Goal: Ask a question: Seek information or help from site administrators or community

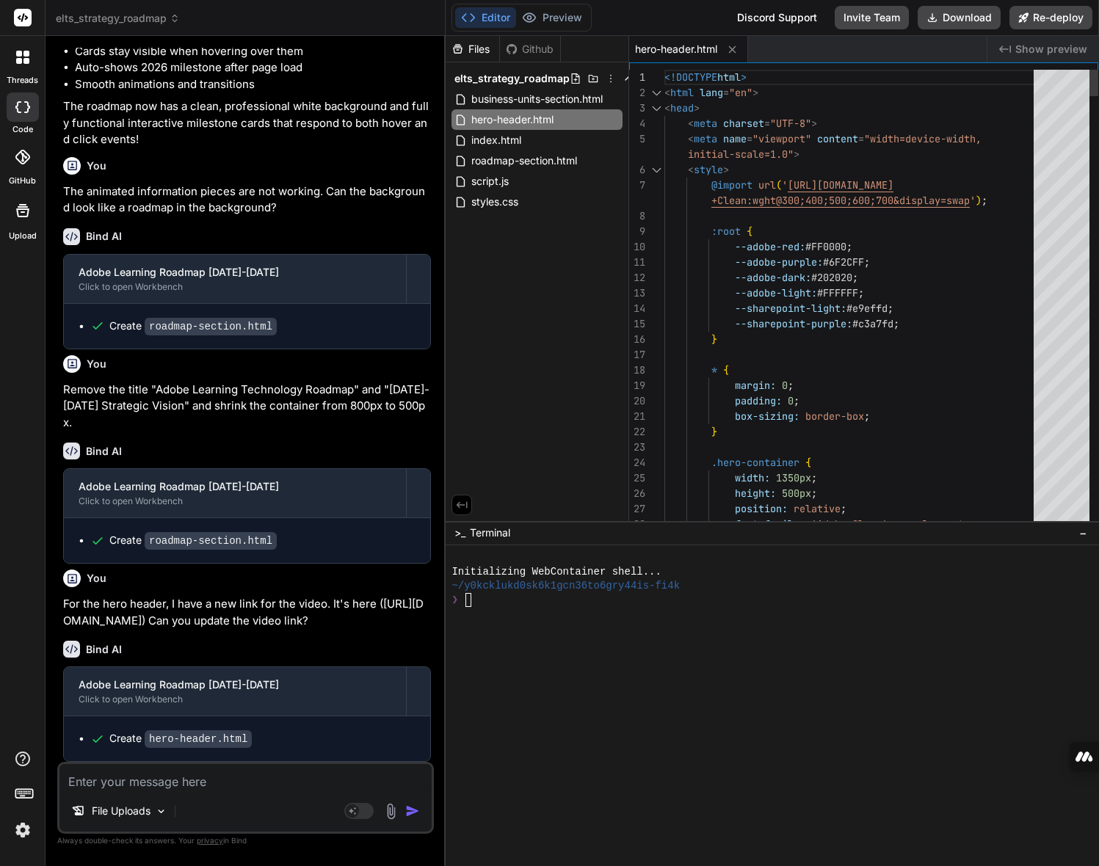
type textarea "<!DOCTYPE html> <html lang="en"> <head> <meta charset="UTF-8"> <meta name="view…"
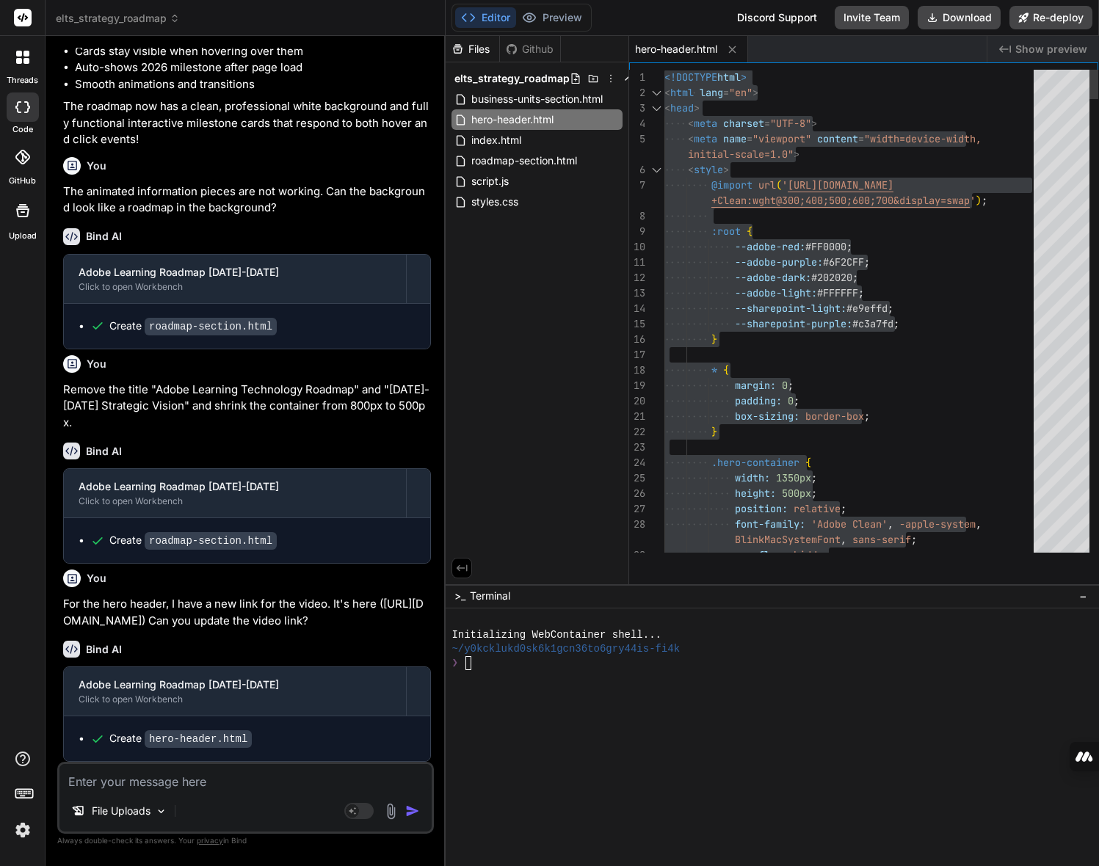
drag, startPoint x: 837, startPoint y: 522, endPoint x: 825, endPoint y: 588, distance: 67.2
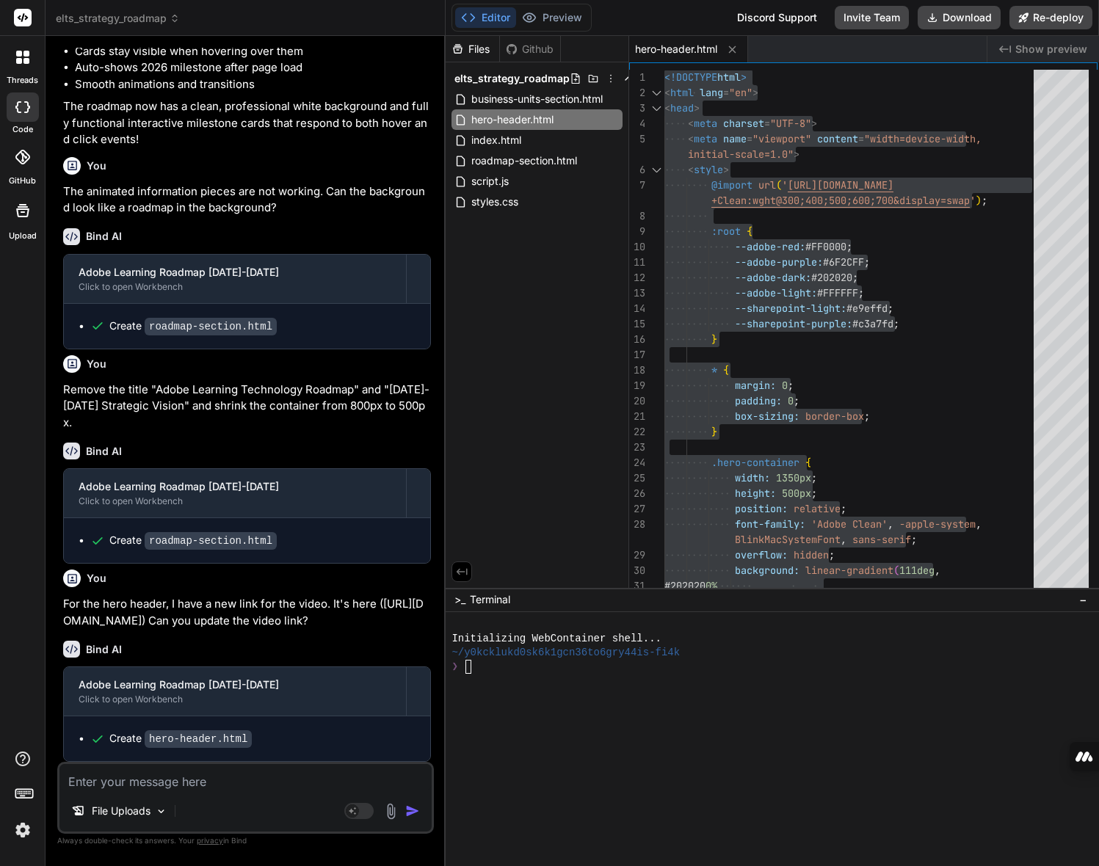
type textarea "x"
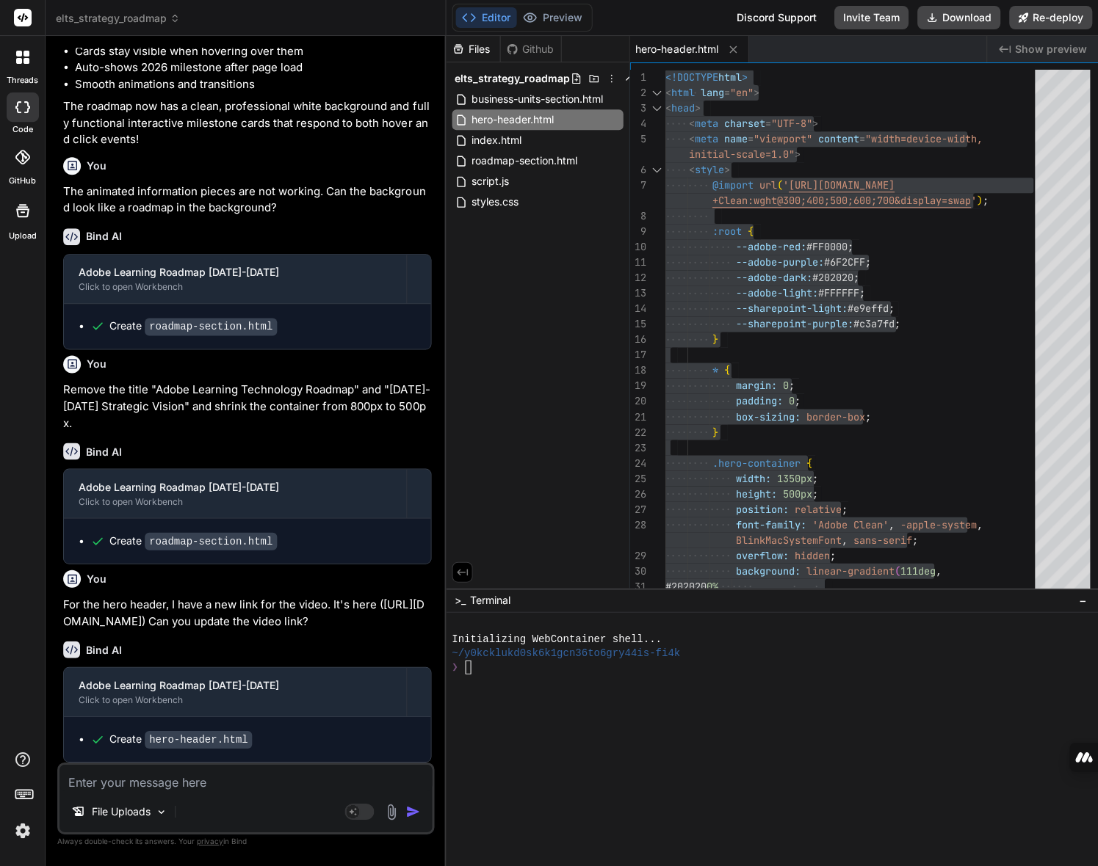
type textarea "<!DOCTYPE html> <html lang="en"> <head> <meta charset="UTF-8"> <meta name="view…"
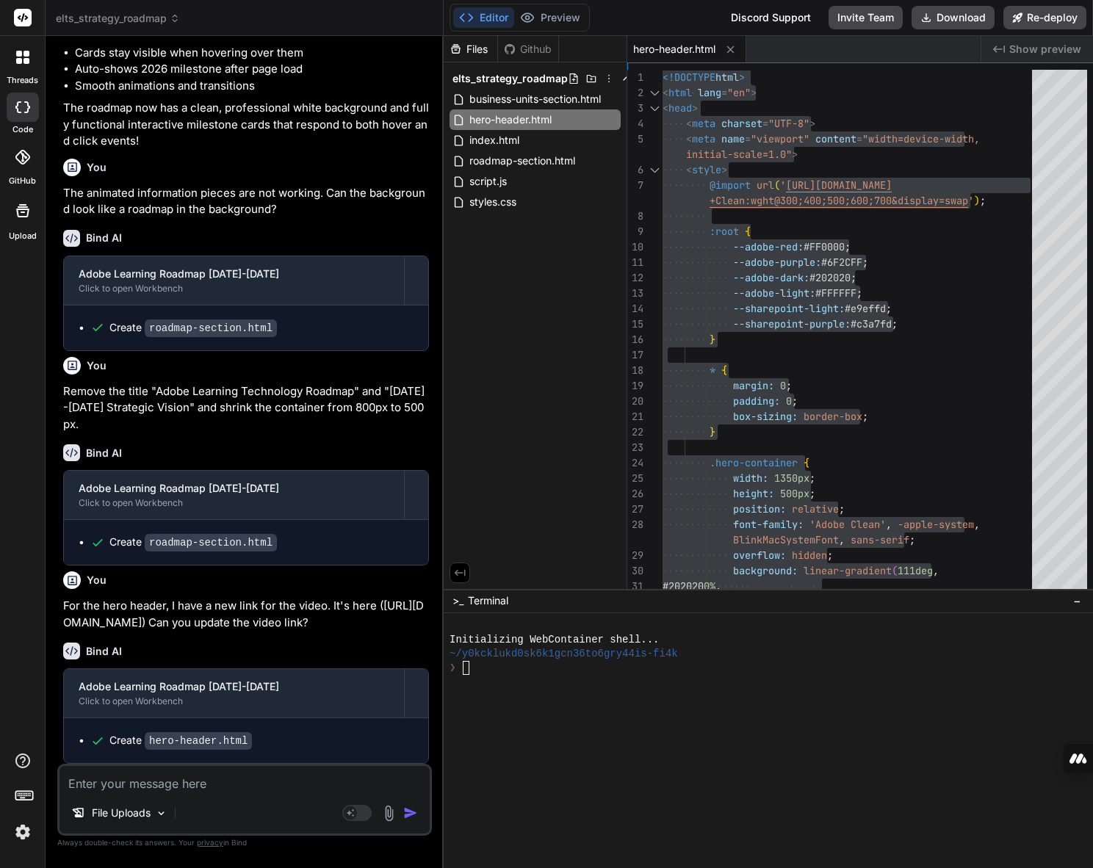
type textarea "x"
type textarea "<!DOCTYPE html> <html lang="en"> <head> <meta charset="UTF-8"> <meta name="view…"
type textarea "x"
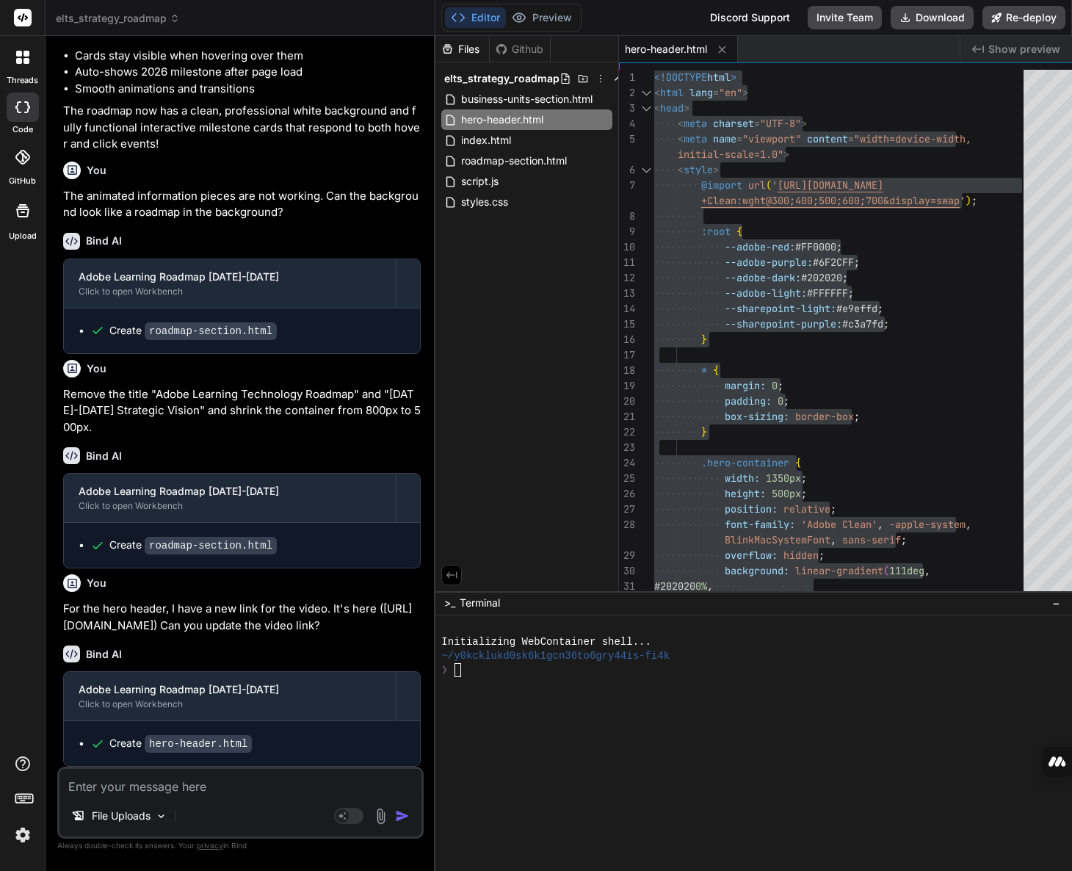
type textarea "<!DOCTYPE html> <html lang="en"> <head> <meta charset="UTF-8"> <meta name="view…"
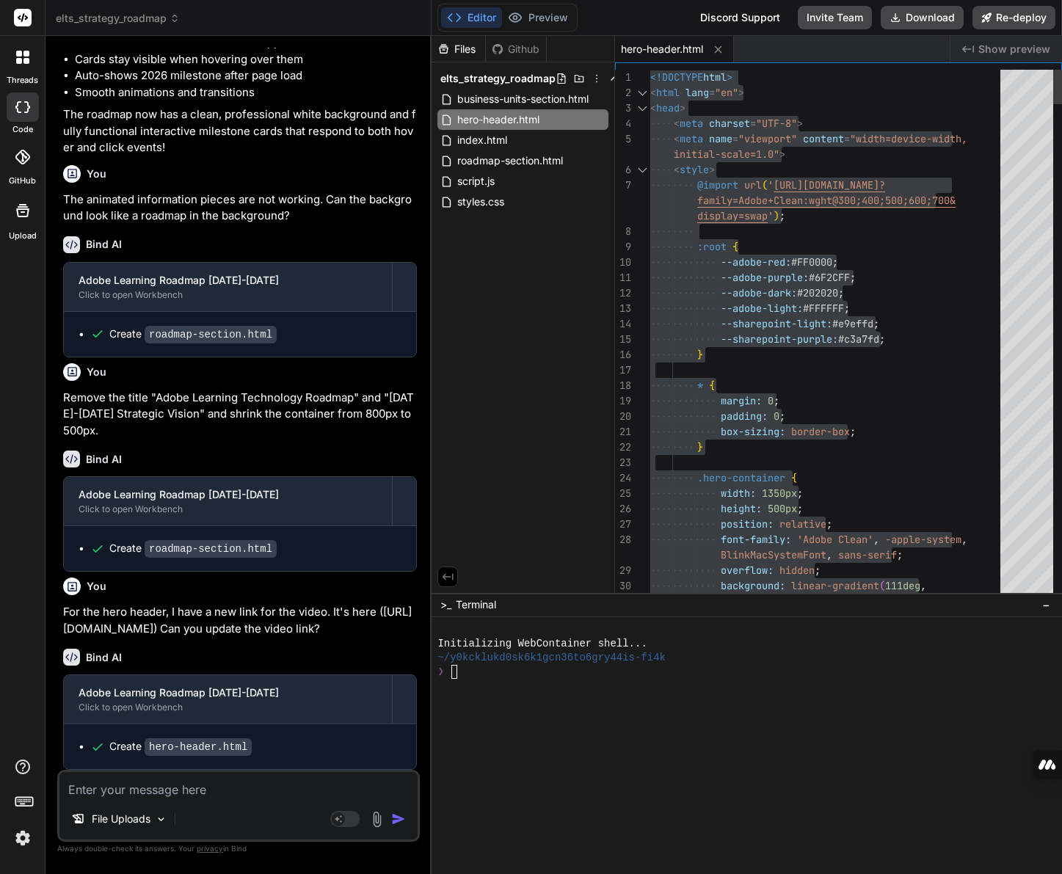
type textarea "x"
type textarea "<!DOCTYPE html> <html lang="en"> <head> <meta charset="UTF-8"> <meta name="view…"
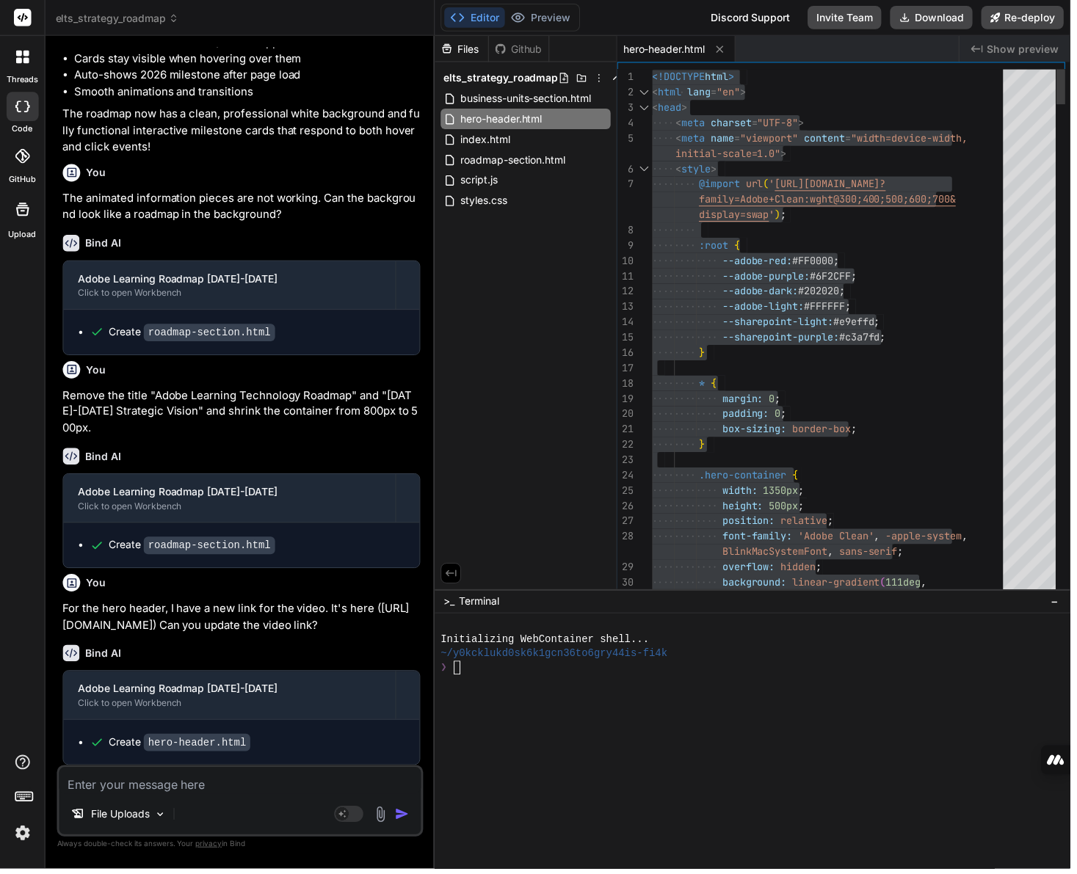
type textarea "x"
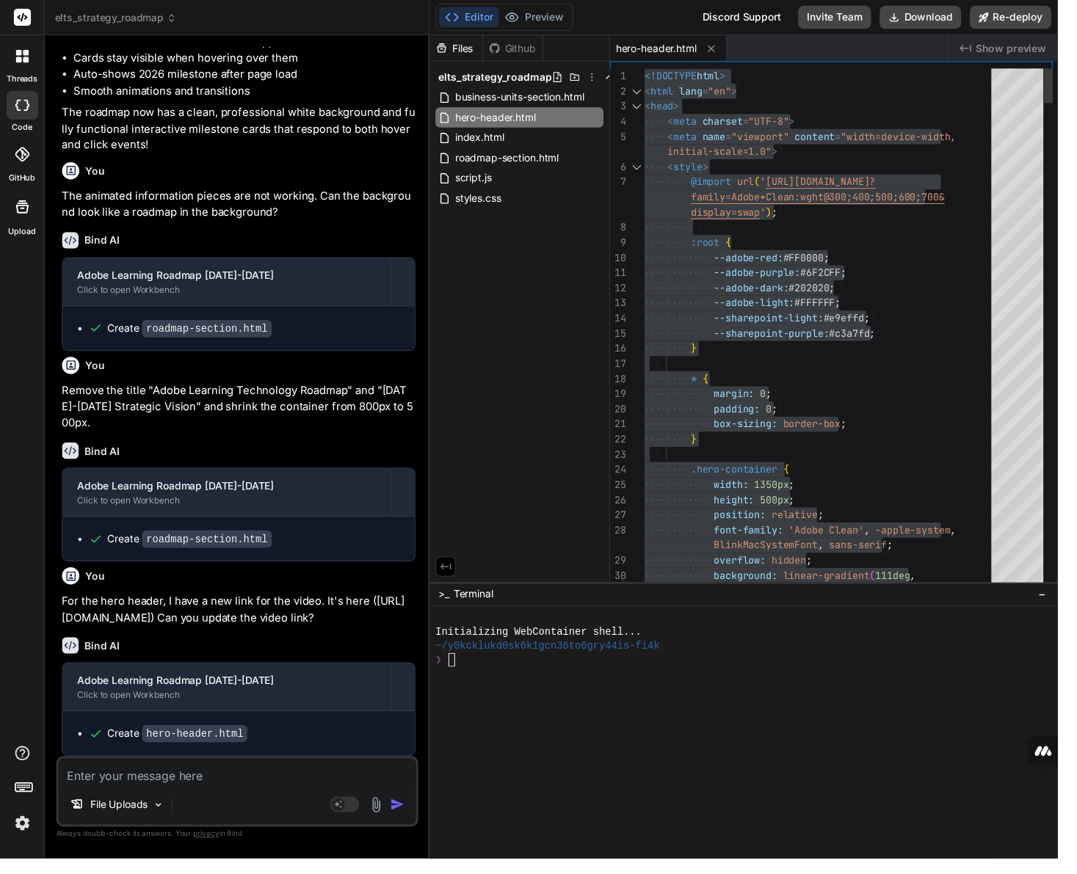
type textarea "<!DOCTYPE html> <html lang="en"> <head> <meta charset="UTF-8"> <meta name="view…"
type textarea "x"
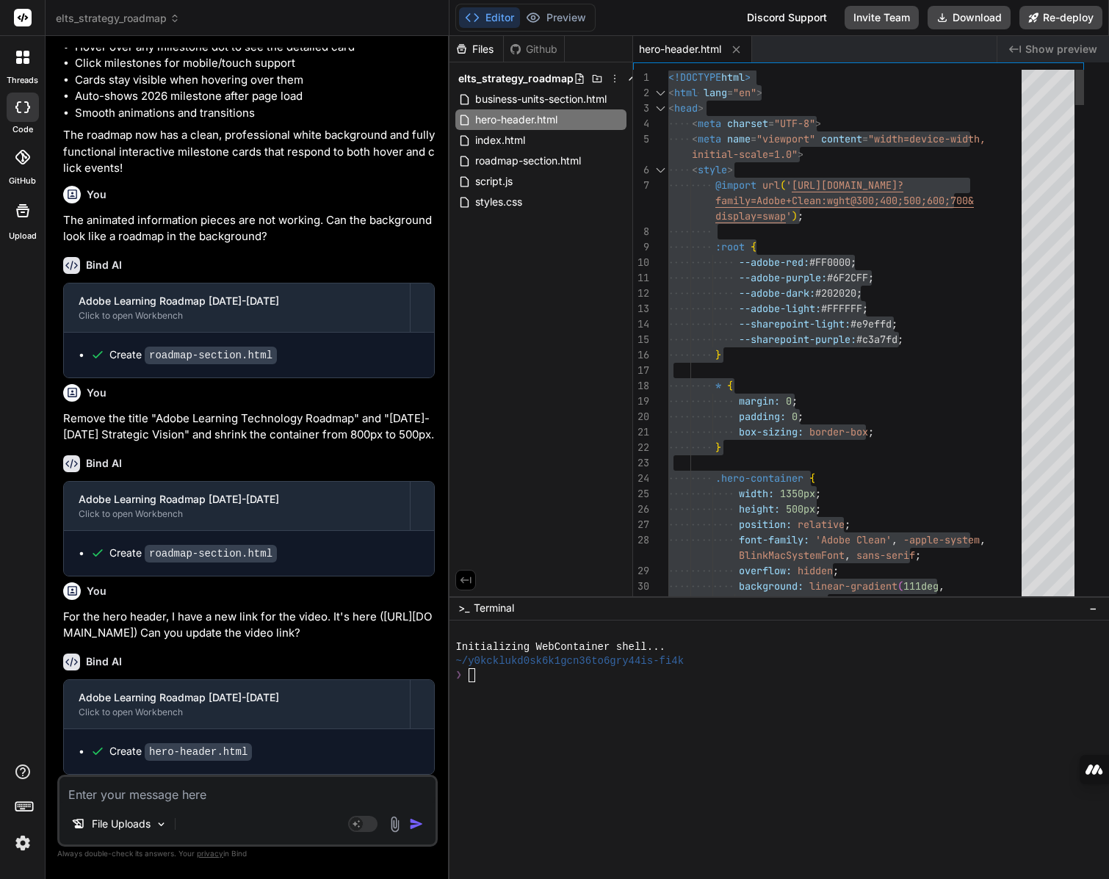
type textarea "<!DOCTYPE html> <html lang="en"> <head> <meta charset="UTF-8"> <meta name="view…"
type textarea "x"
type textarea "<!DOCTYPE html> <html lang="en"> <head> <meta charset="UTF-8"> <meta name="view…"
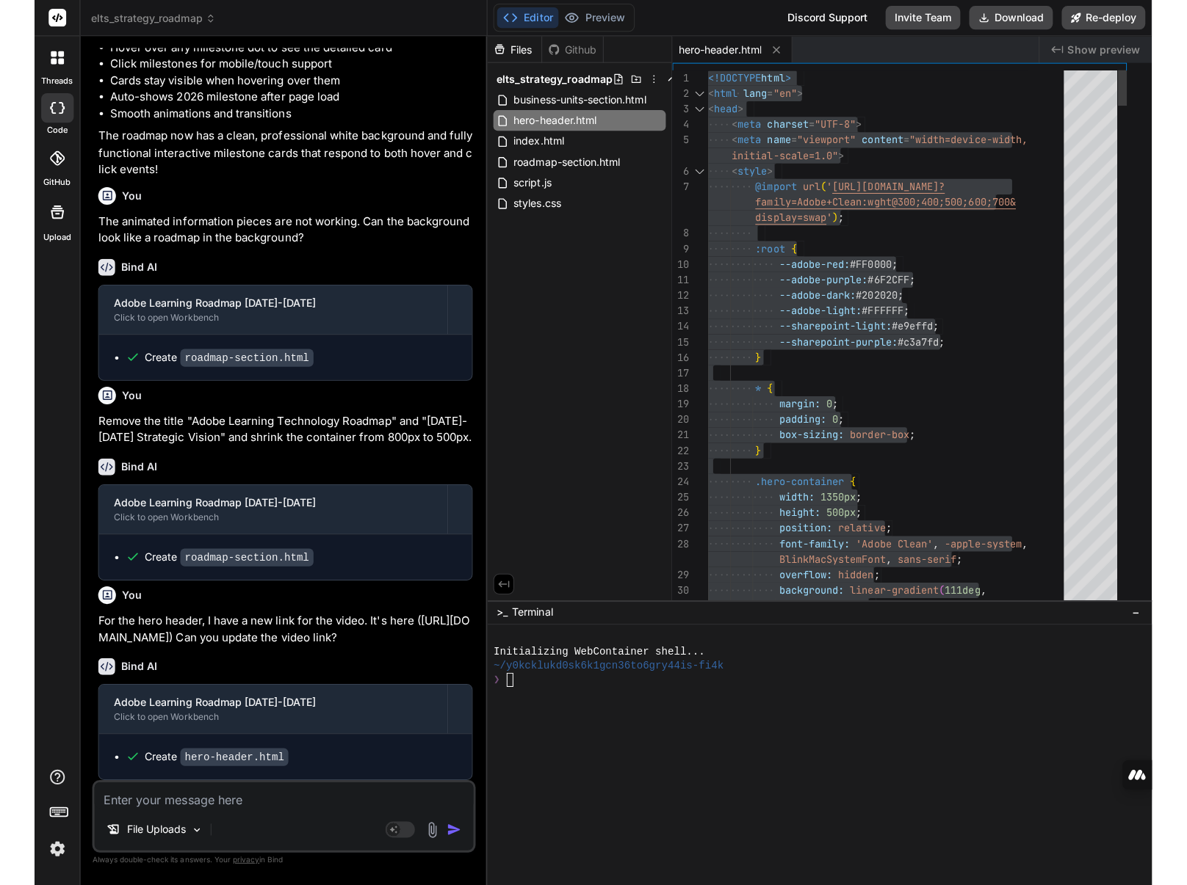
type textarea "x"
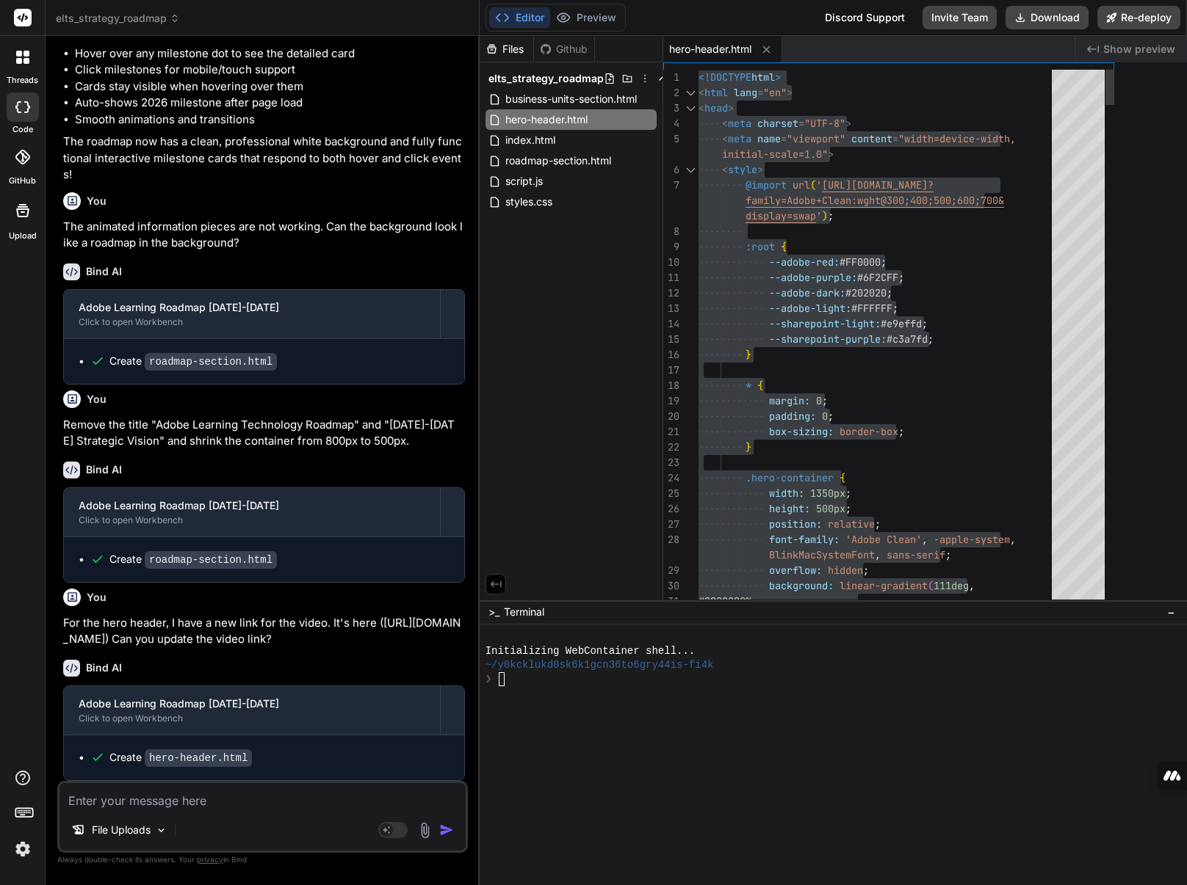
type textarea "<!DOCTYPE html> <html lang="en"> <head> <meta charset="UTF-8"> <meta name="view…"
type textarea "x"
type textarea "<!DOCTYPE html> <html lang="en"> <head> <meta charset="UTF-8"> <meta name="view…"
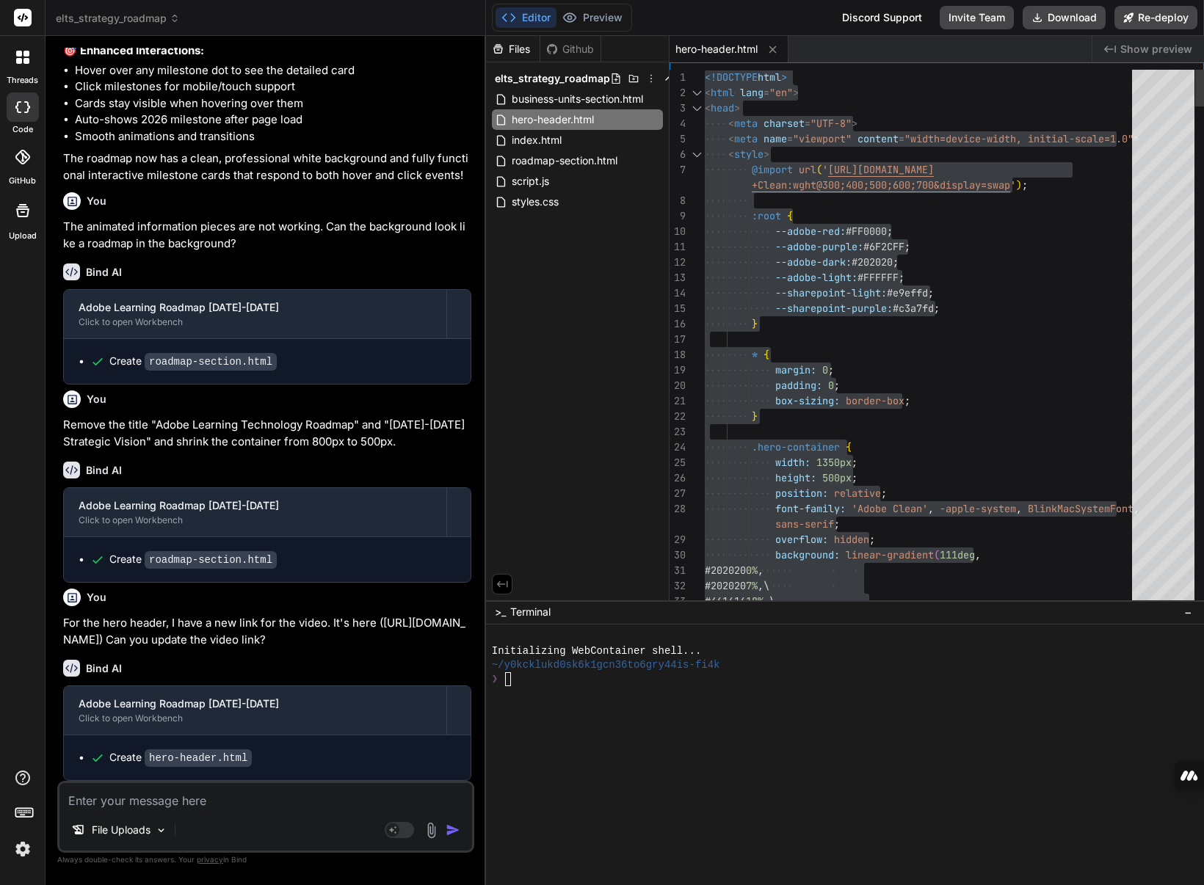
type textarea "x"
type textarea "<!DOCTYPE html> <html lang="en"> <head> <meta charset="UTF-8"> <meta name="view…"
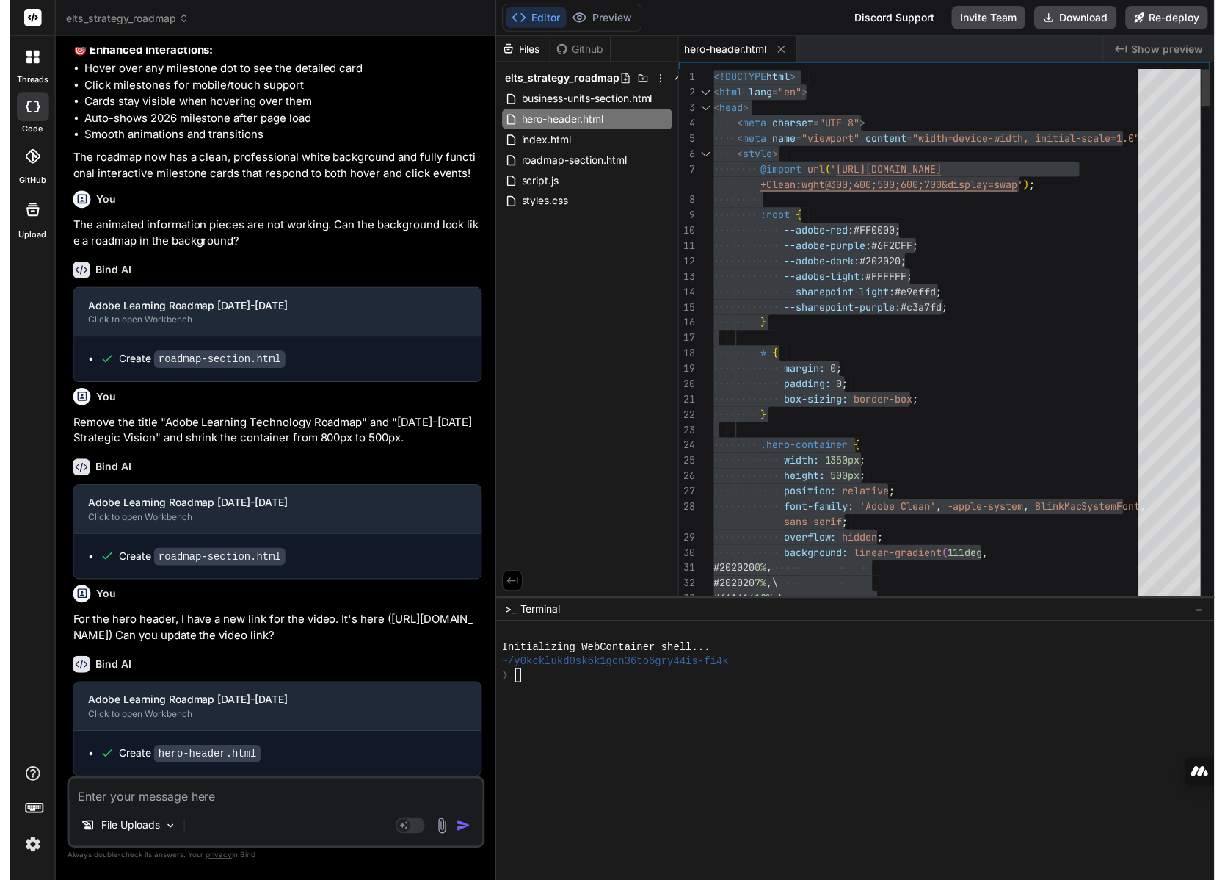
scroll to position [1712, 0]
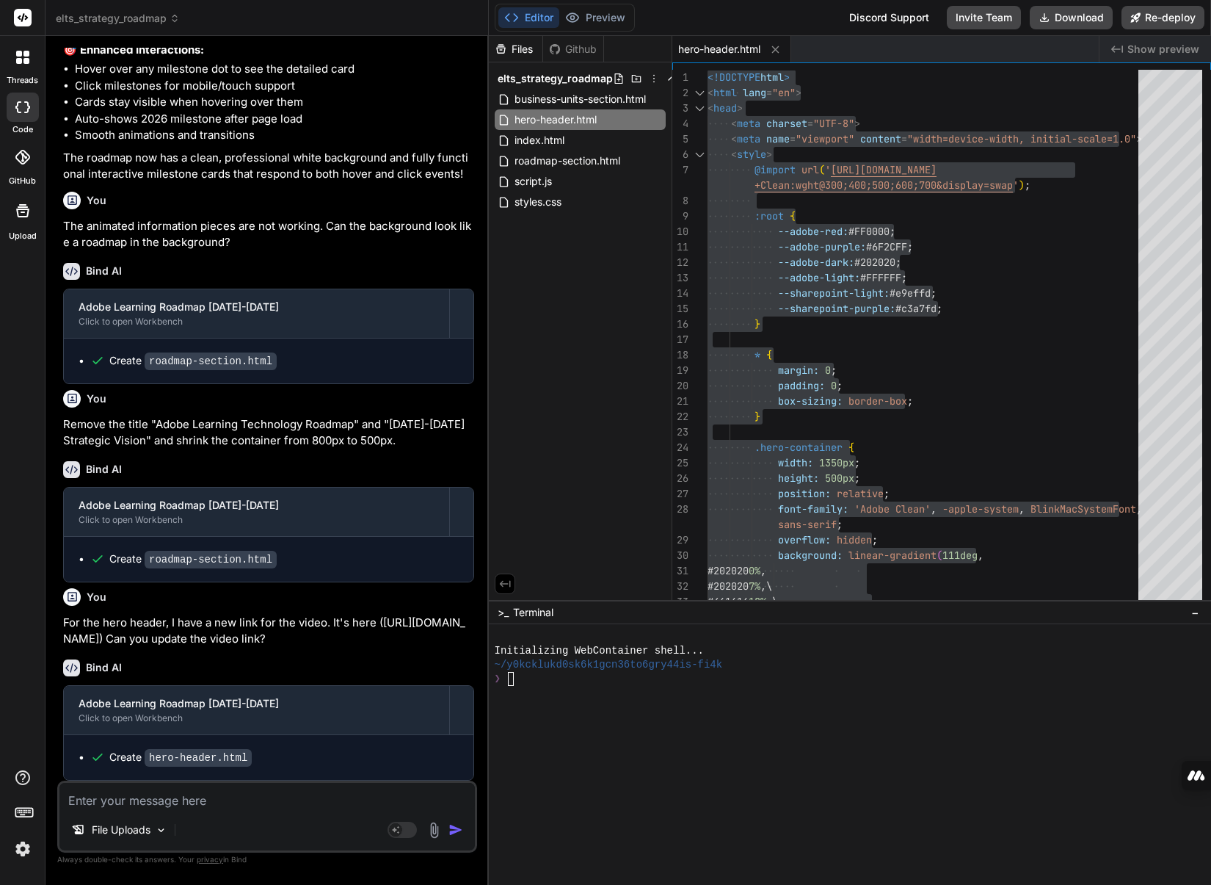
type textarea "x"
type textarea "<!DOCTYPE html> <html lang="en"> <head> <meta charset="UTF-8"> <meta name="view…"
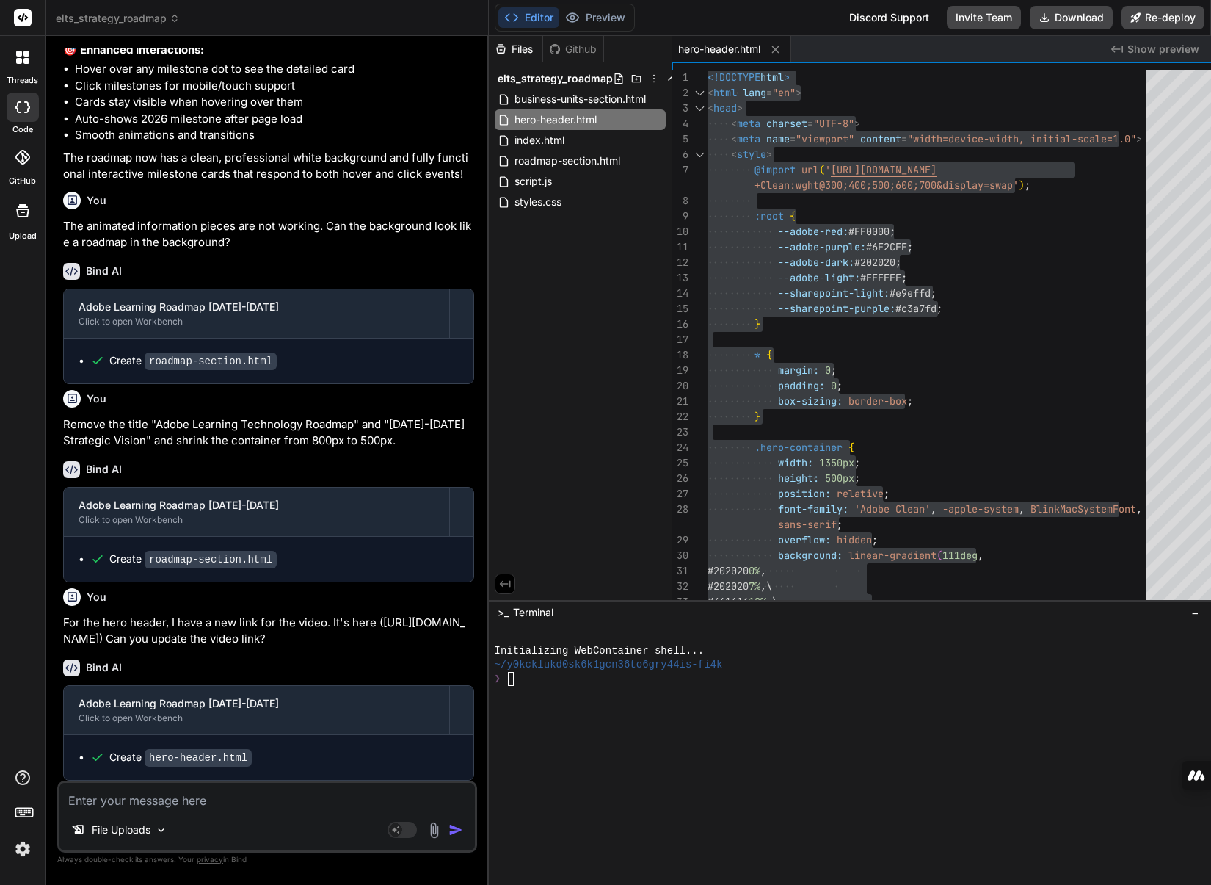
type textarea "x"
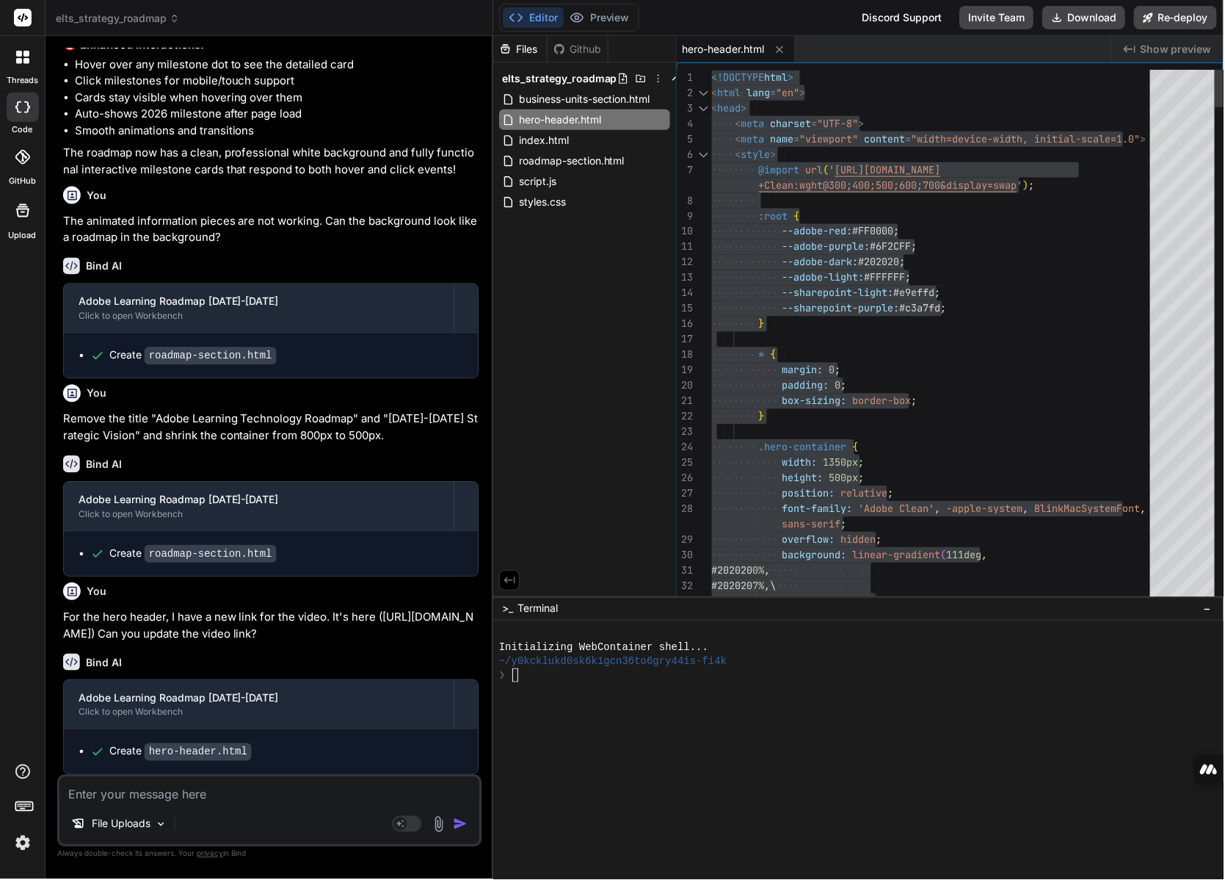
type textarea "<!DOCTYPE html> <html lang="en"> <head> <meta charset="UTF-8"> <meta name="view…"
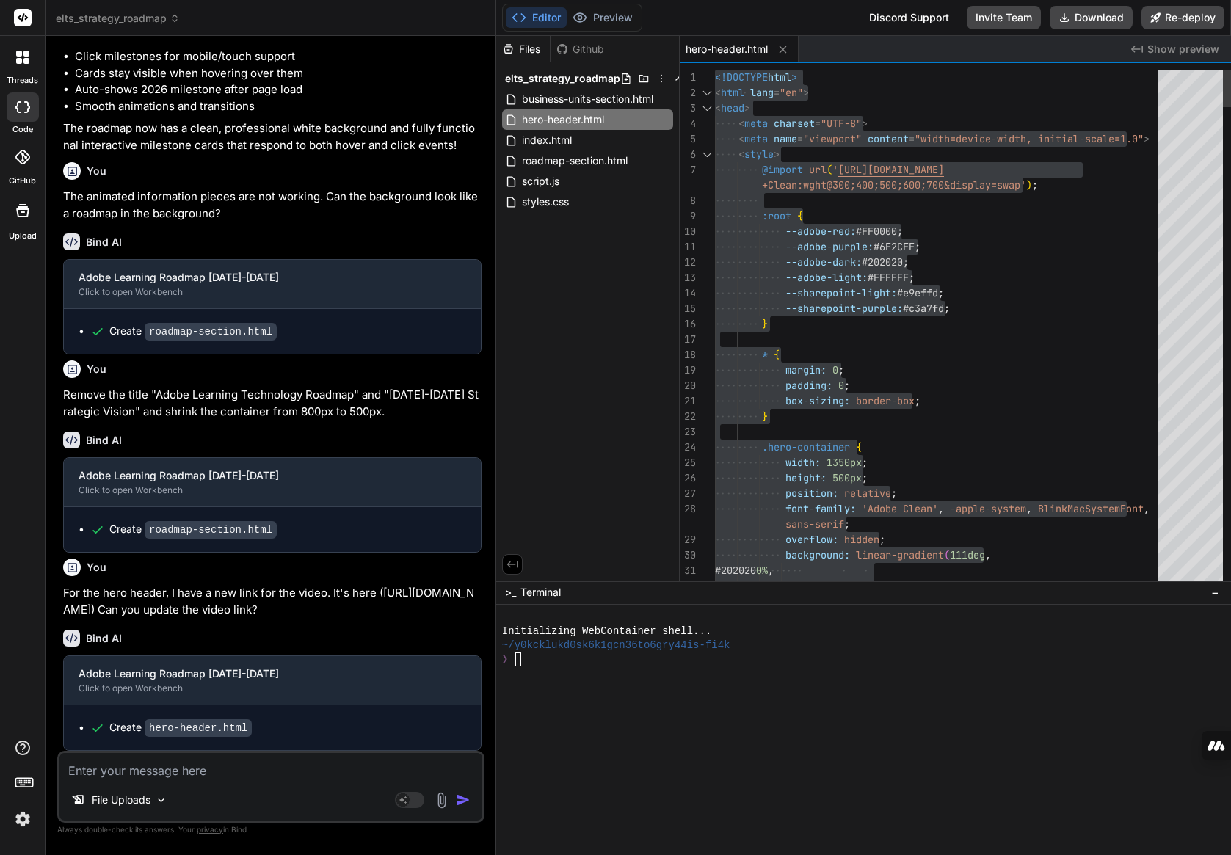
type textarea "x"
type textarea "<!DOCTYPE html> <html lang="en"> <head> <meta charset="UTF-8"> <meta name="view…"
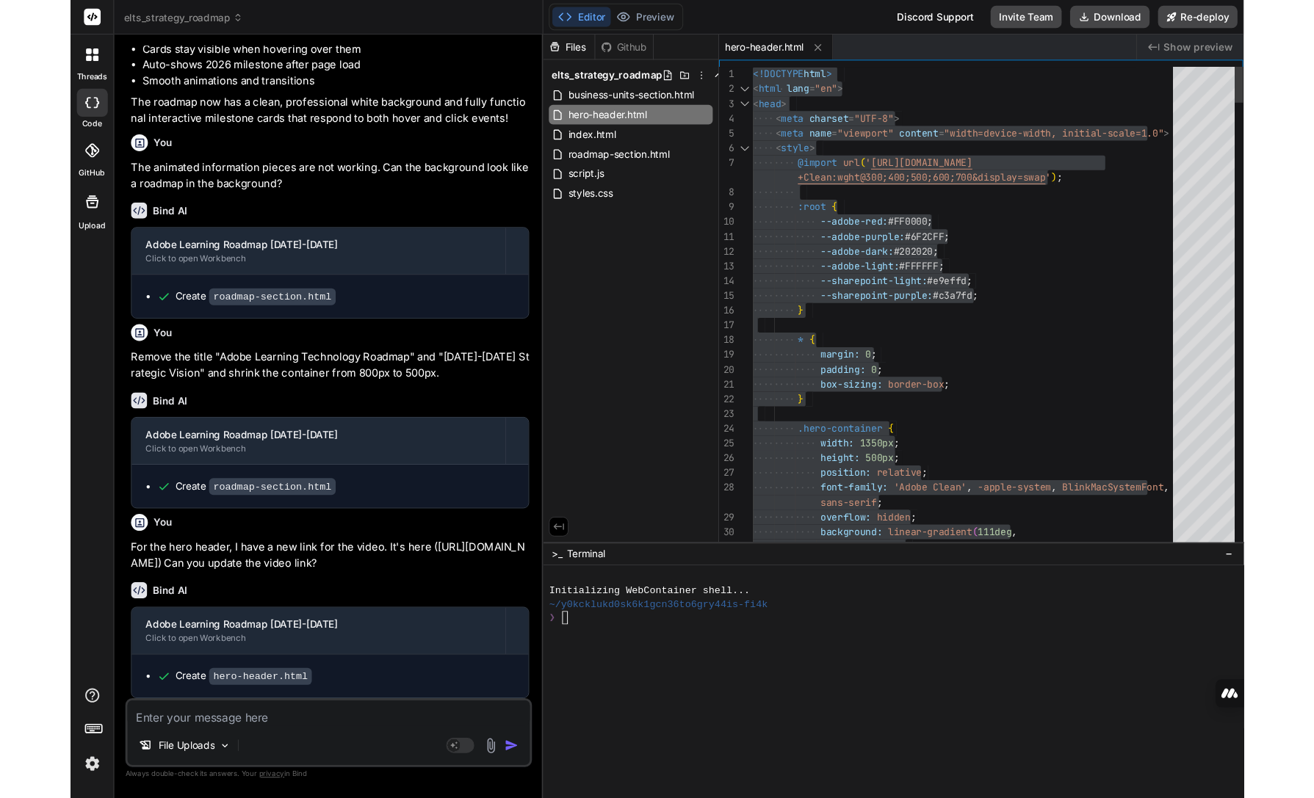
scroll to position [1763, 0]
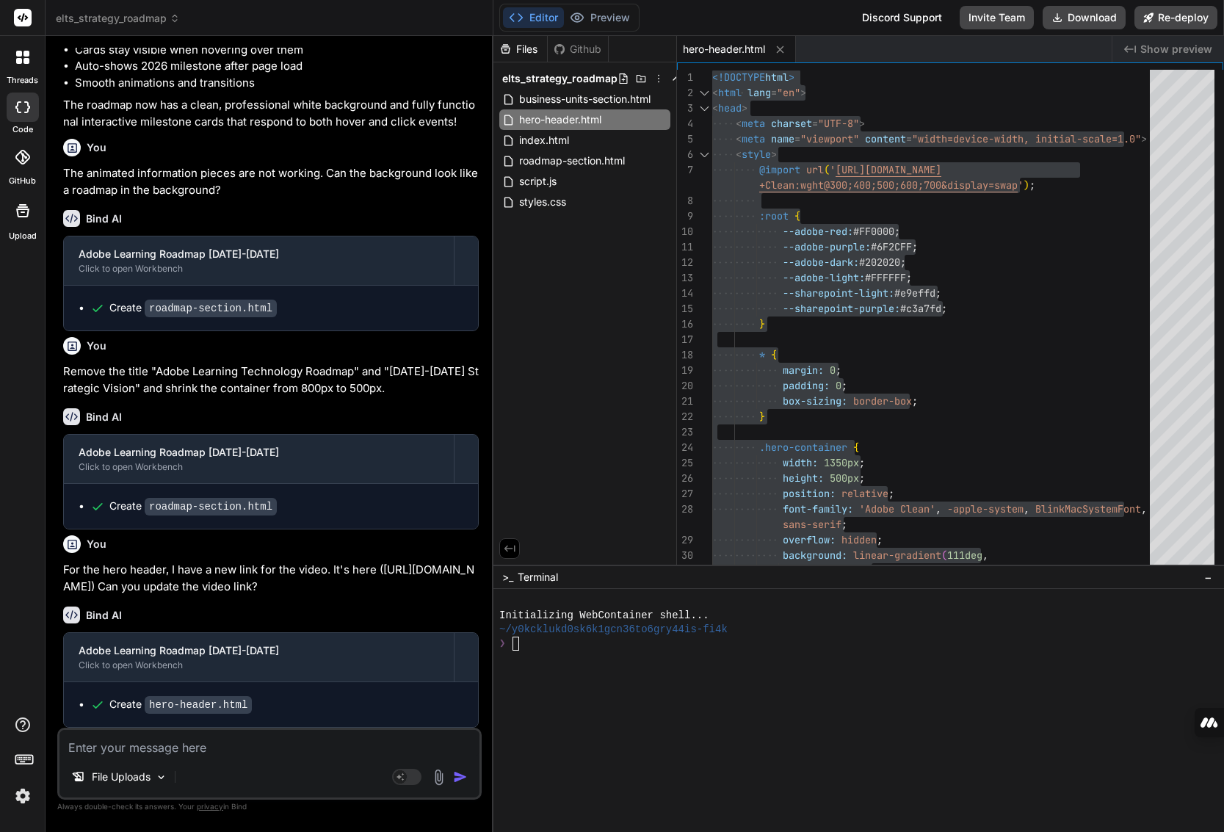
type textarea "x"
type textarea "<!DOCTYPE html> <html lang="en"> <head> <meta charset="UTF-8"> <meta name="view…"
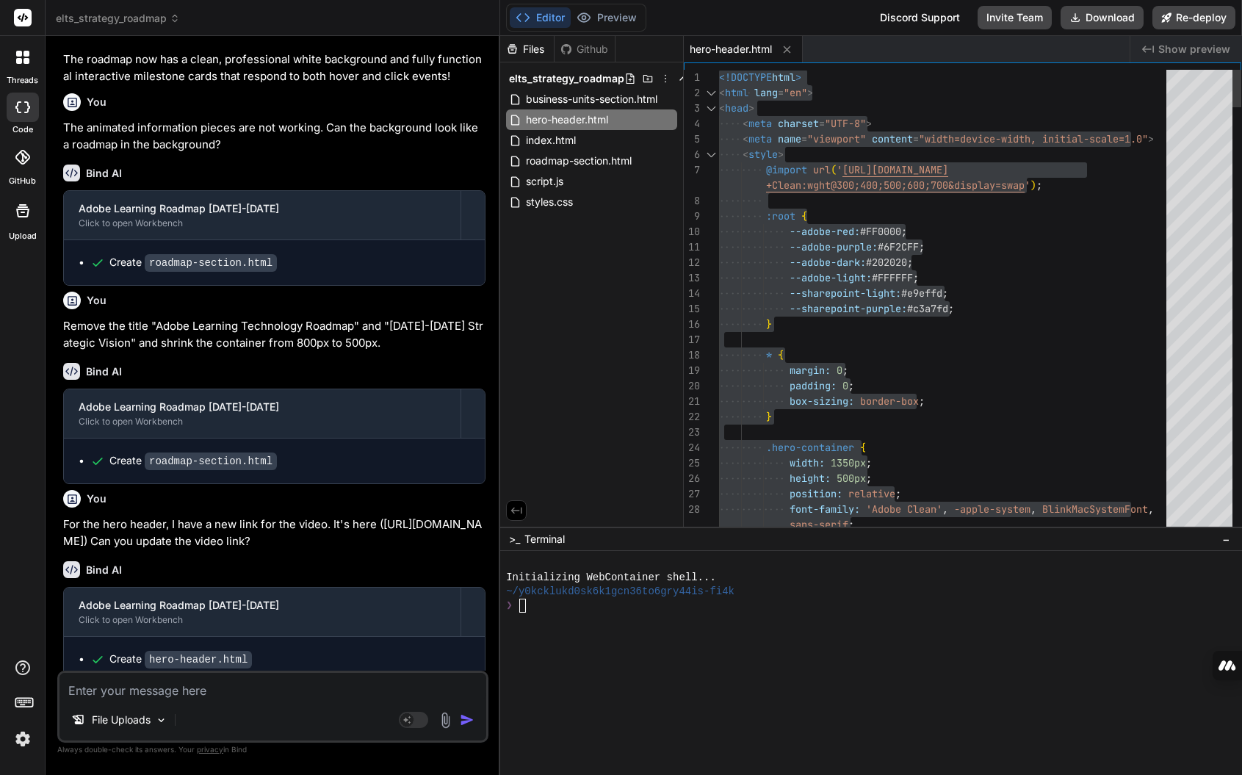
type textarea "x"
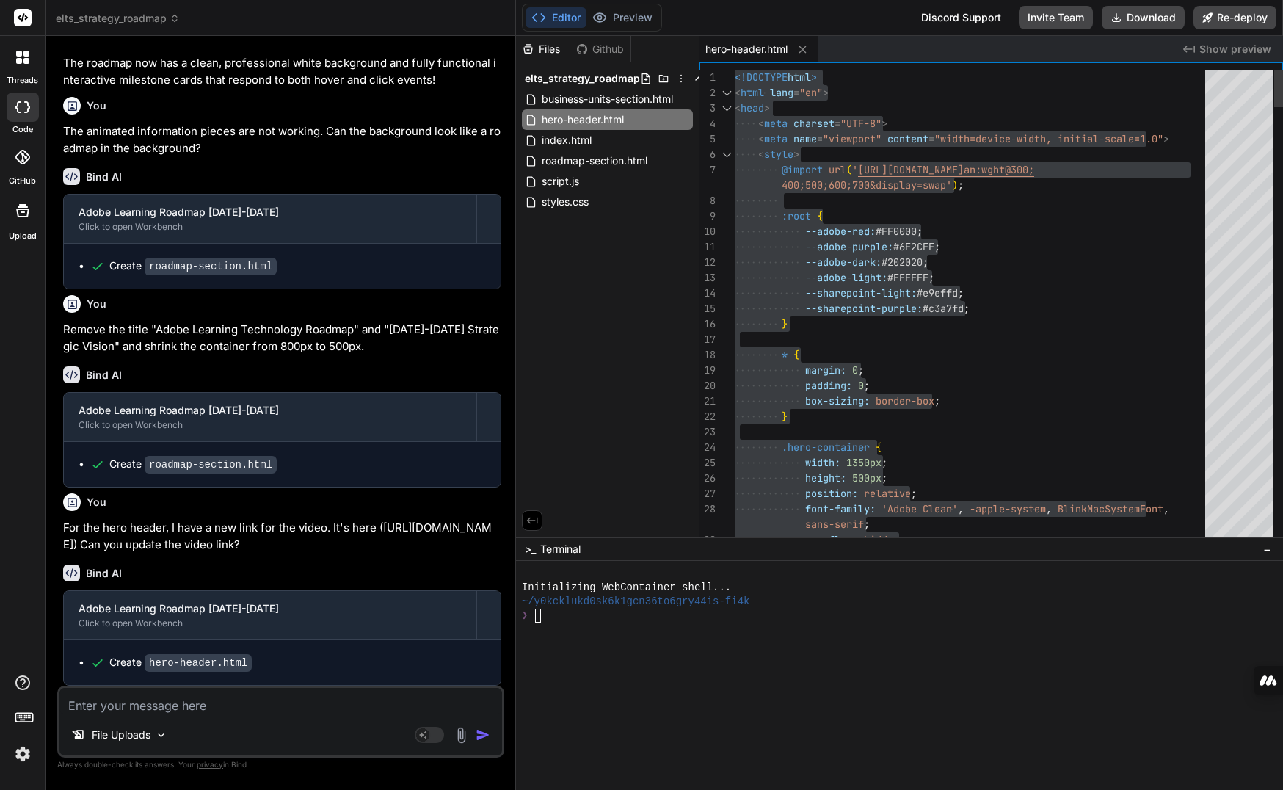
type textarea "<!DOCTYPE html> <html lang="en"> <head> <meta charset="UTF-8"> <meta name="view…"
type textarea "x"
type textarea "<!DOCTYPE html> <html lang="en"> <head> <meta charset="UTF-8"> <meta name="view…"
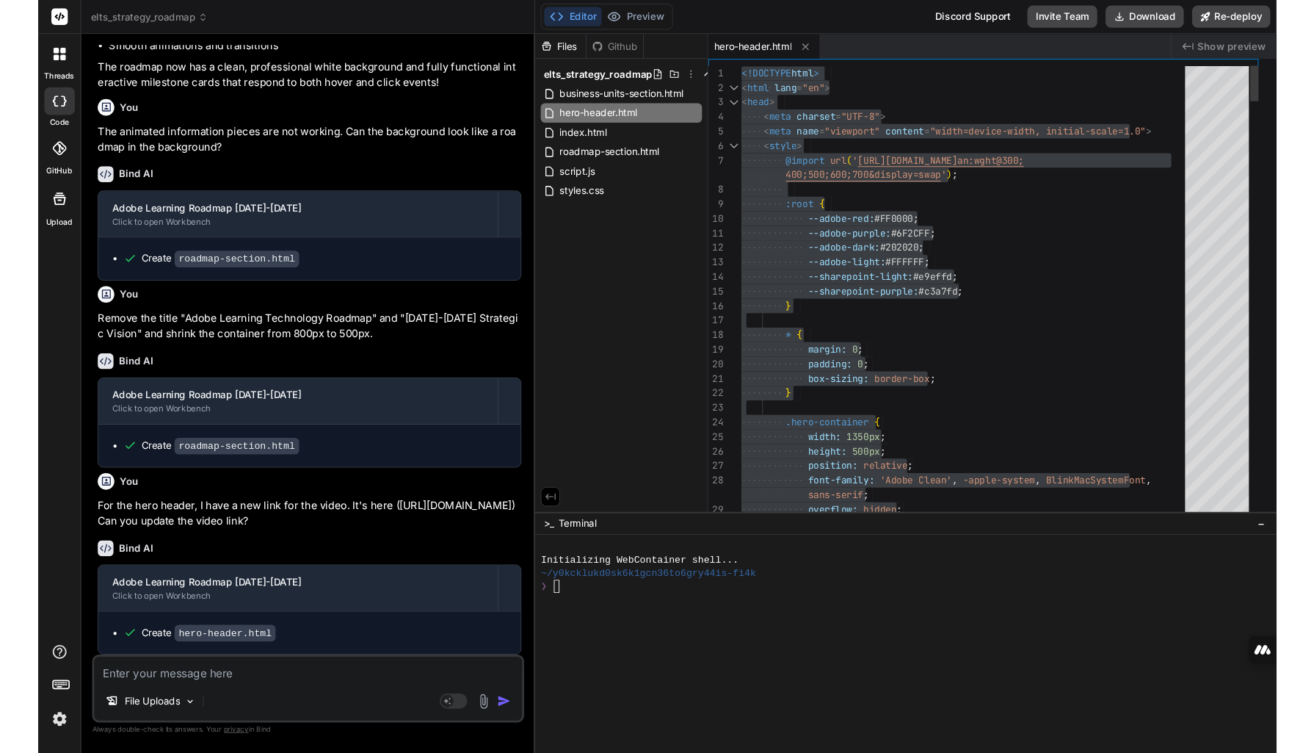
scroll to position [1747, 0]
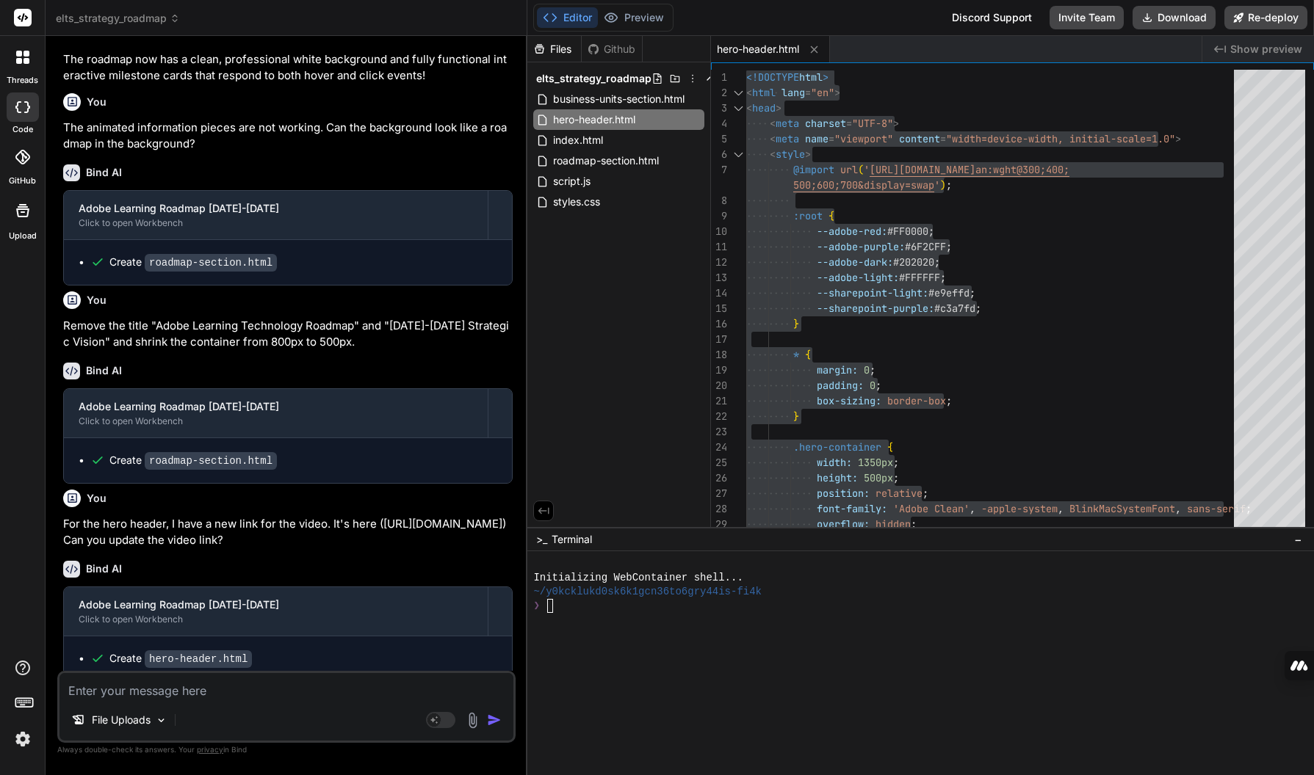
type textarea "x"
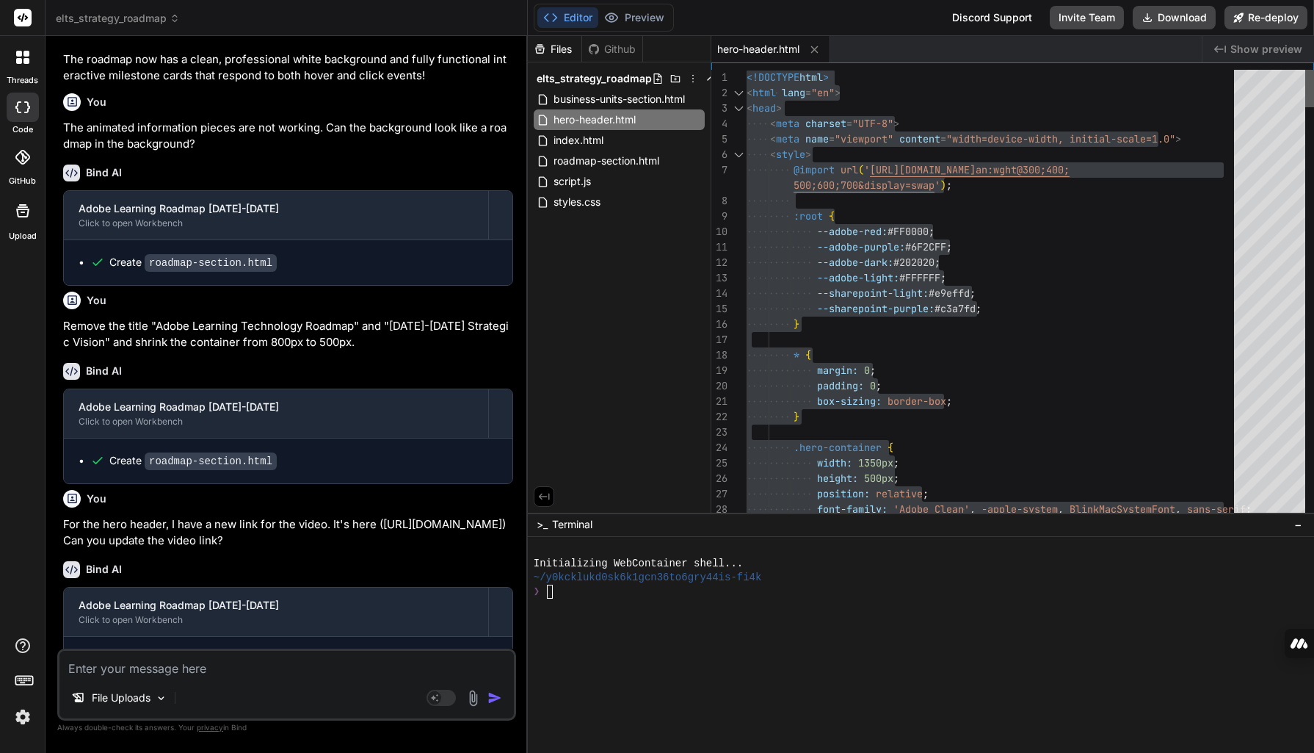
click at [1098, 82] on div at bounding box center [1309, 88] width 9 height 37
type textarea "--adobe-red: #FF0000; --adobe-purple: #6F2CFF; --adobe-dark: #202020; --adobe-l…"
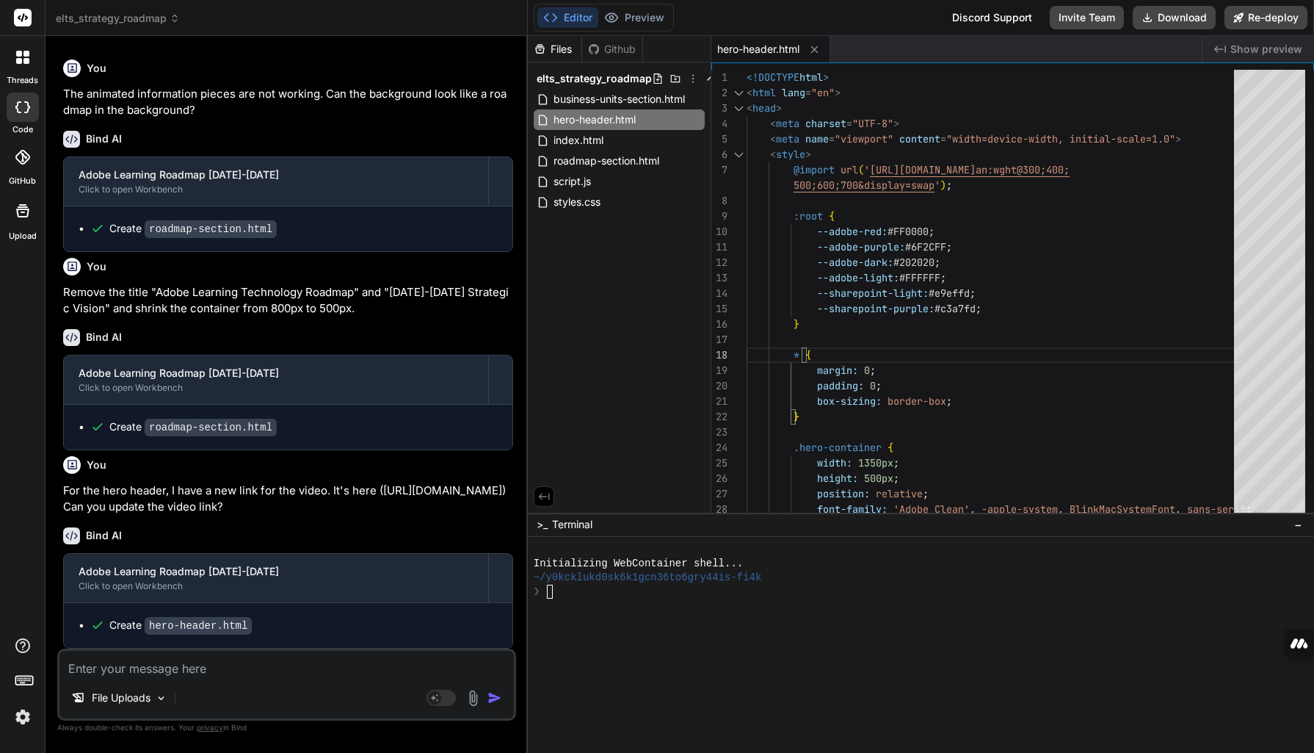
scroll to position [1827, 0]
click at [475, 696] on img at bounding box center [473, 697] width 17 height 17
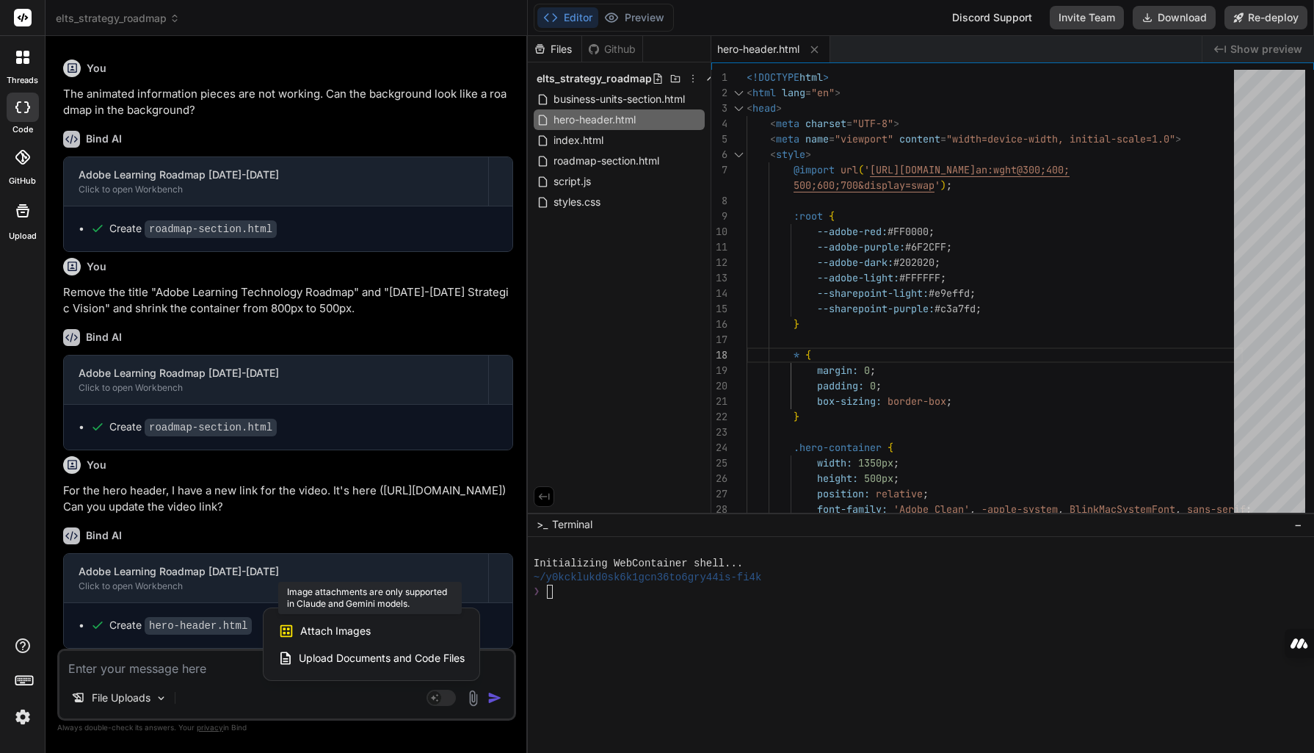
click at [329, 640] on div "Attach Images Image attachments are only supported in Claude and Gemini models." at bounding box center [371, 631] width 186 height 28
click at [205, 670] on div at bounding box center [657, 376] width 1314 height 753
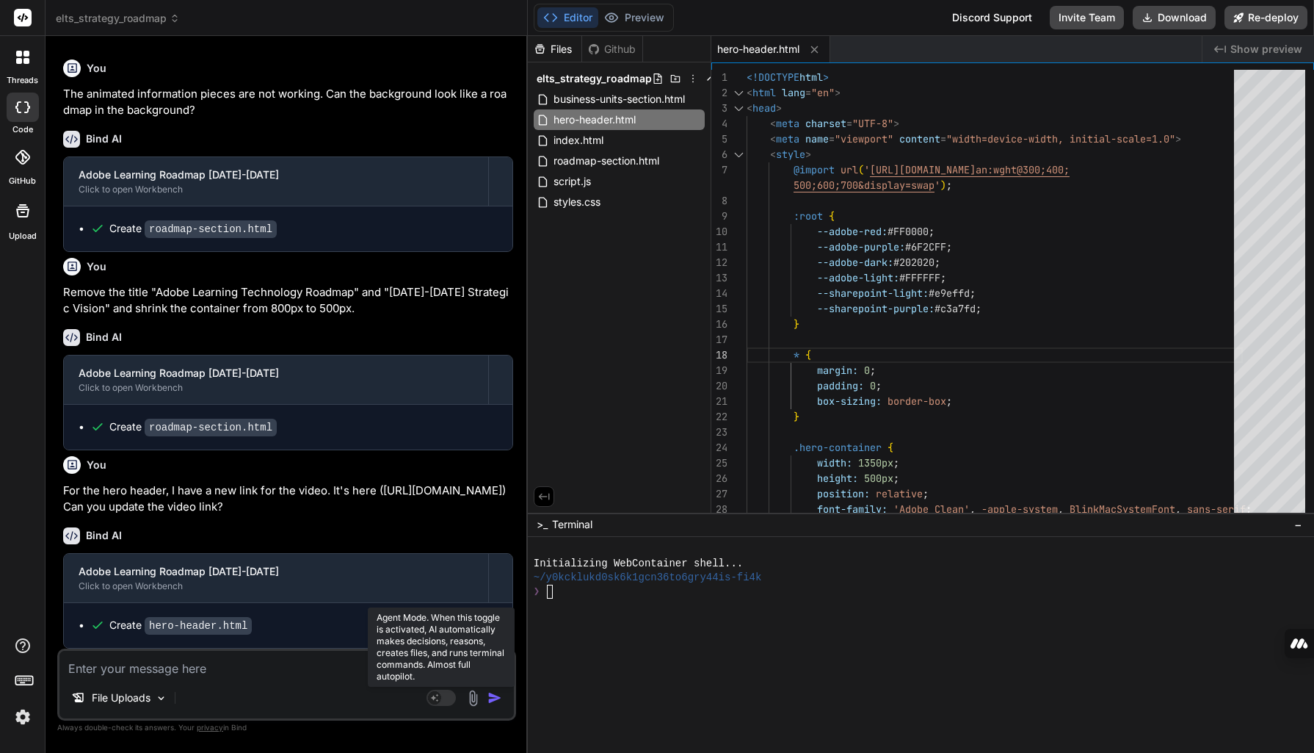
click at [440, 698] on rect at bounding box center [434, 697] width 13 height 13
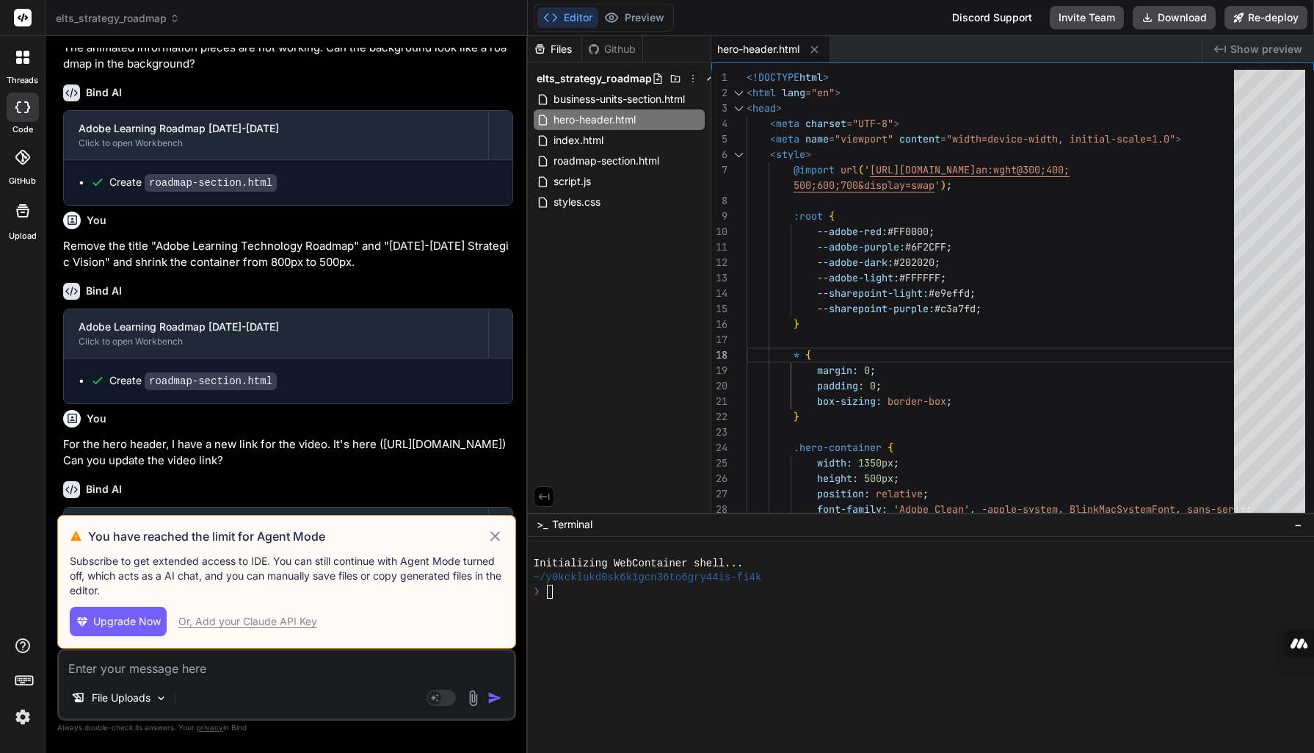
click at [381, 696] on div "File Uploads" at bounding box center [286, 700] width 454 height 35
click at [497, 543] on icon at bounding box center [495, 536] width 17 height 18
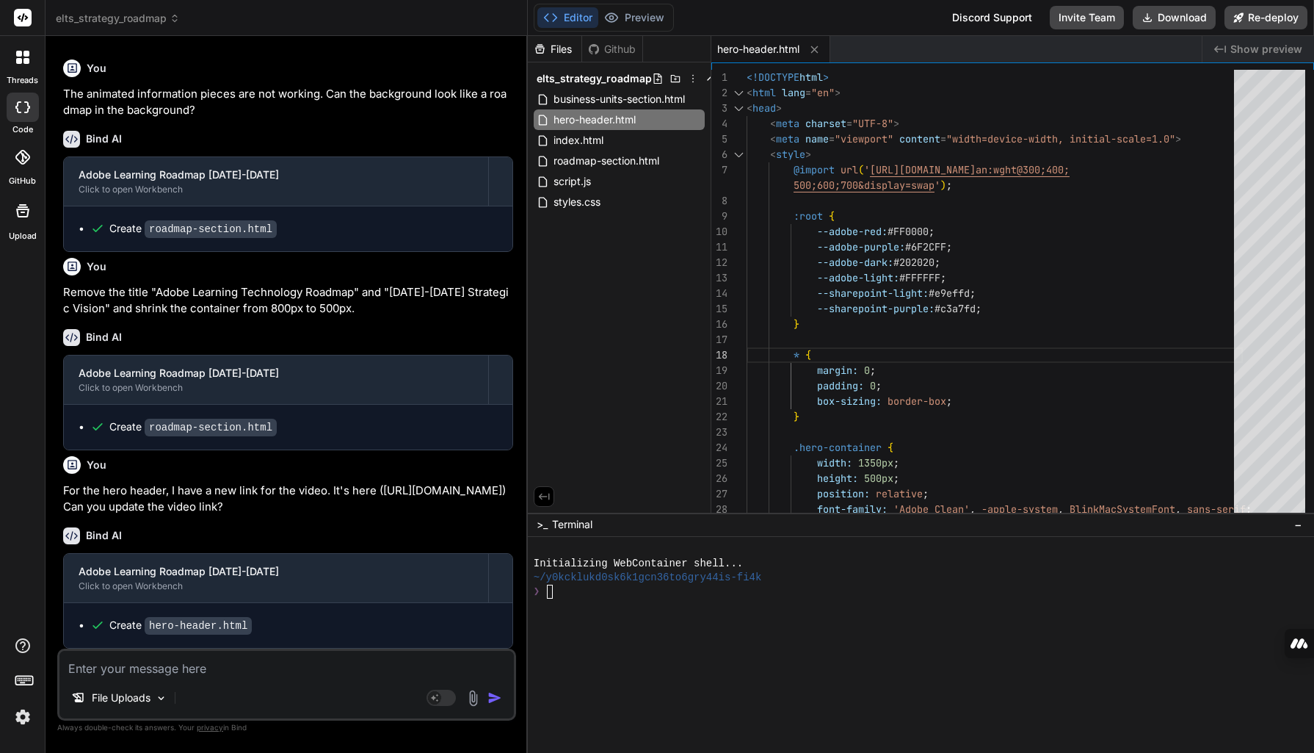
click at [220, 670] on textarea at bounding box center [286, 664] width 454 height 26
click at [162, 698] on img at bounding box center [161, 698] width 12 height 12
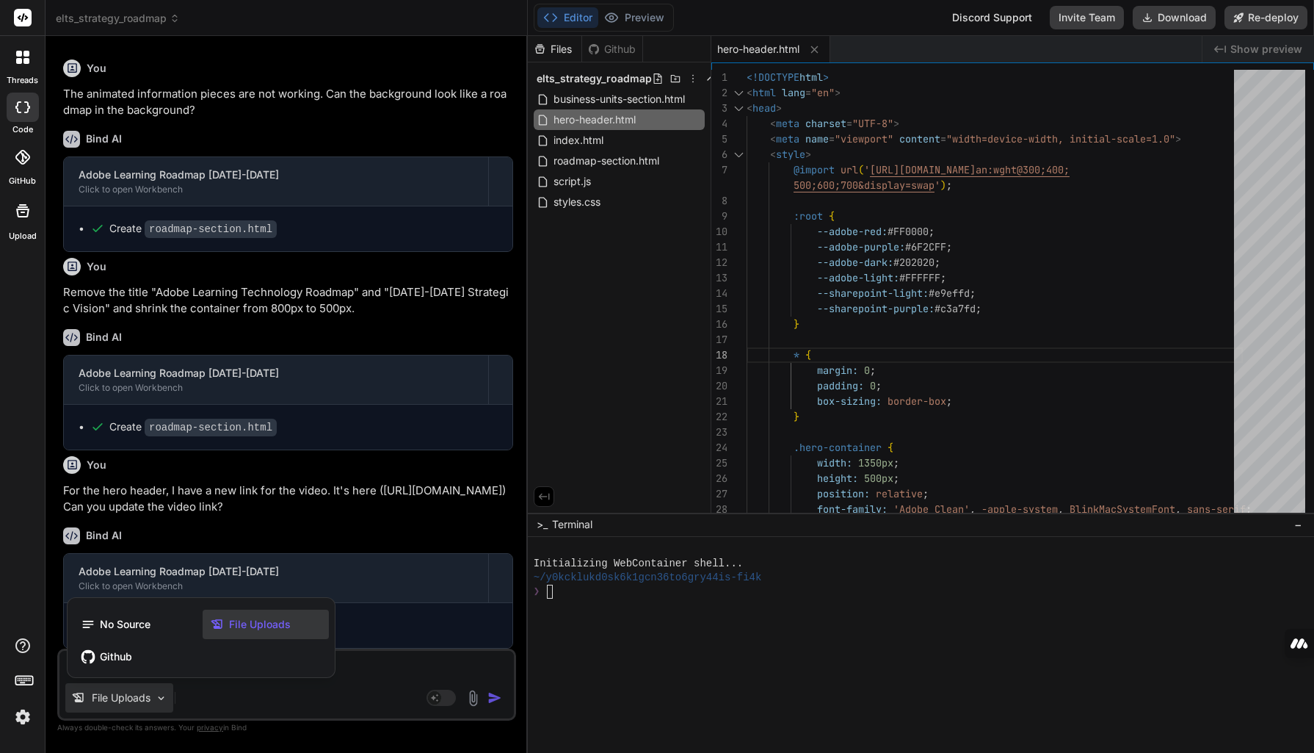
click at [217, 697] on div at bounding box center [657, 376] width 1314 height 753
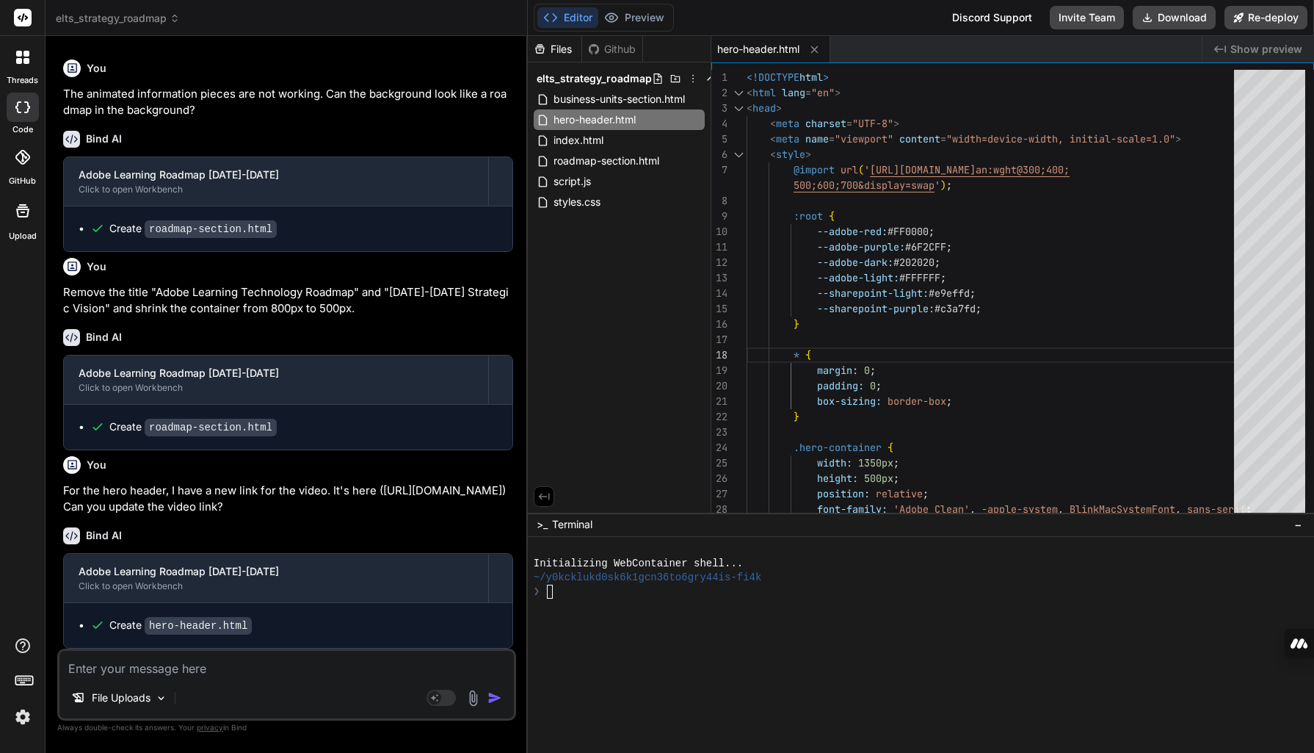
click at [337, 670] on textarea at bounding box center [286, 664] width 454 height 26
click at [470, 706] on img at bounding box center [473, 697] width 17 height 17
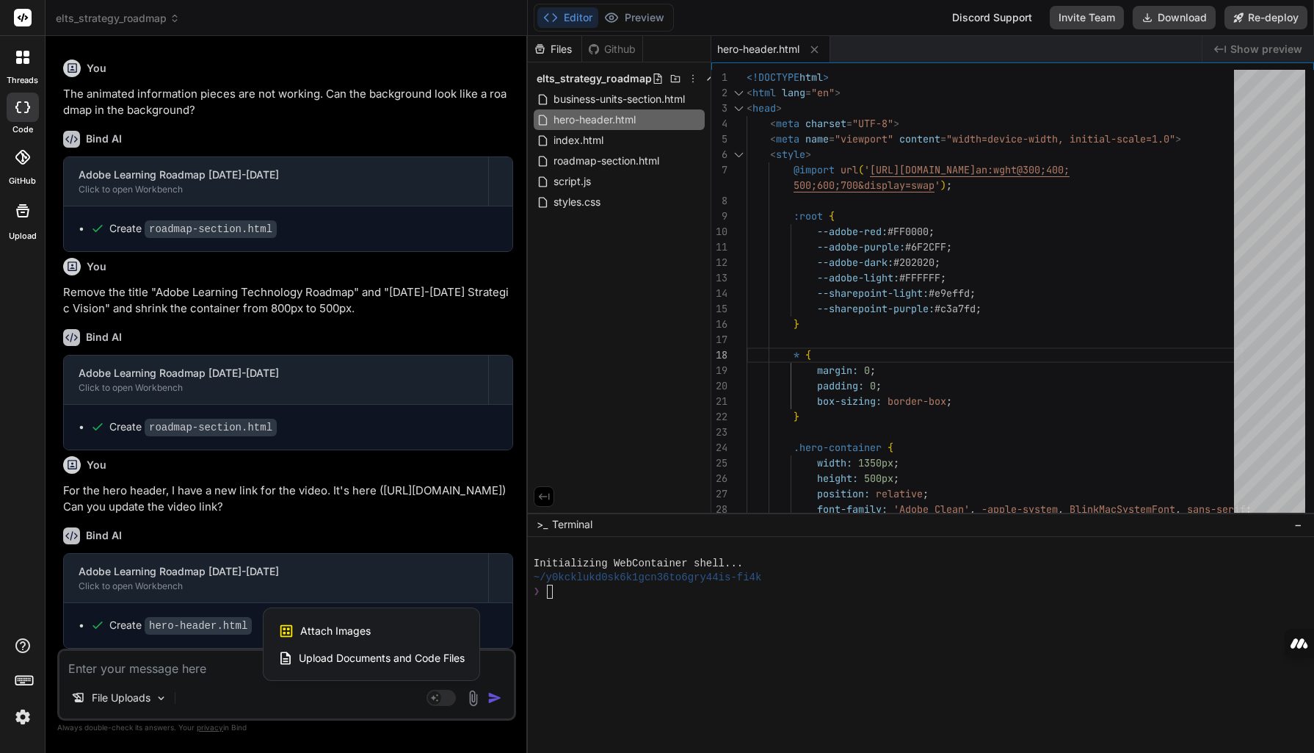
click at [344, 656] on span "Upload Documents and Code Files" at bounding box center [382, 658] width 166 height 15
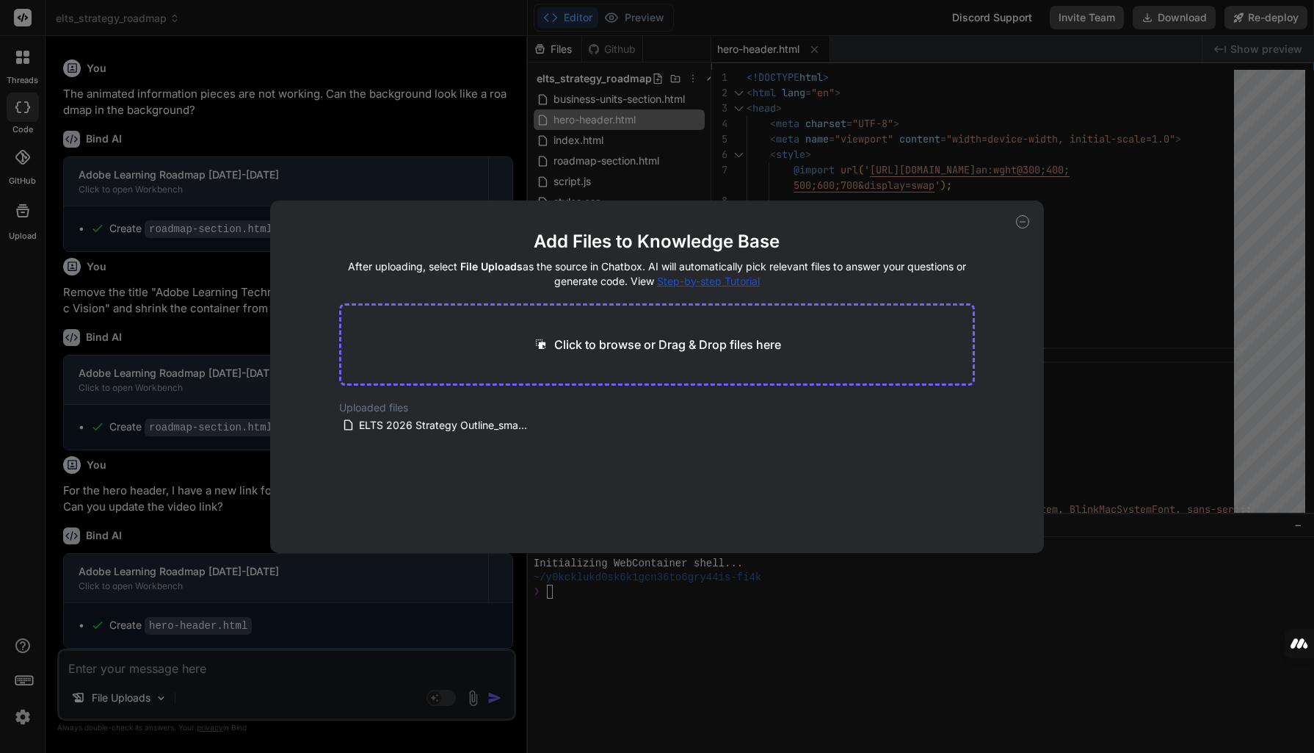
click at [1026, 224] on icon at bounding box center [1022, 221] width 13 height 13
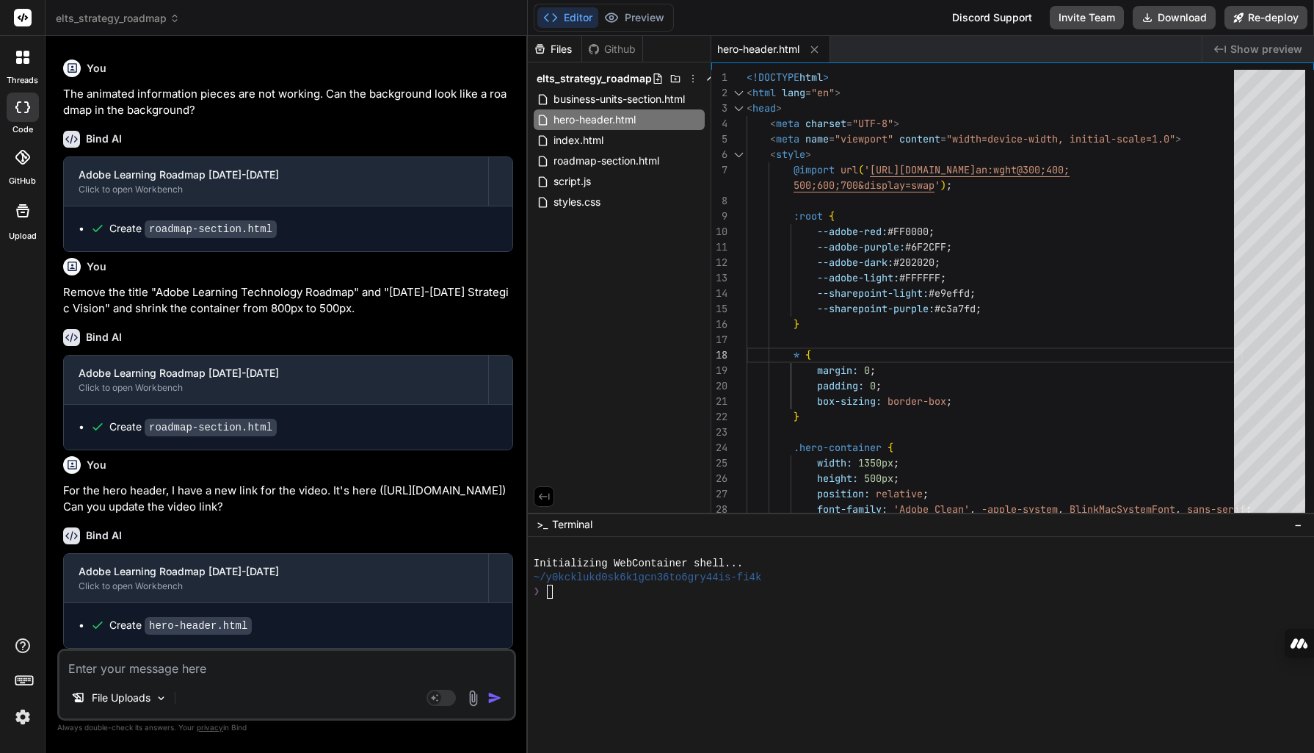
click at [483, 696] on div "Agent Mode. When this toggle is activated, AI automatically makes decisions, re…" at bounding box center [466, 698] width 84 height 18
click at [471, 695] on img at bounding box center [473, 697] width 17 height 17
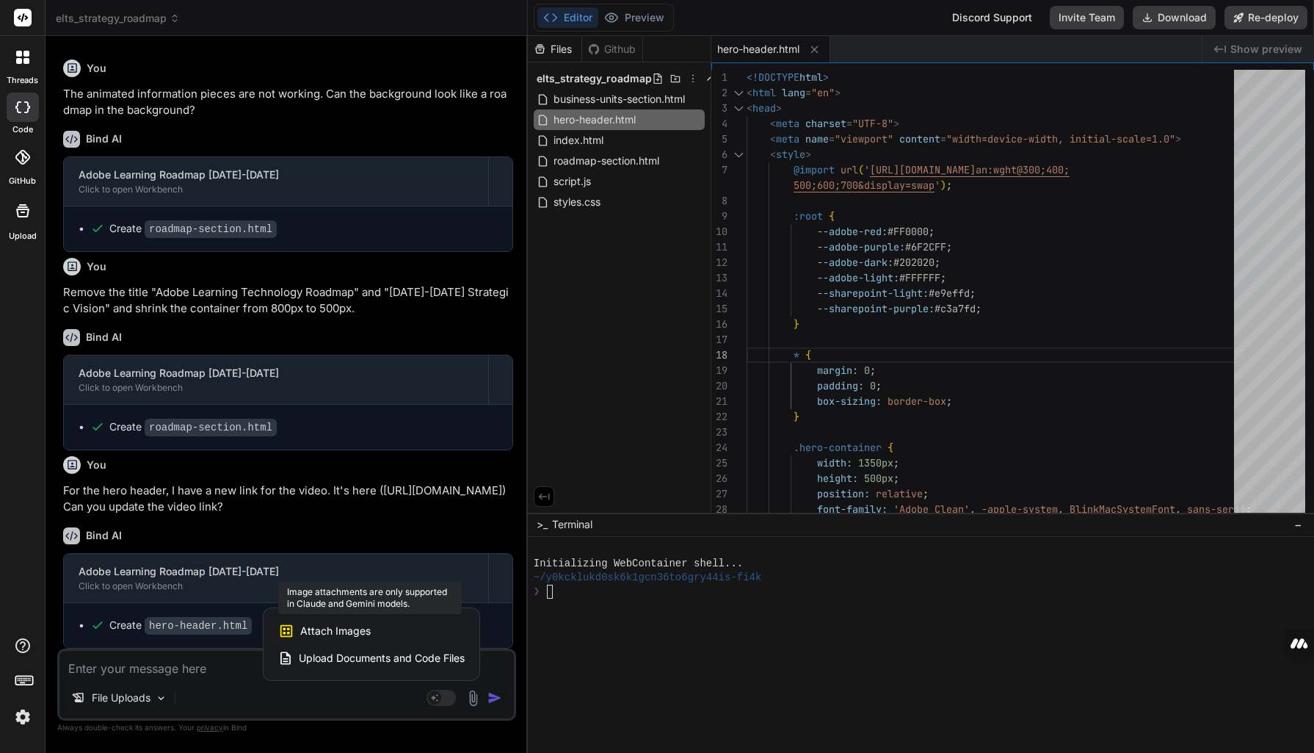
click at [338, 629] on span "Attach Images" at bounding box center [335, 630] width 70 height 15
click at [221, 667] on div at bounding box center [657, 376] width 1314 height 753
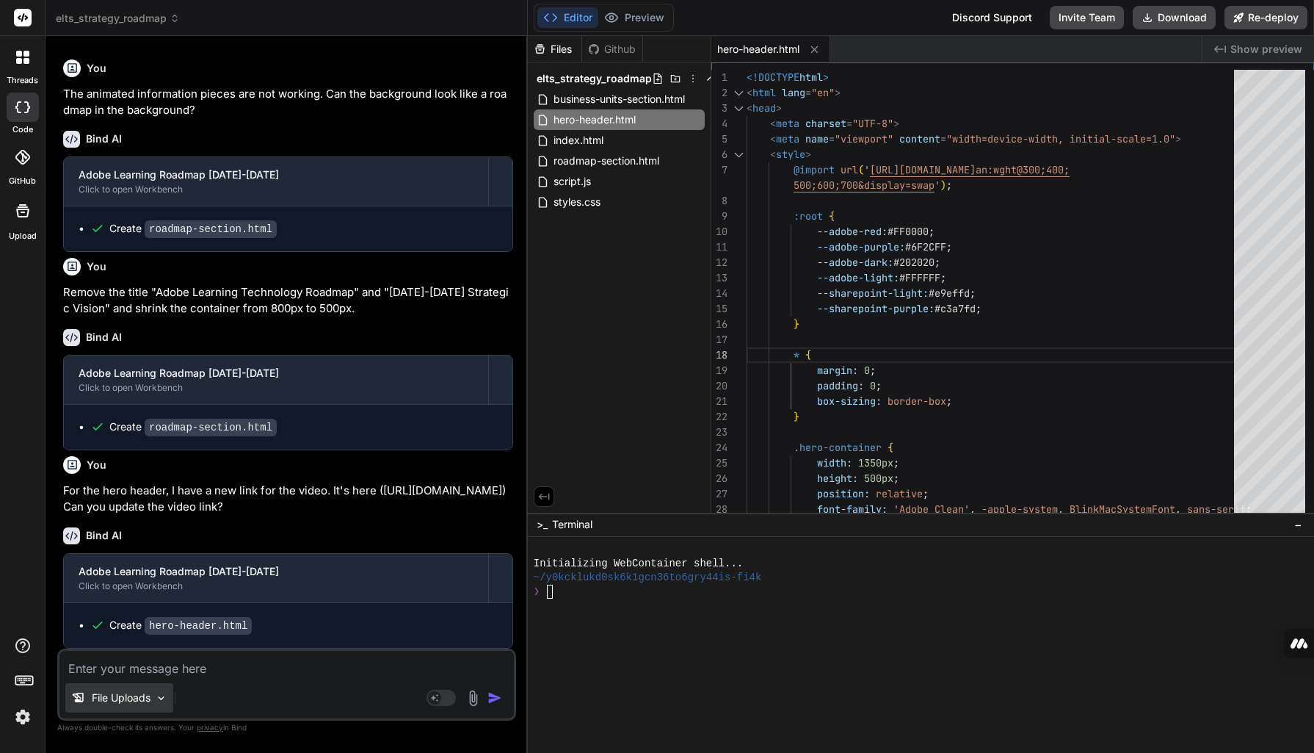
click at [162, 704] on div "File Uploads" at bounding box center [119, 697] width 108 height 29
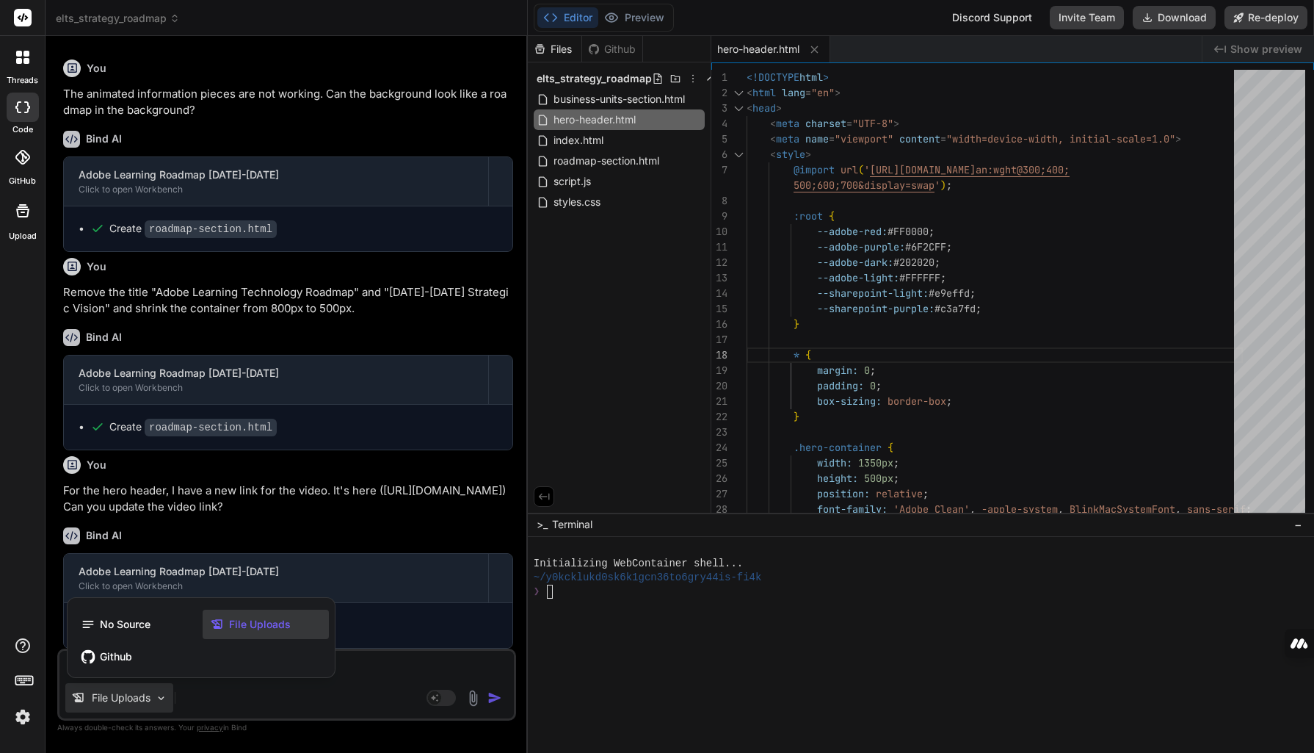
click at [242, 703] on div at bounding box center [657, 376] width 1314 height 753
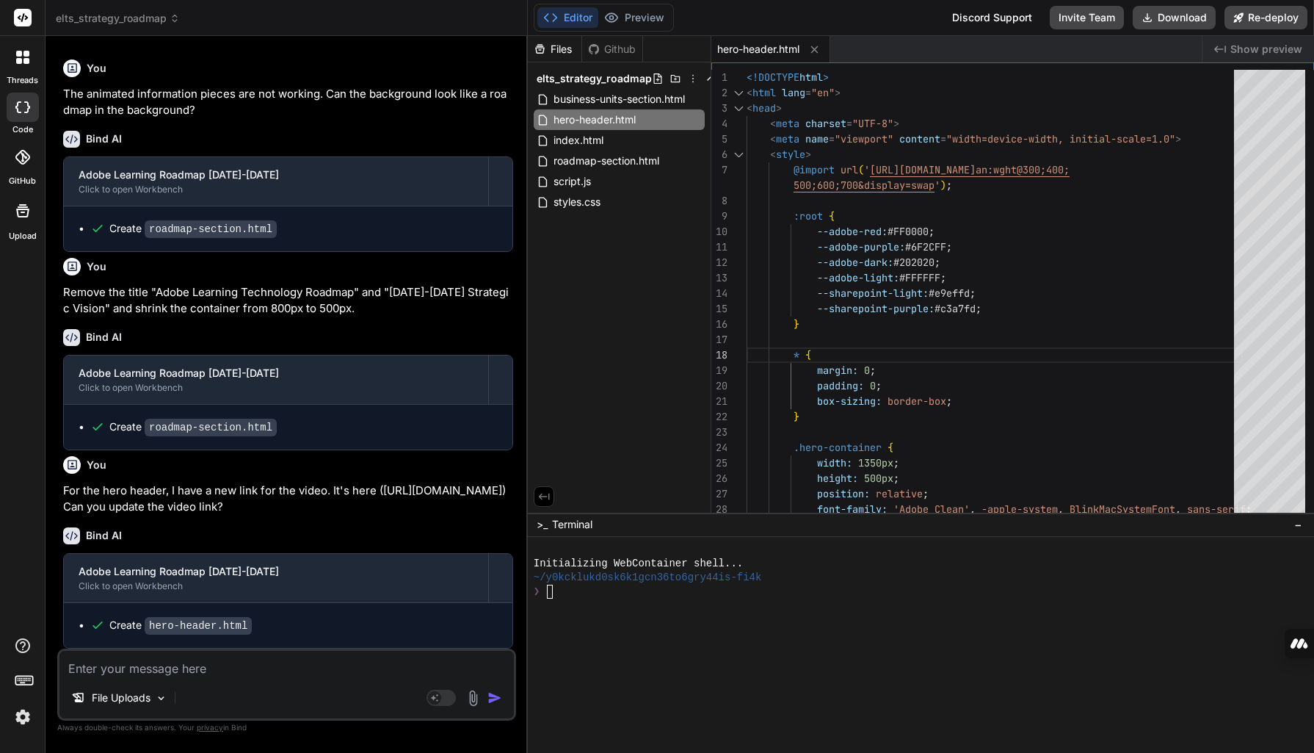
click at [304, 677] on div "File Uploads Agent Mode. When this toggle is activated, AI automatically makes …" at bounding box center [286, 684] width 459 height 72
click at [153, 17] on span "elts_strategy_roadmap" at bounding box center [118, 18] width 124 height 15
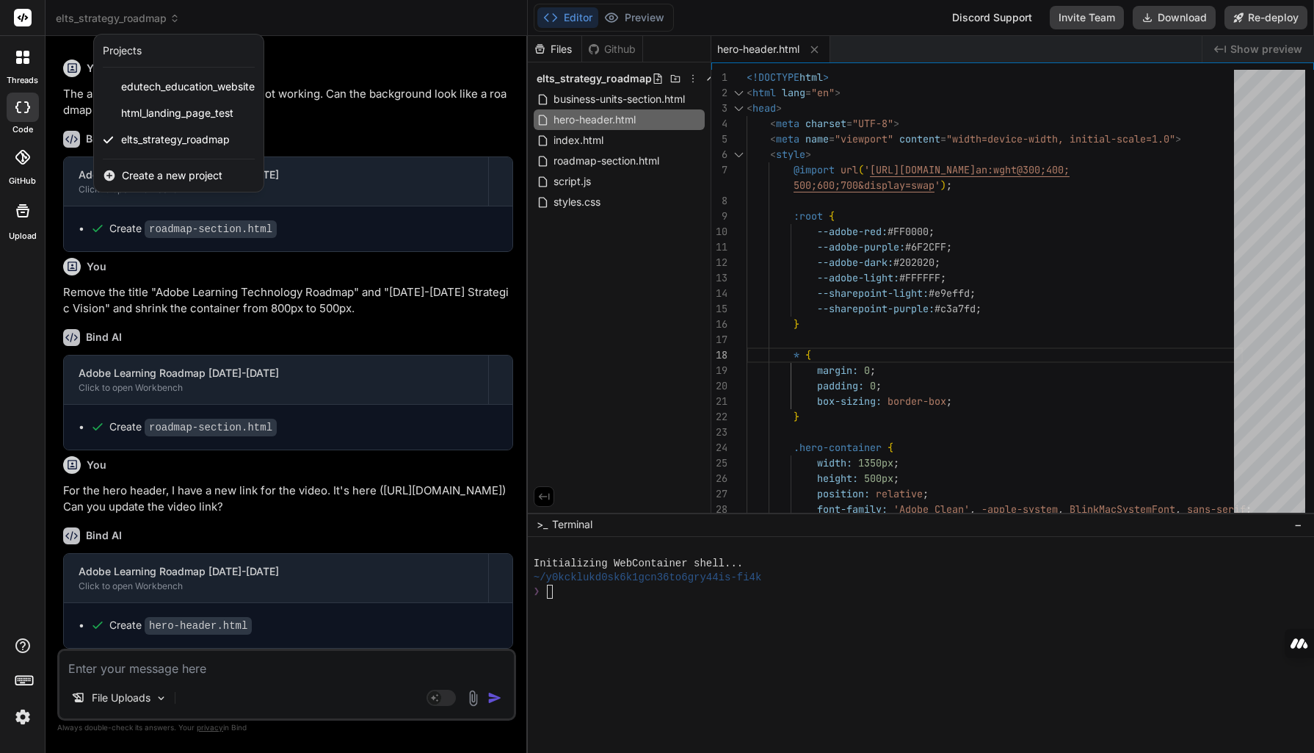
click at [227, 13] on div at bounding box center [657, 376] width 1314 height 753
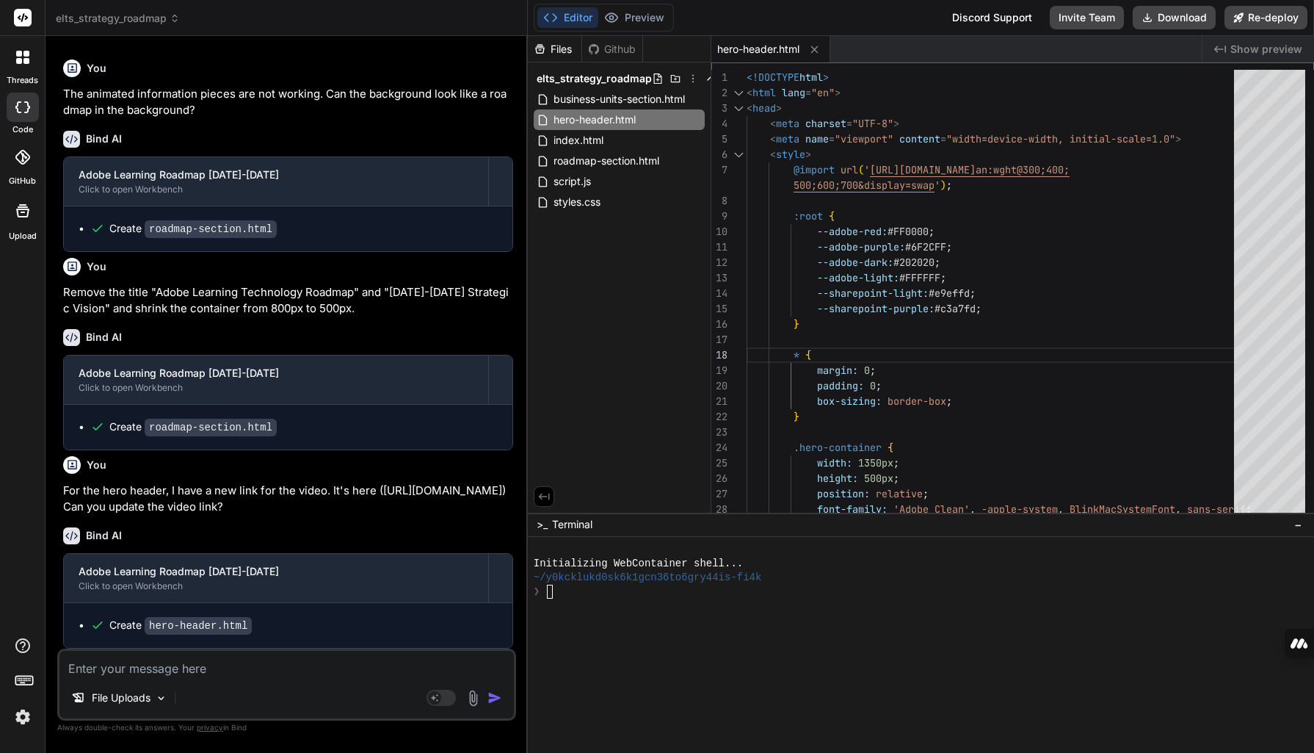
click at [23, 16] on icon at bounding box center [23, 17] width 11 height 9
click at [693, 118] on icon at bounding box center [696, 120] width 12 height 12
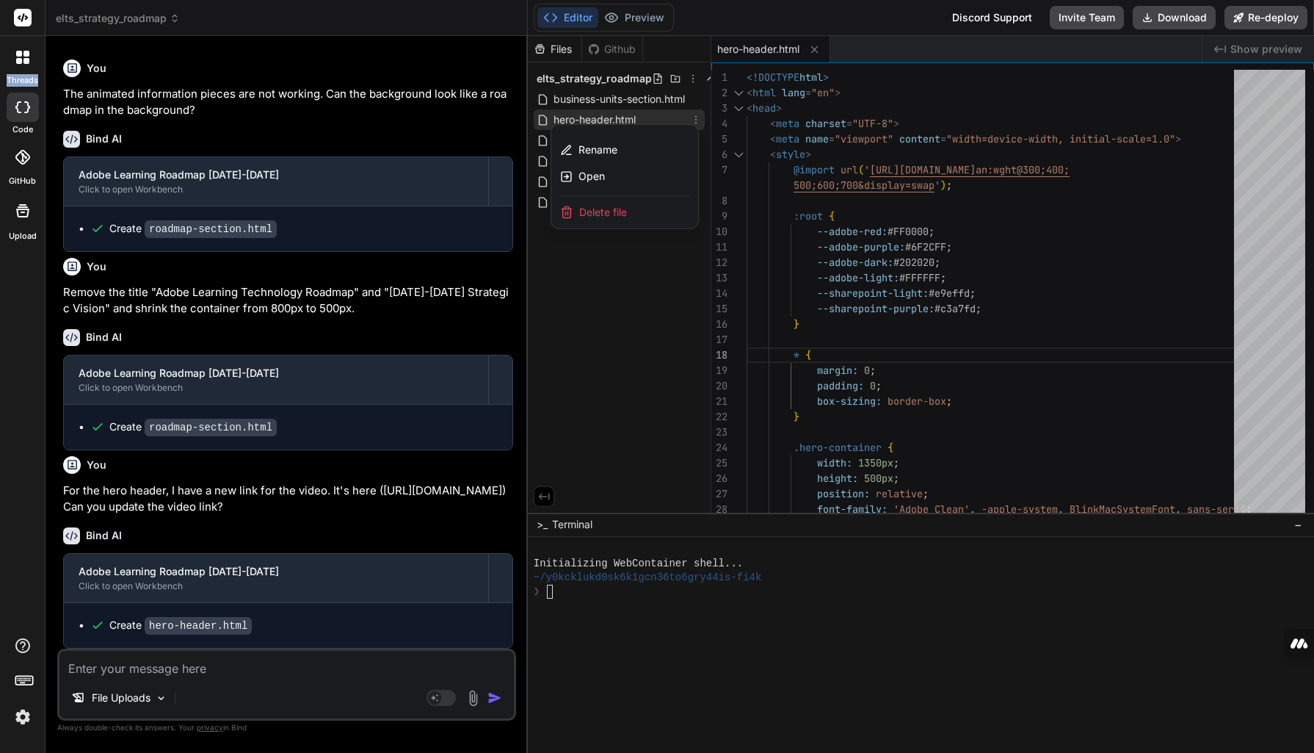
click at [603, 363] on div at bounding box center [921, 394] width 786 height 717
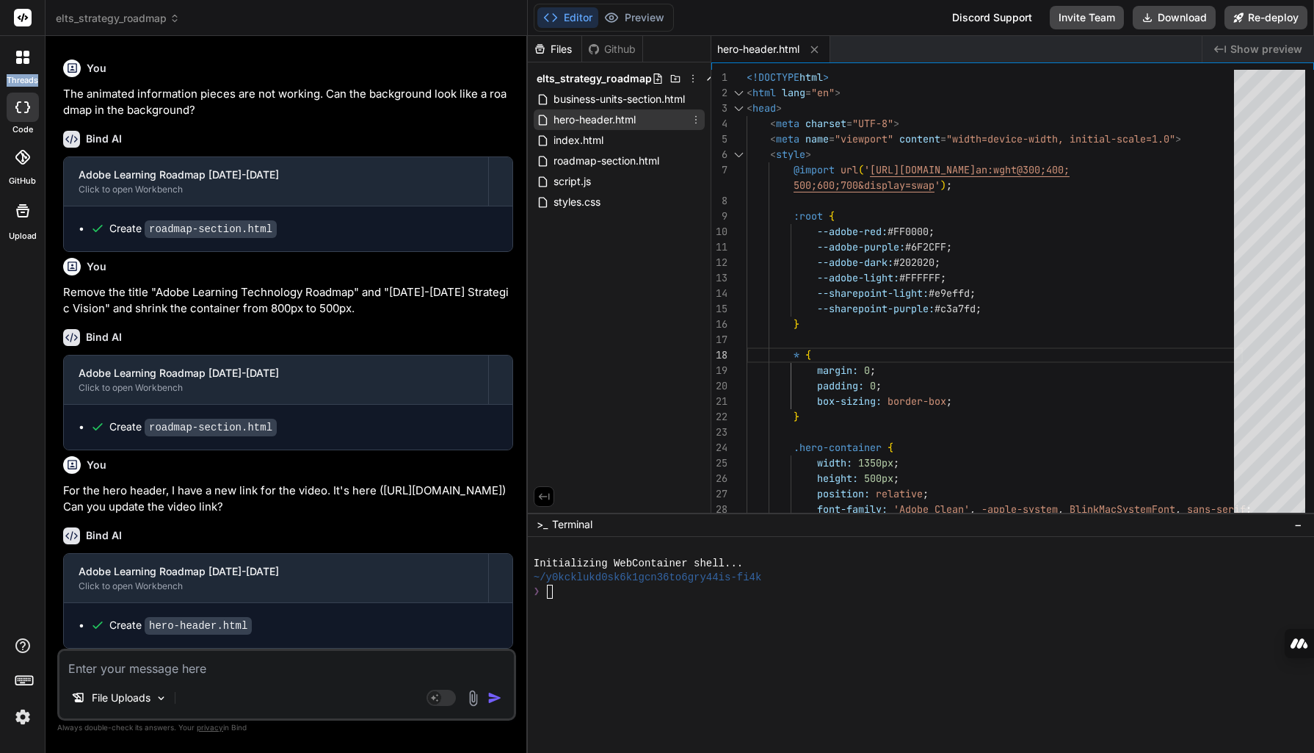
click at [23, 717] on img at bounding box center [22, 716] width 25 height 25
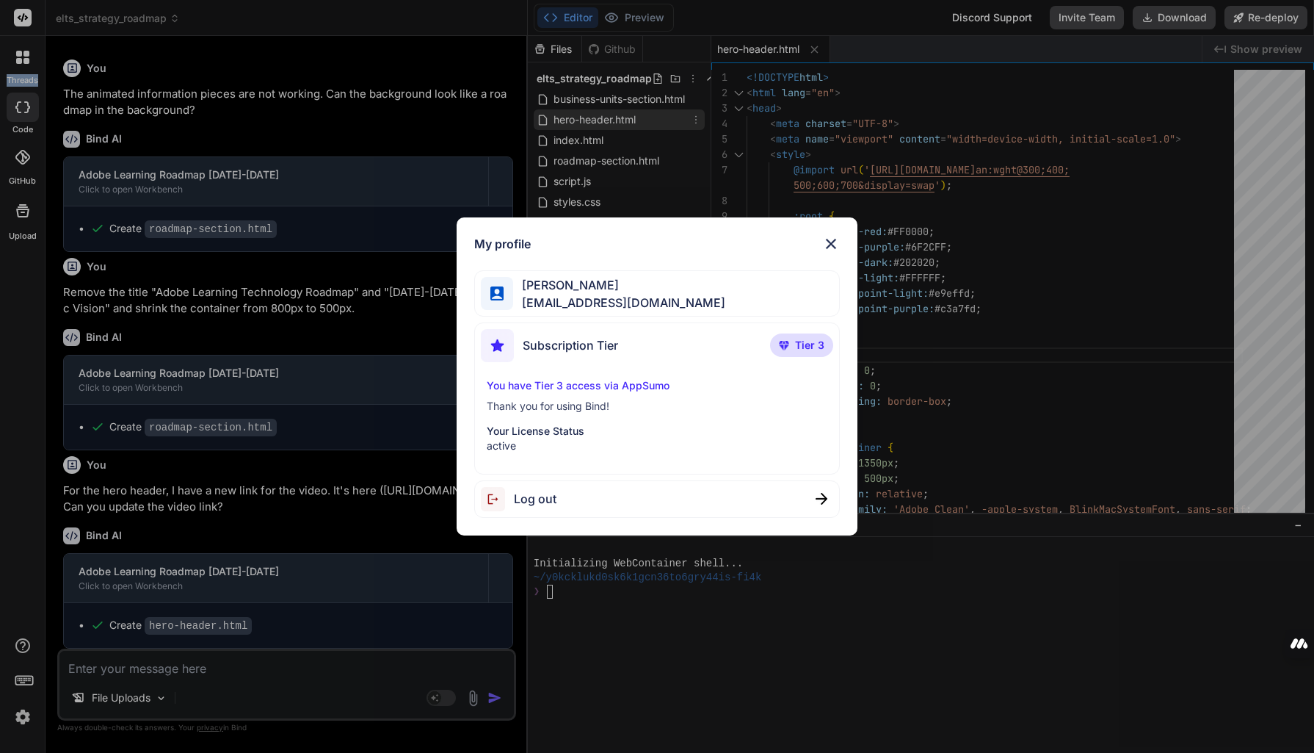
click at [830, 245] on img at bounding box center [831, 244] width 18 height 18
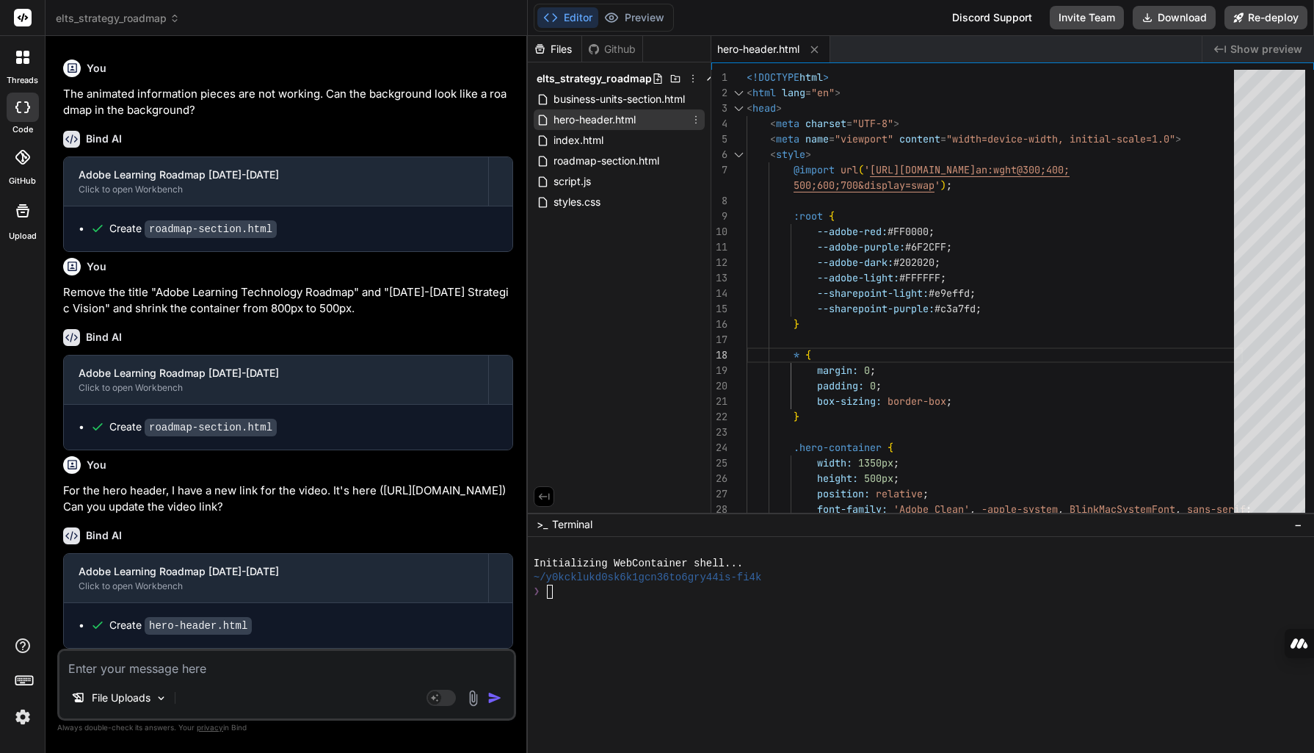
click at [79, 23] on span "elts_strategy_roadmap" at bounding box center [118, 18] width 124 height 15
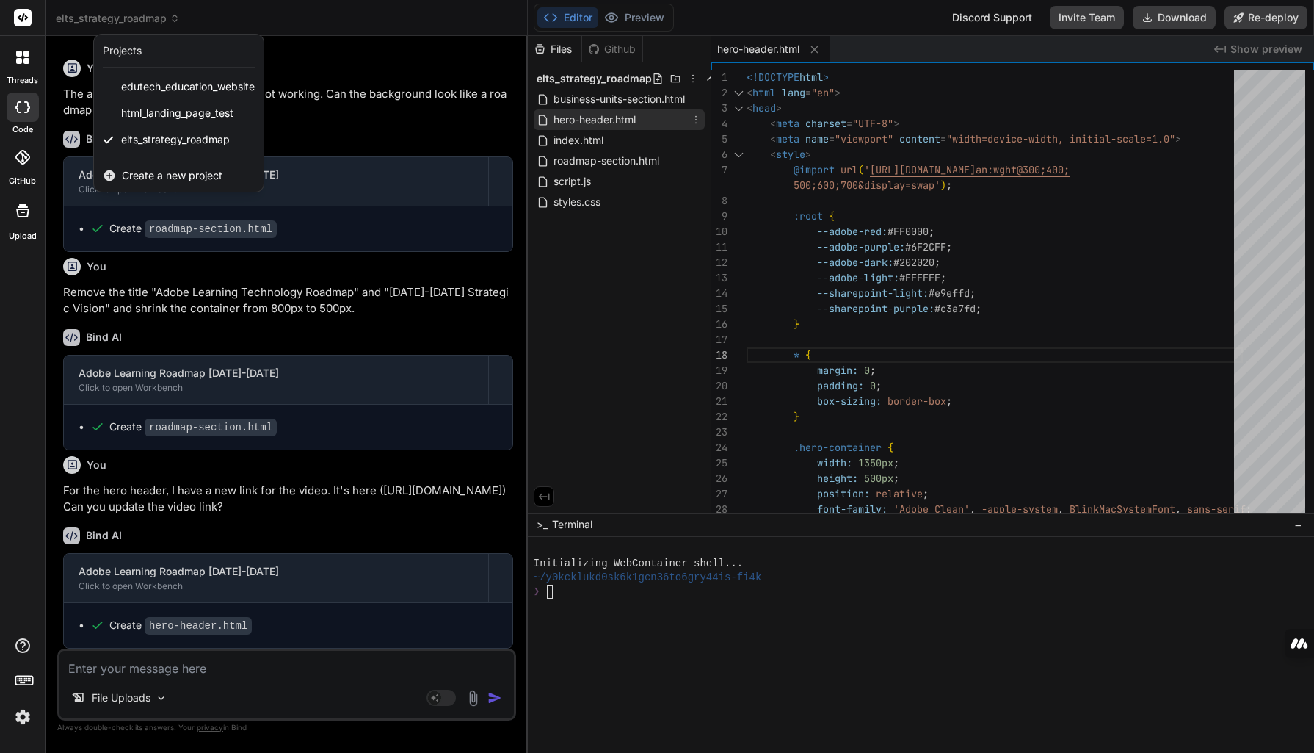
click at [126, 56] on div "Projects" at bounding box center [122, 50] width 39 height 15
click at [193, 21] on div at bounding box center [657, 376] width 1314 height 753
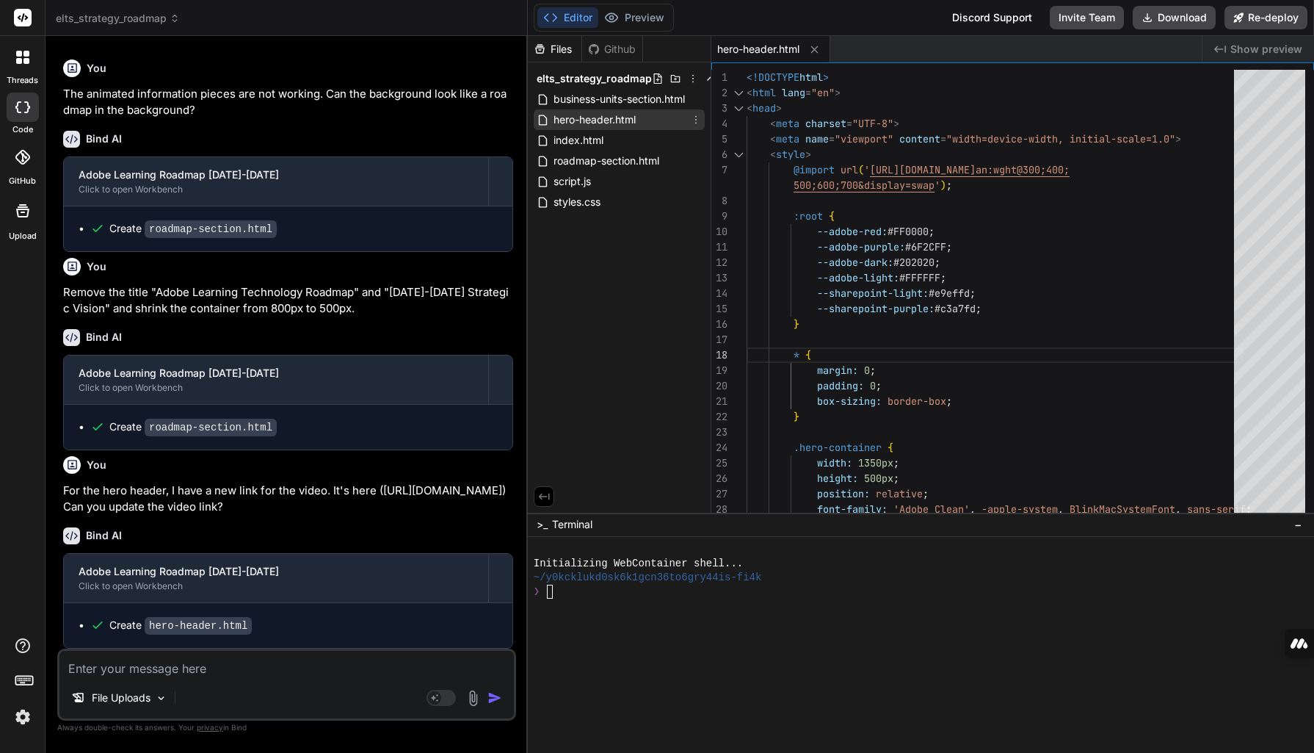
click at [26, 66] on div at bounding box center [22, 57] width 31 height 31
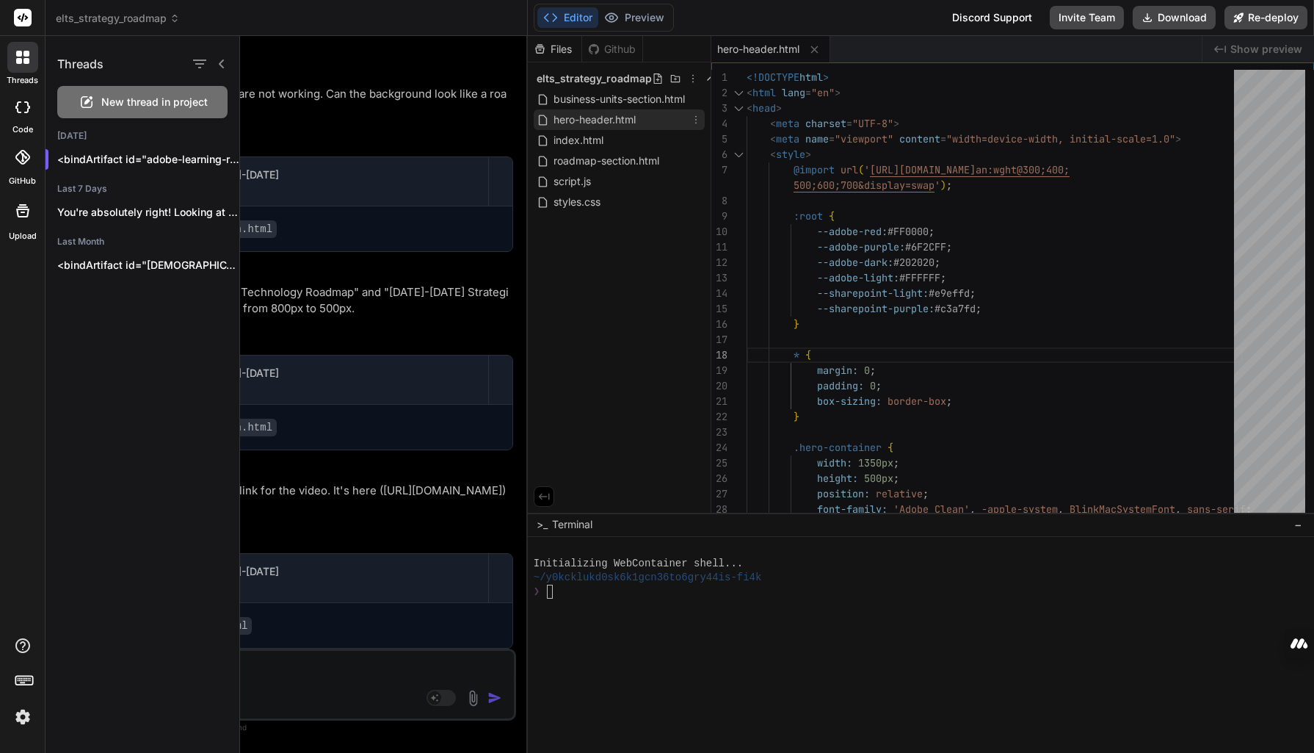
click at [19, 393] on div "threads code GitHub Upload" at bounding box center [23, 376] width 46 height 753
click at [22, 718] on img at bounding box center [22, 716] width 25 height 25
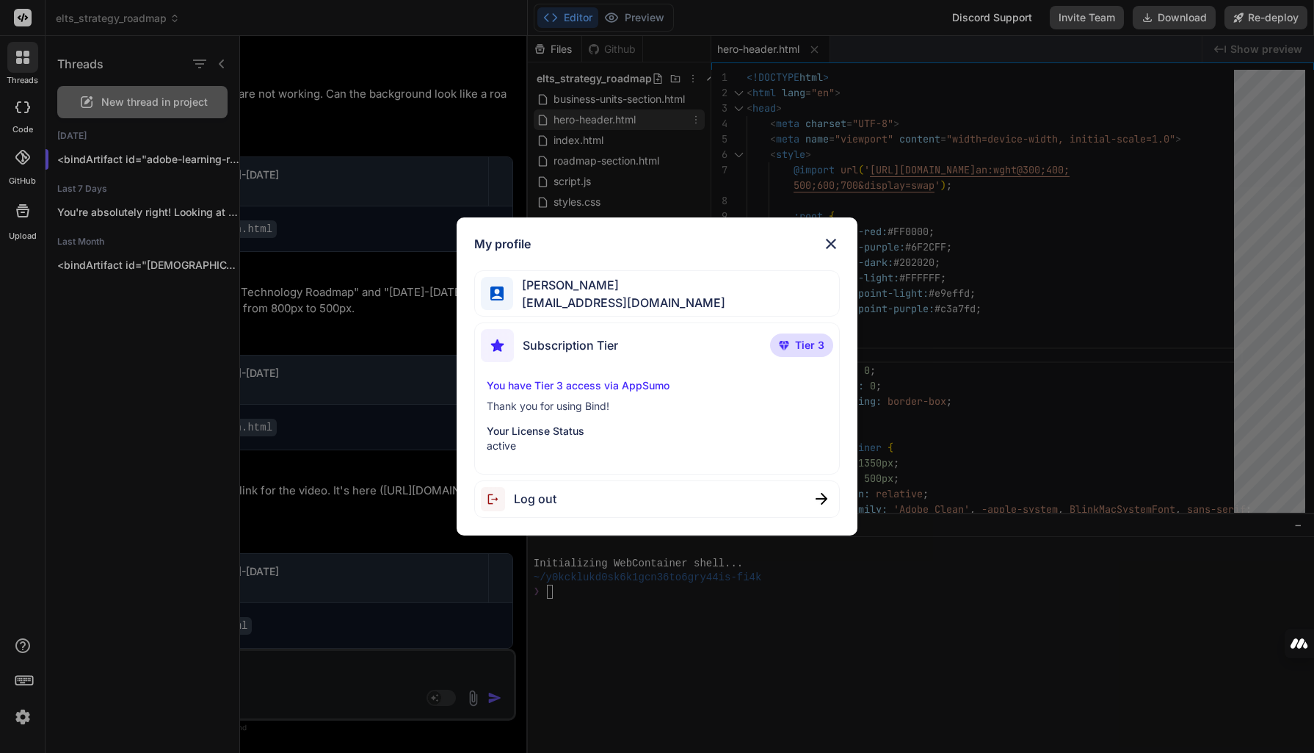
click at [827, 246] on img at bounding box center [831, 244] width 18 height 18
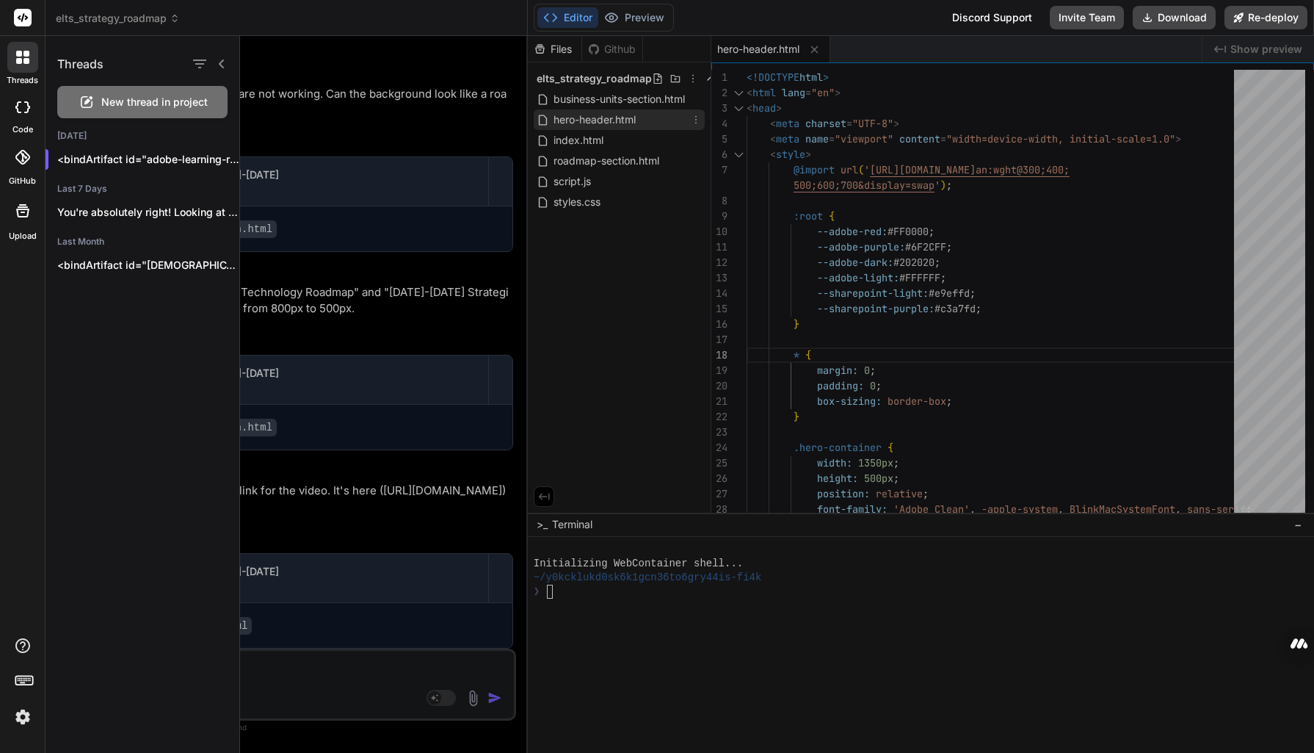
click at [159, 639] on div "Threads New thread in project [DATE] <bindArtifact id="adobe-learning-roadmap..…" at bounding box center [143, 394] width 195 height 717
click at [345, 686] on div at bounding box center [777, 394] width 1074 height 717
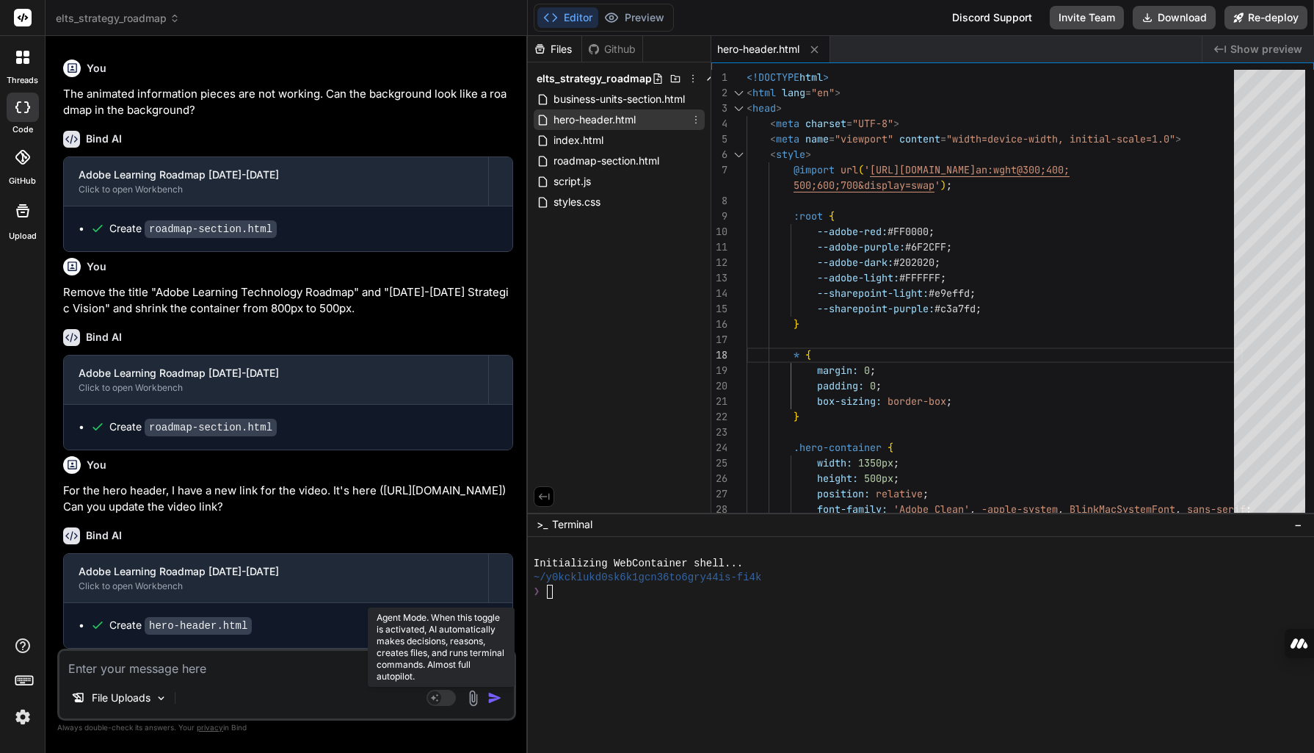
click at [441, 699] on rect at bounding box center [441, 697] width 29 height 16
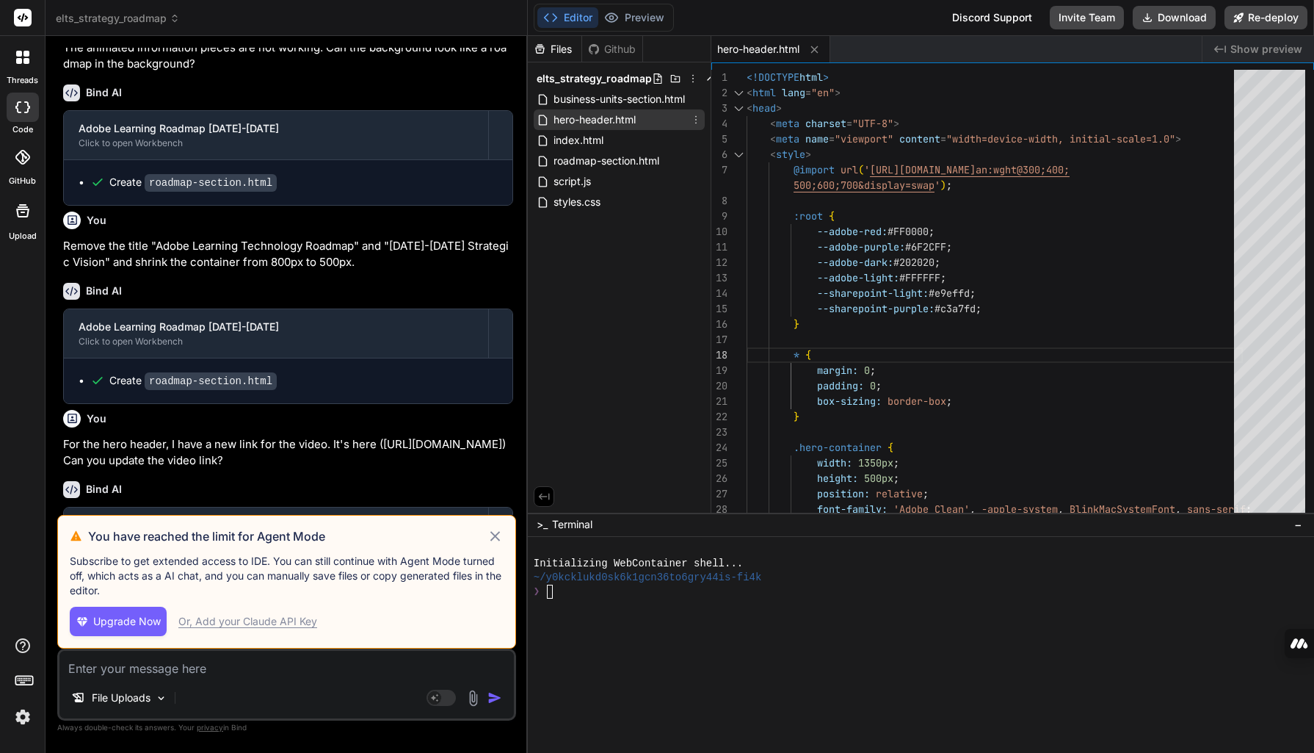
click at [117, 620] on span "Upgrade Now" at bounding box center [127, 621] width 68 height 15
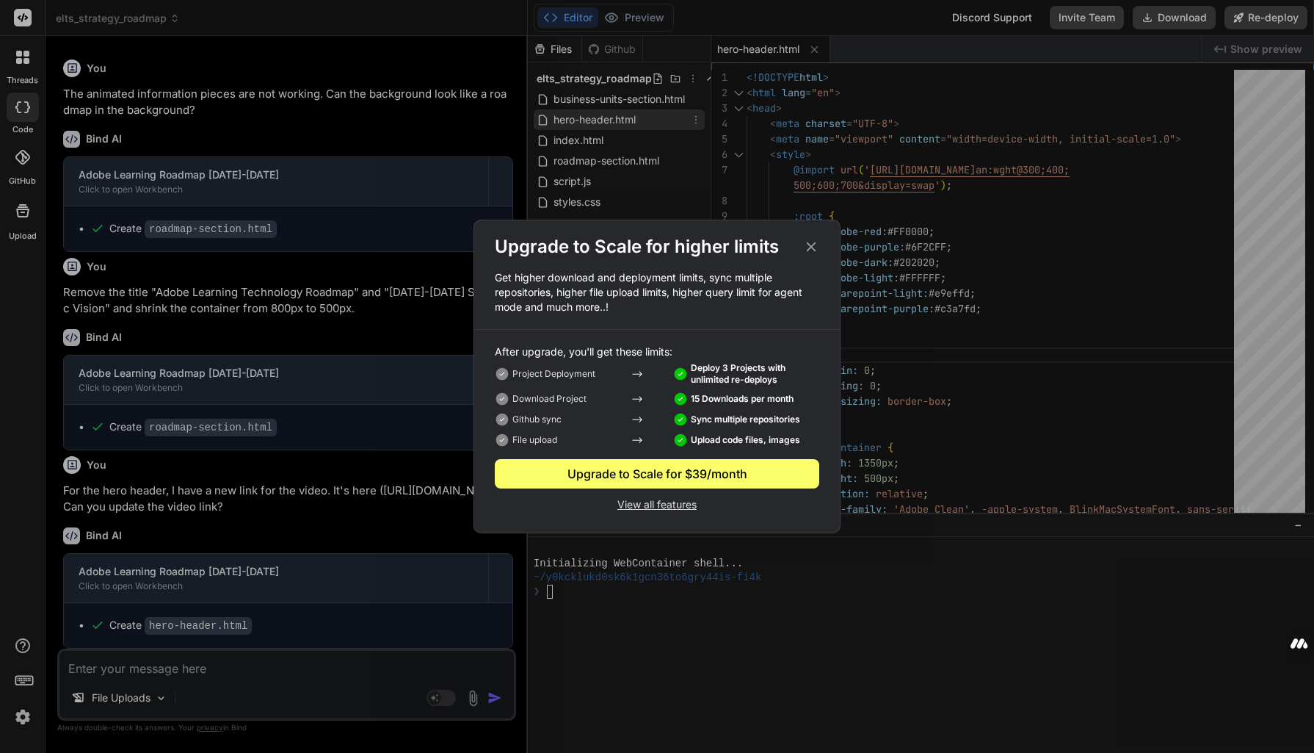
click at [646, 501] on p "View all features" at bounding box center [657, 503] width 325 height 18
click at [807, 247] on icon at bounding box center [811, 247] width 16 height 16
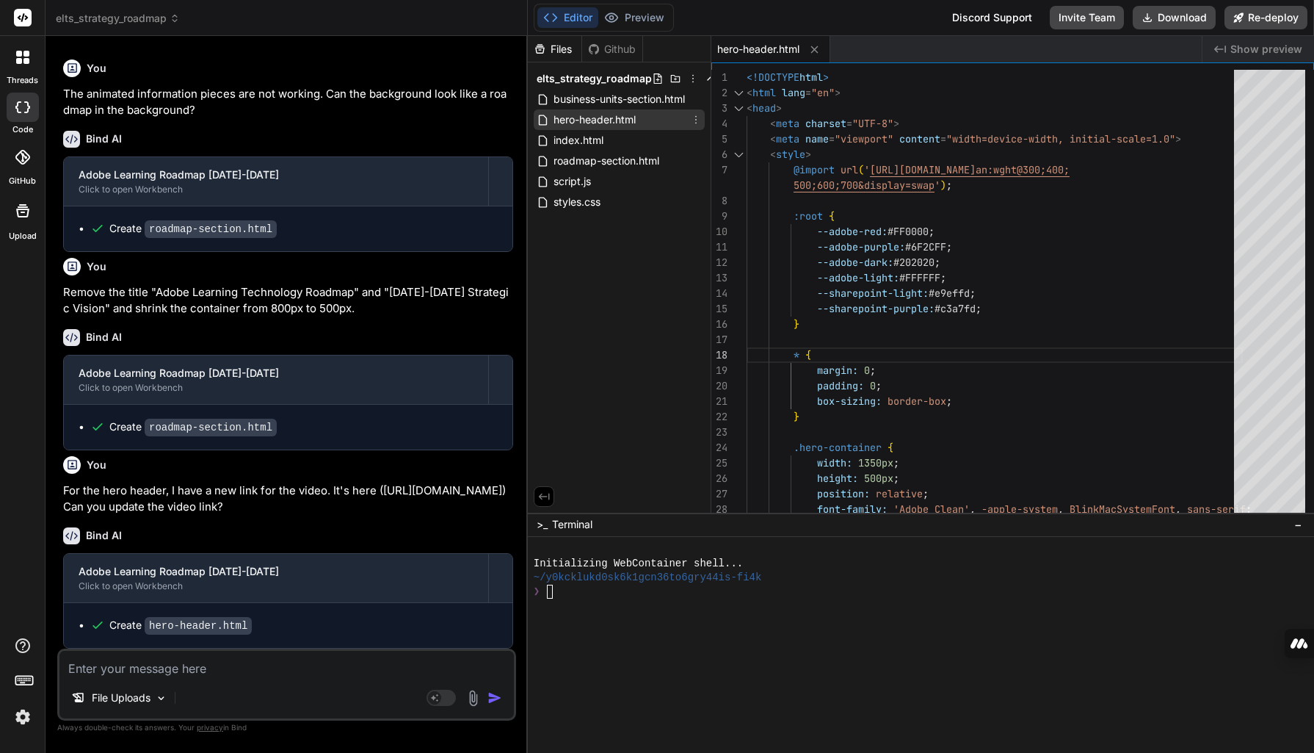
click at [164, 20] on span "elts_strategy_roadmap" at bounding box center [118, 18] width 124 height 15
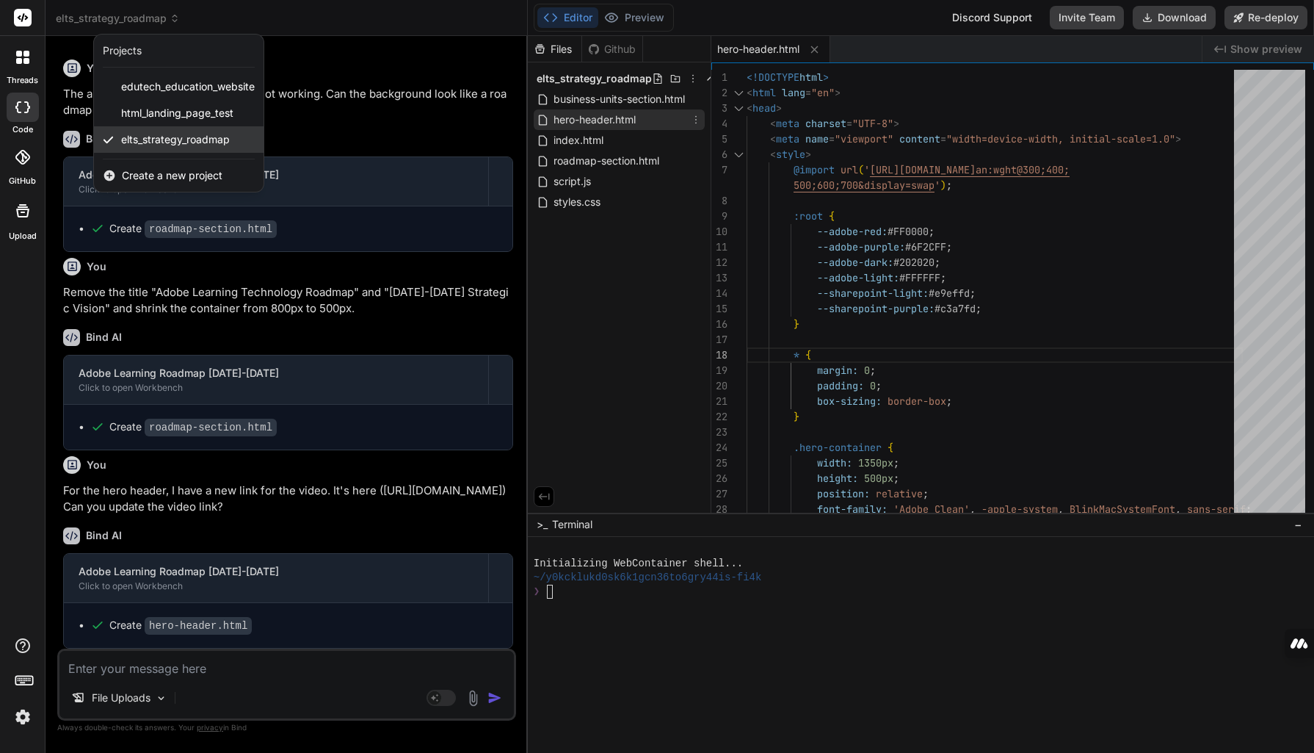
click at [153, 133] on span "elts_strategy_roadmap" at bounding box center [175, 139] width 109 height 15
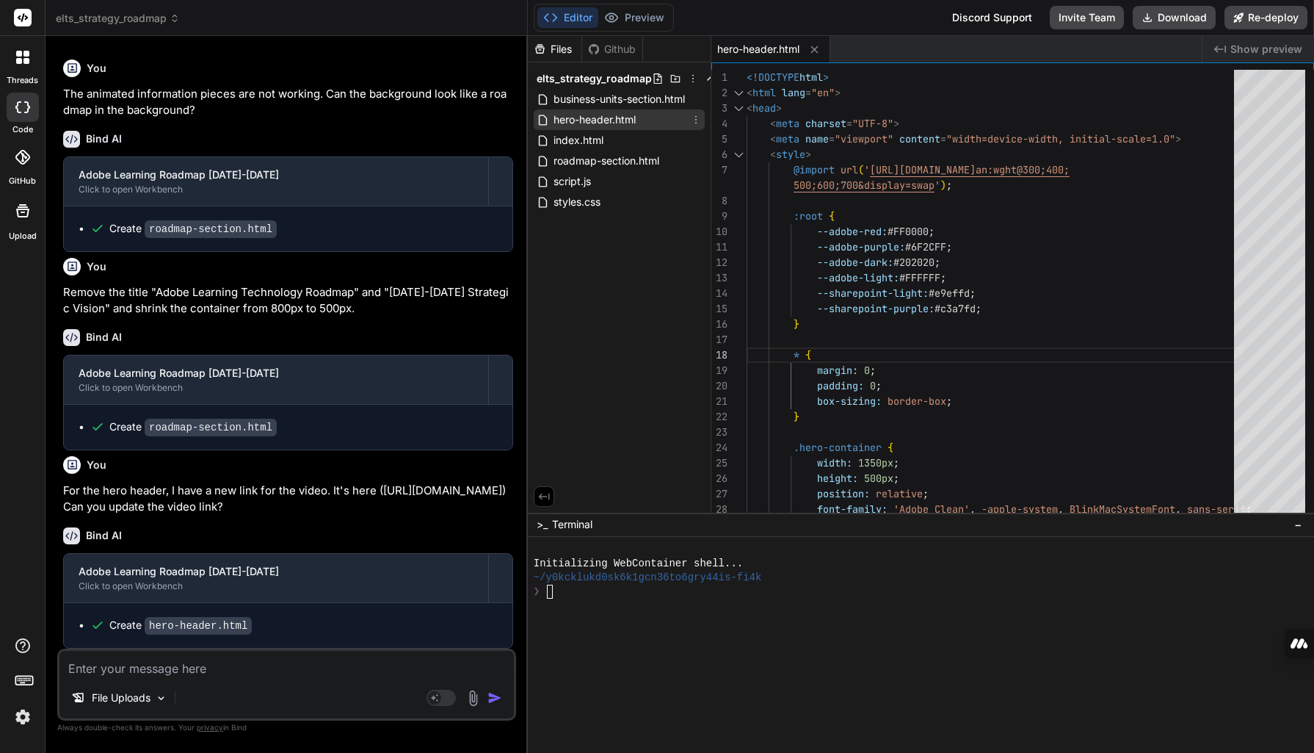
click at [138, 15] on span "elts_strategy_roadmap" at bounding box center [118, 18] width 124 height 15
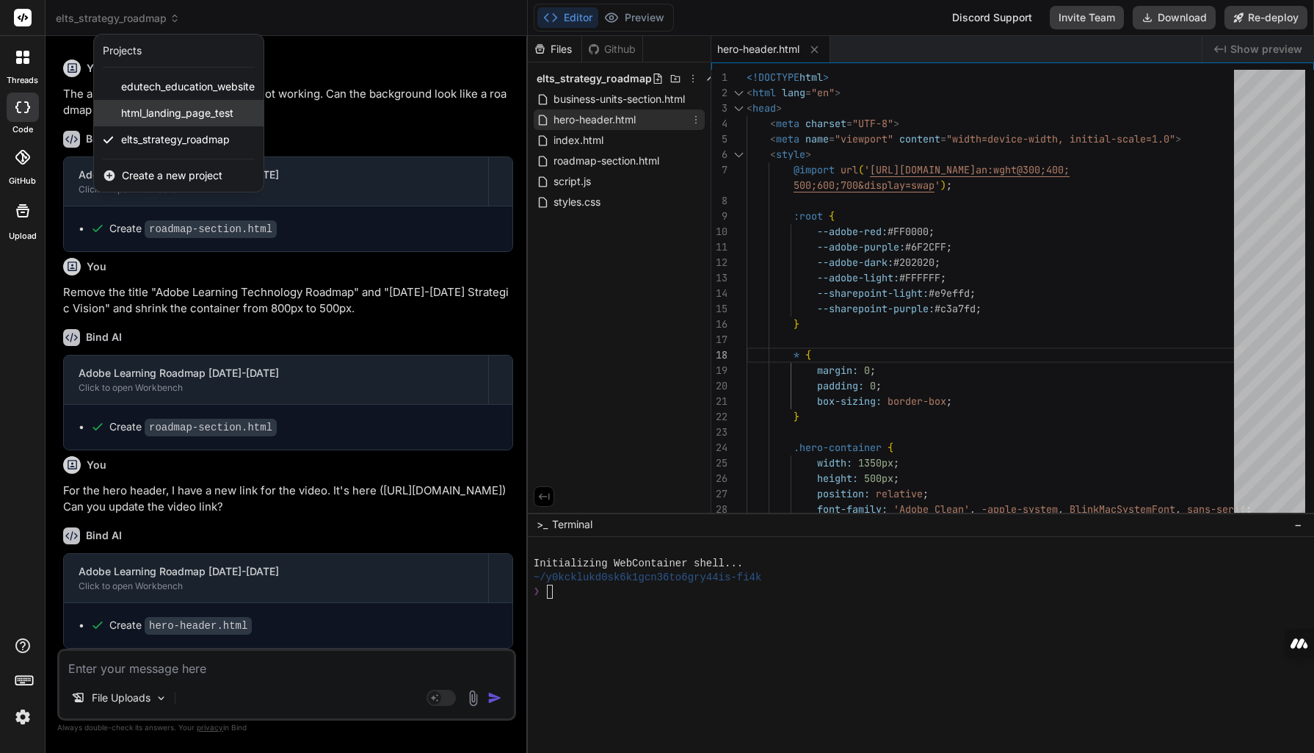
click at [154, 115] on span "html_landing_page_test" at bounding box center [177, 113] width 112 height 15
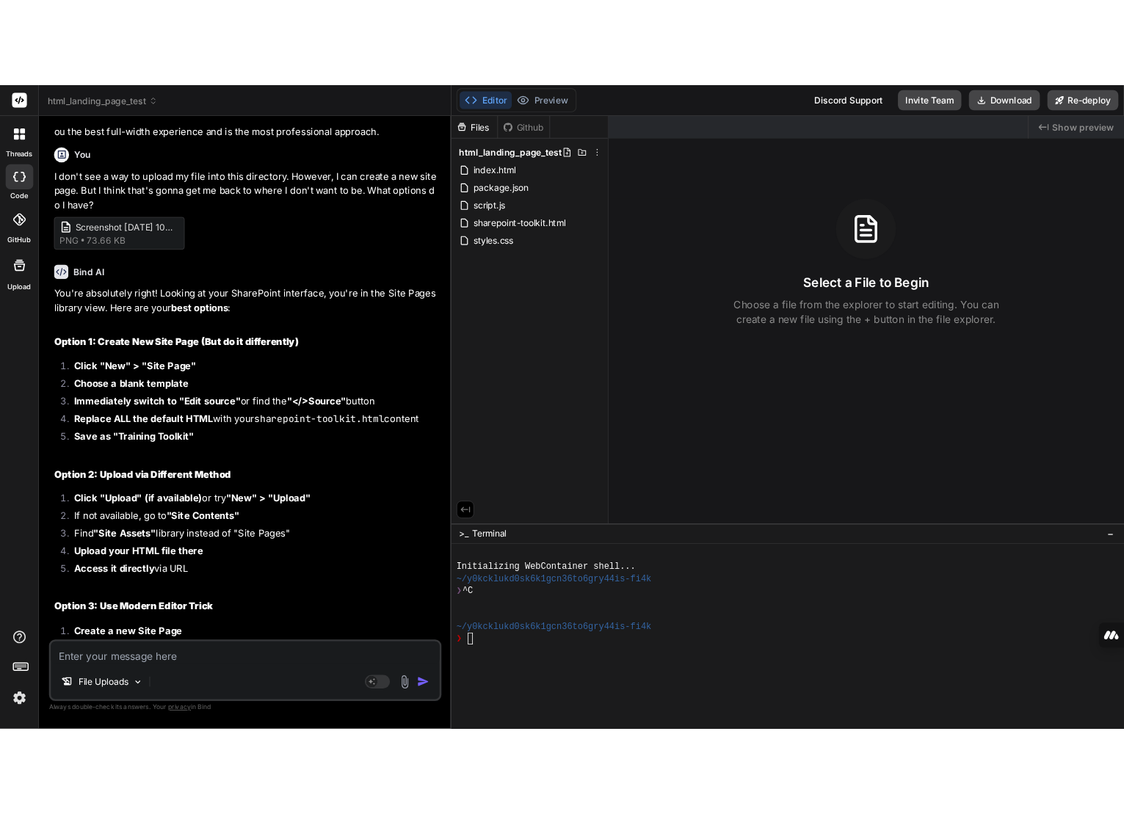
scroll to position [2482, 0]
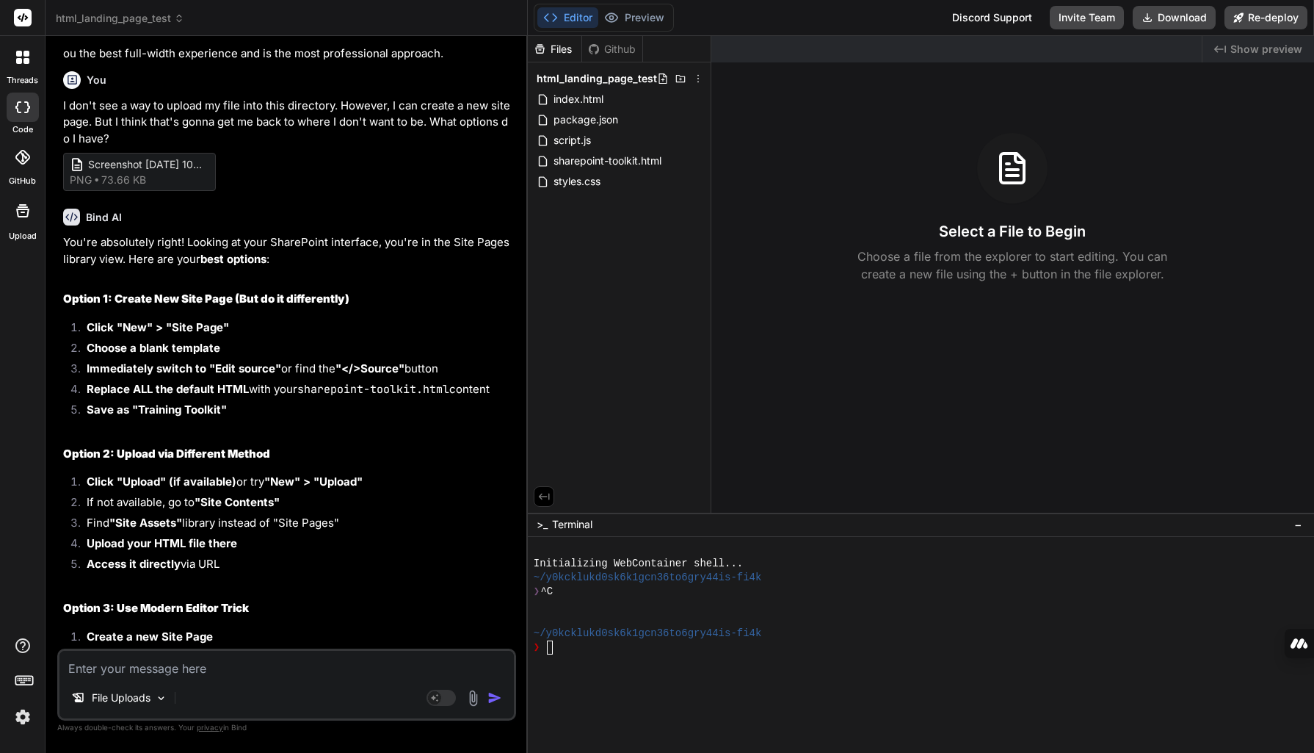
click at [466, 703] on img at bounding box center [473, 697] width 17 height 17
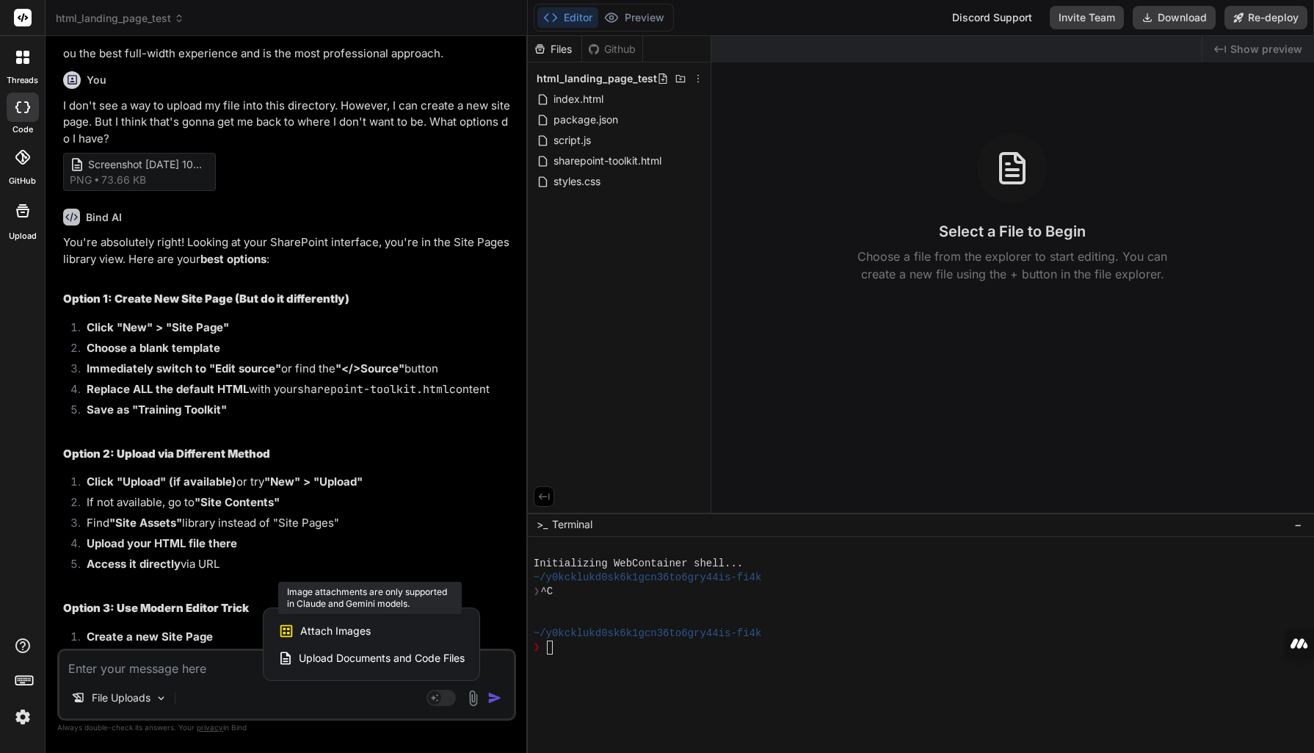
click at [354, 635] on span "Attach Images" at bounding box center [335, 630] width 70 height 15
click at [325, 628] on span "Attach Images" at bounding box center [335, 630] width 70 height 15
click at [343, 696] on div at bounding box center [657, 376] width 1314 height 753
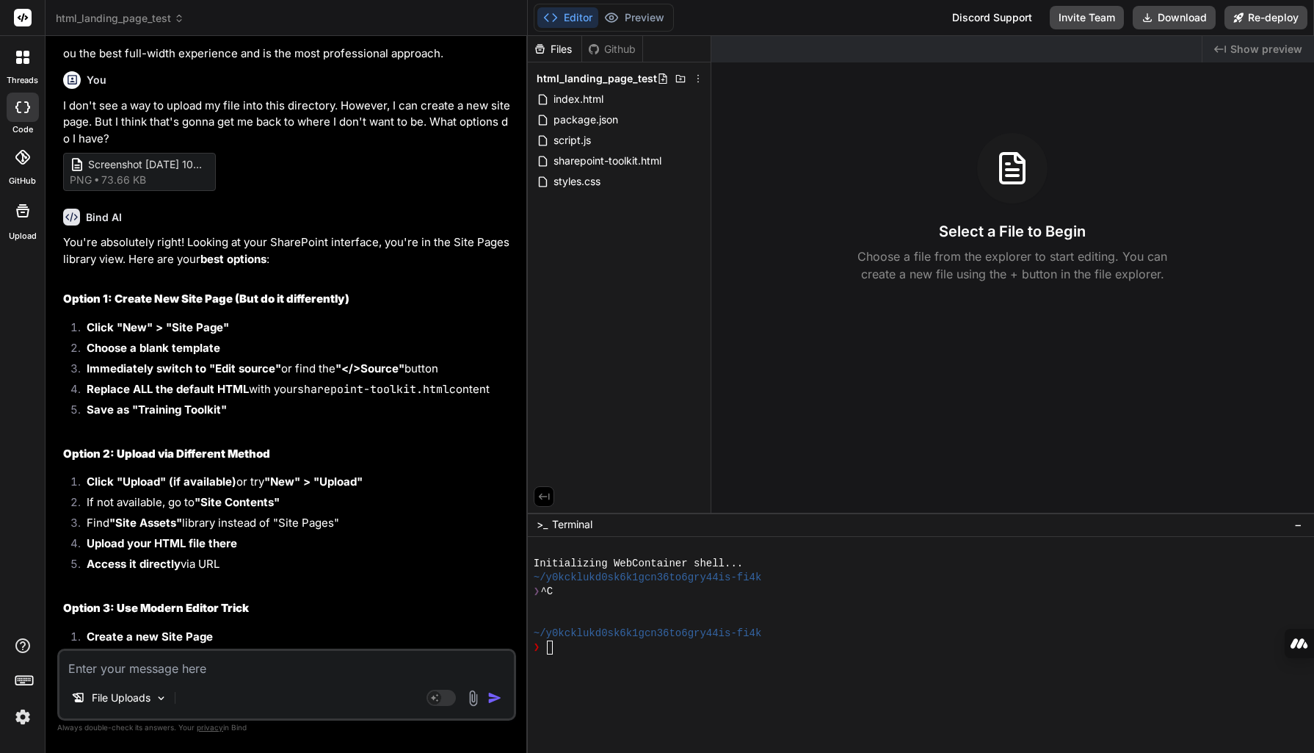
click at [213, 667] on textarea at bounding box center [286, 664] width 454 height 26
type textarea "x"
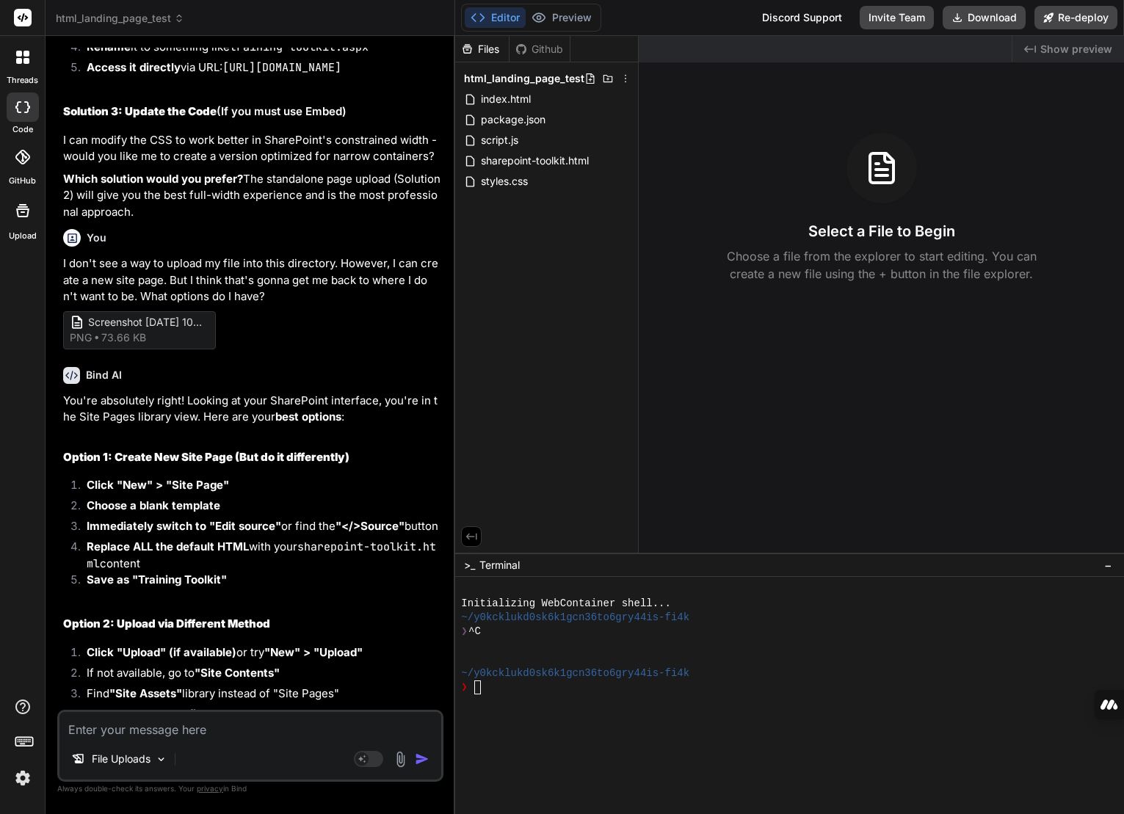
scroll to position [2609, 0]
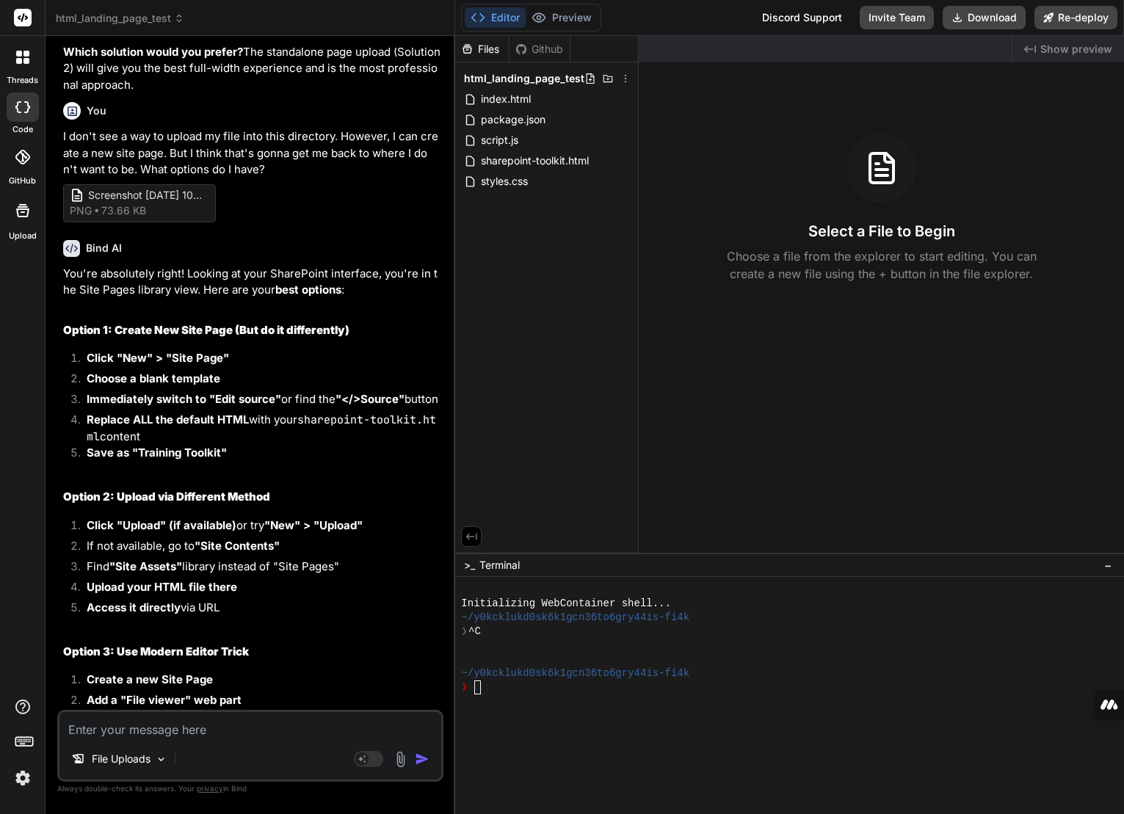
click at [168, 734] on textarea at bounding box center [250, 725] width 382 height 26
type textarea "I"
type textarea "x"
type textarea "I"
type textarea "x"
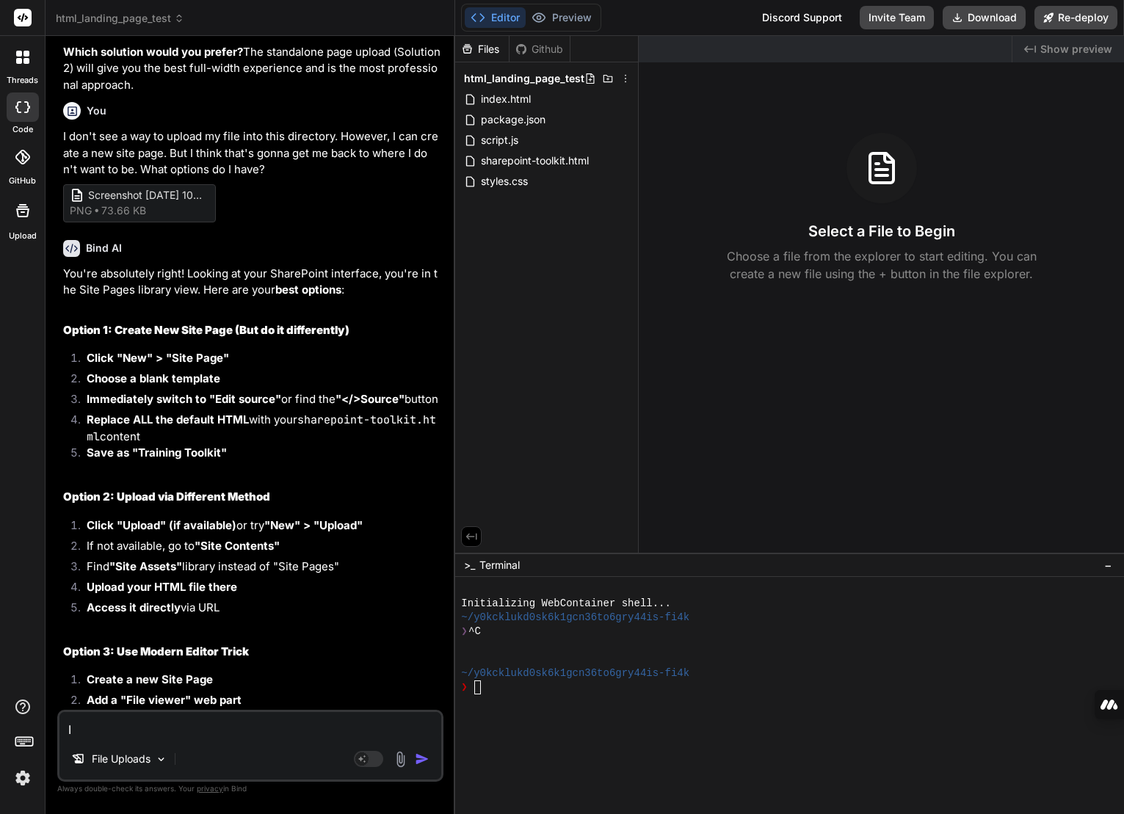
type textarea "I n"
type textarea "x"
type textarea "I ne"
type textarea "x"
type textarea "I nee"
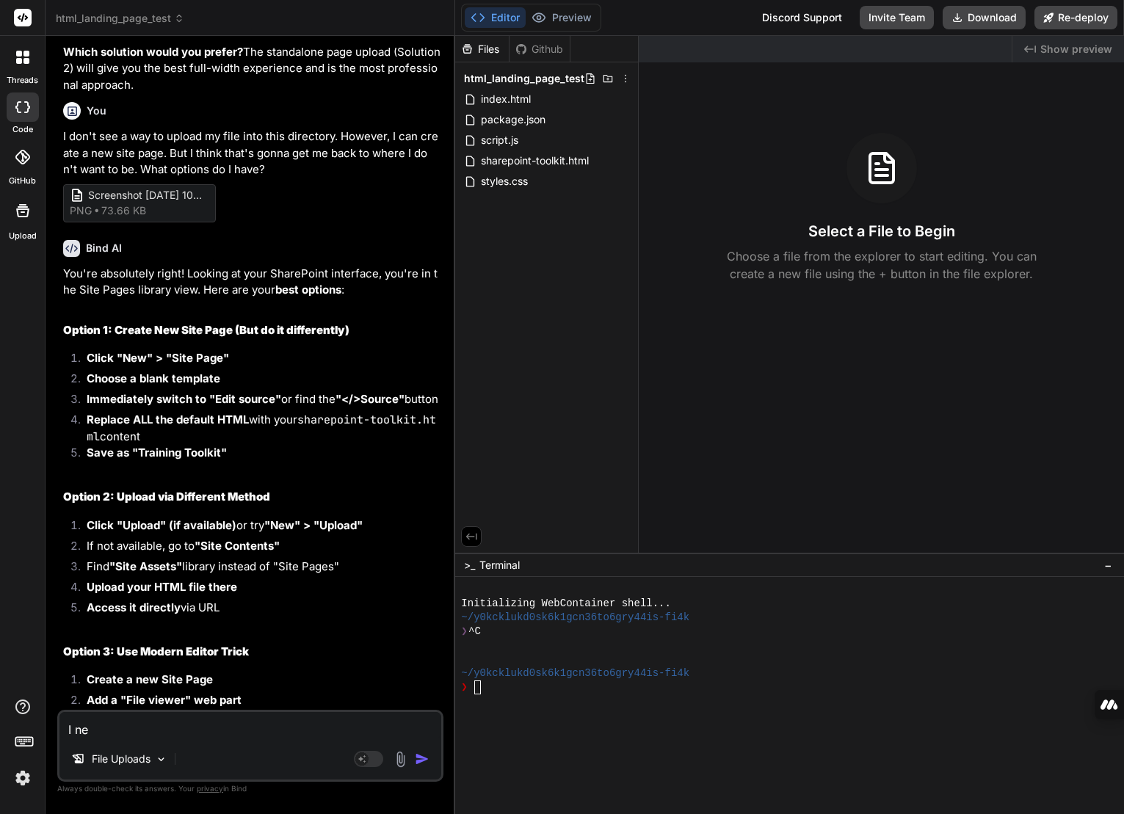
type textarea "x"
type textarea "I need"
type textarea "x"
type textarea "I need"
type textarea "x"
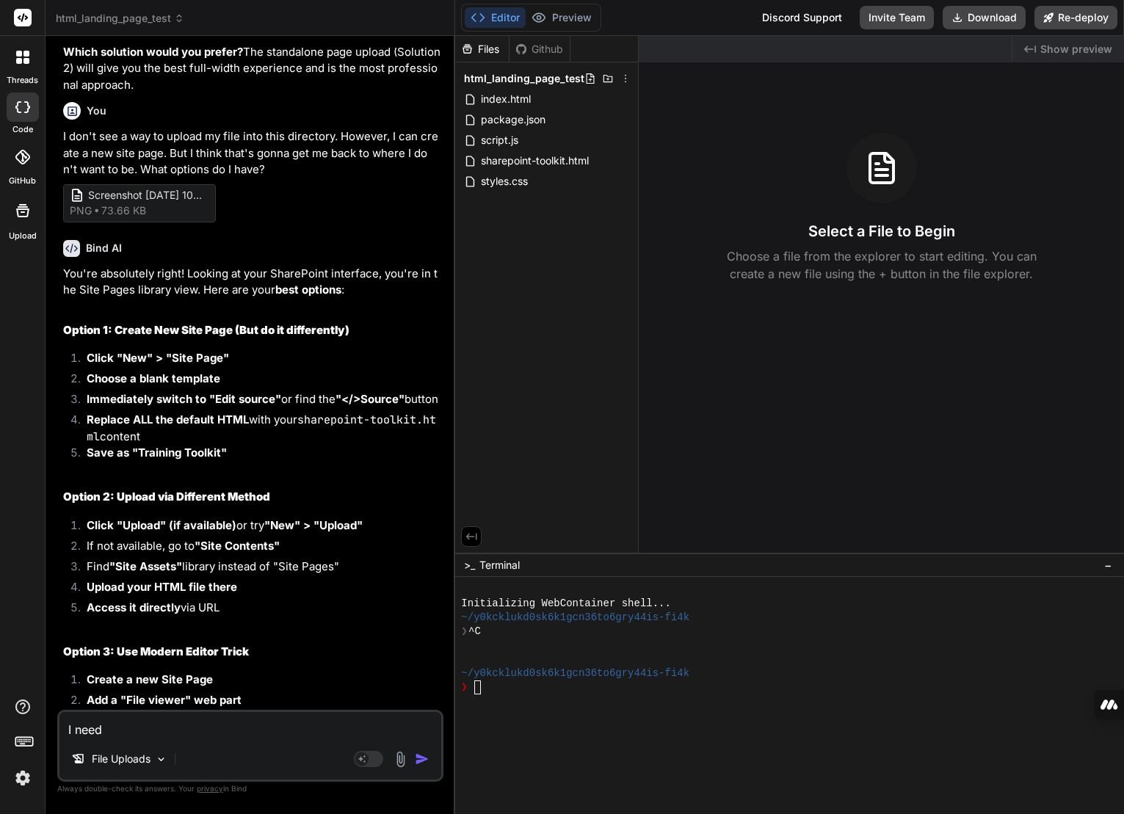
type textarea "I need h"
type textarea "x"
type textarea "I need he"
type textarea "x"
type textarea "I need hel"
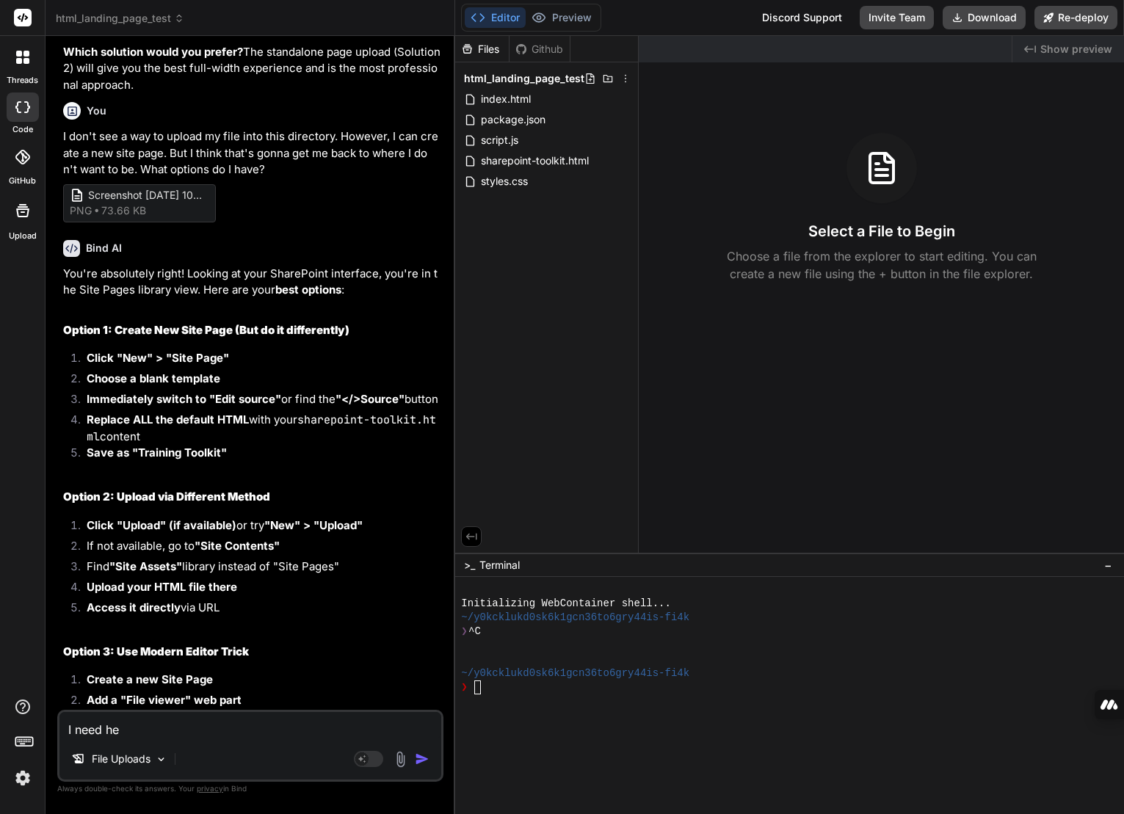
type textarea "x"
type textarea "I need help"
type textarea "x"
type textarea "I need help"
type textarea "x"
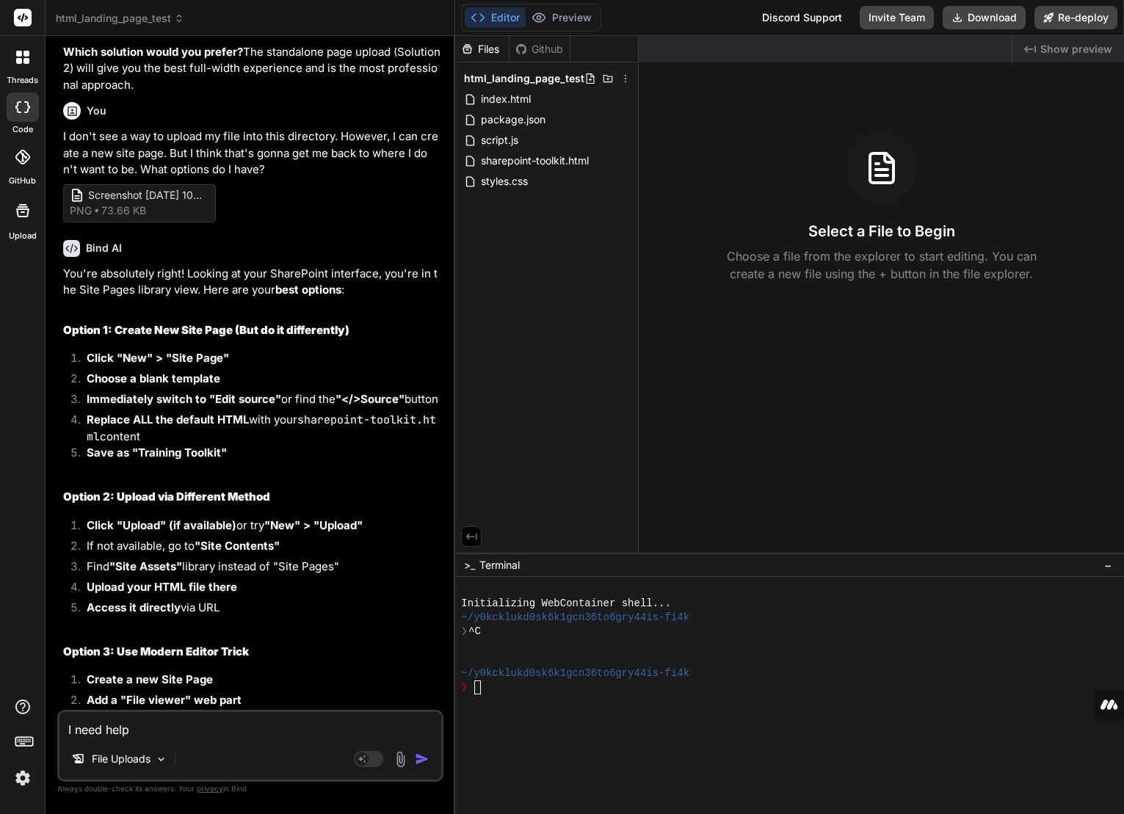
type textarea "I need help w"
type textarea "x"
type textarea "I need help wi"
type textarea "x"
type textarea "I need help wit"
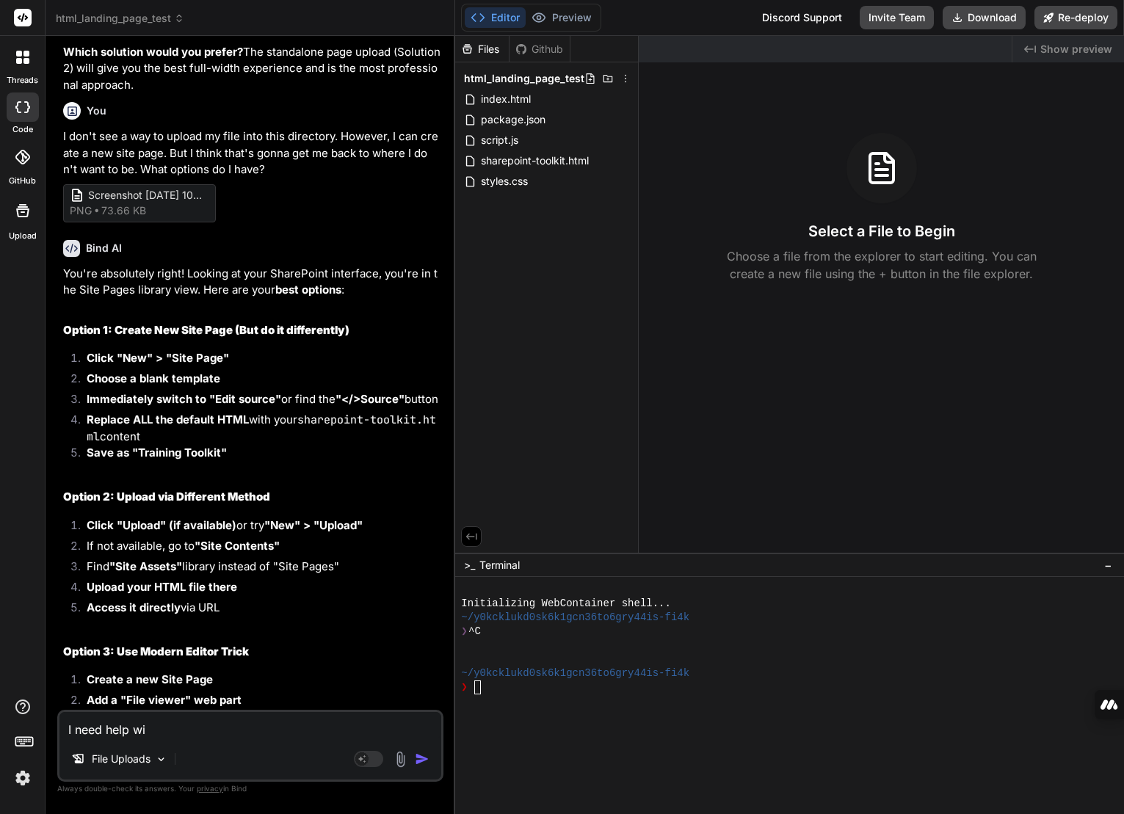
type textarea "x"
type textarea "I need help with"
type textarea "x"
type textarea "I need help with"
type textarea "x"
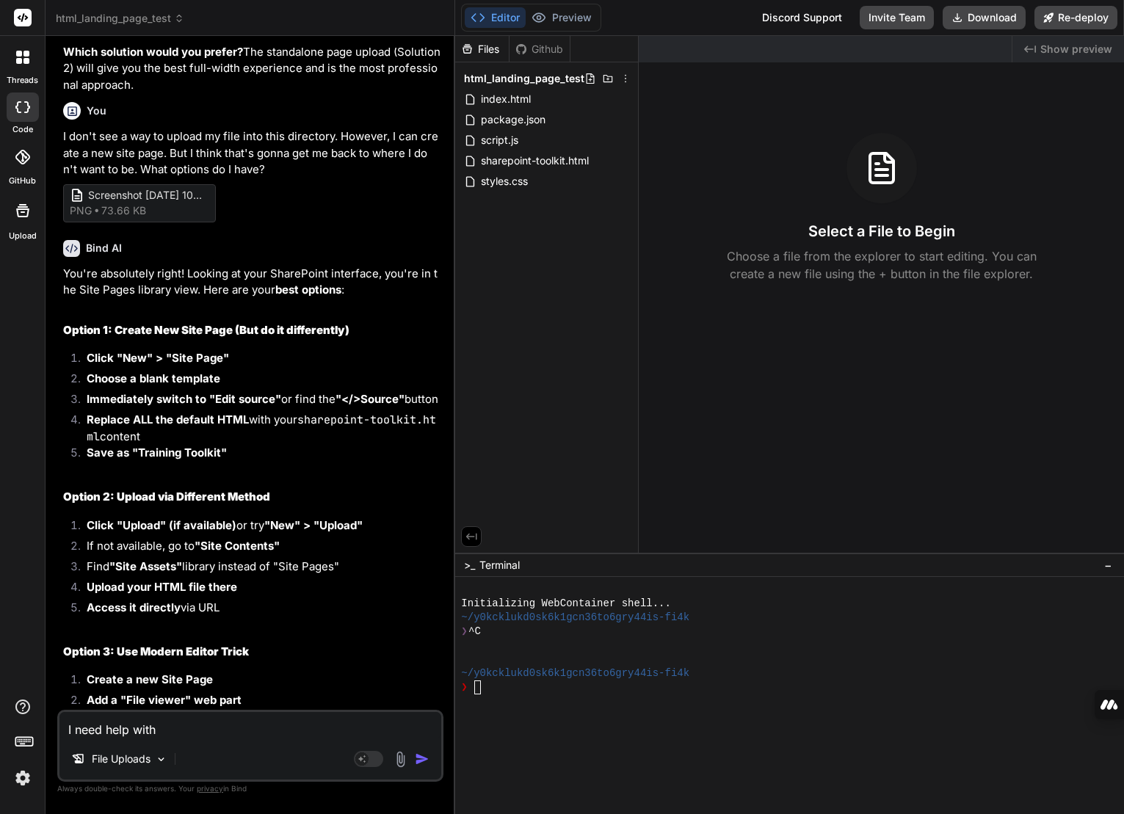
type textarea "I need help with t"
type textarea "x"
type textarea "I need help with th"
type textarea "x"
type textarea "I need help with thi"
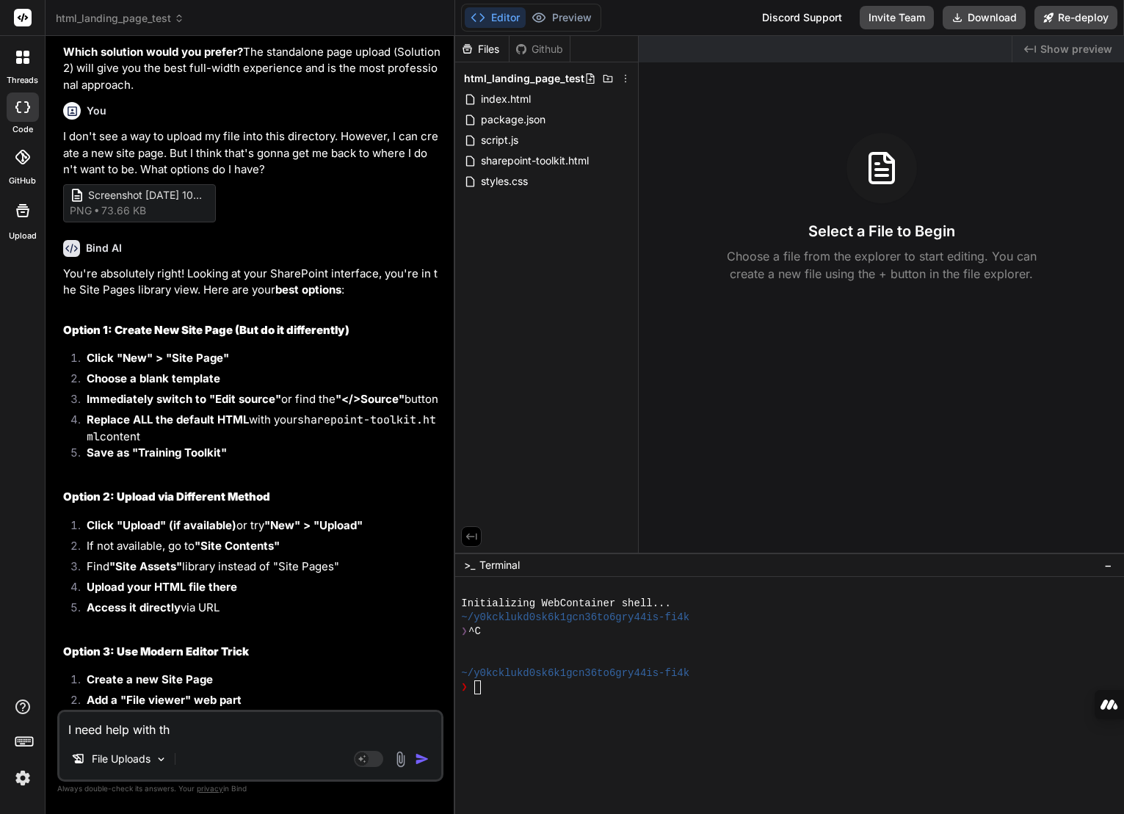
type textarea "x"
type textarea "I need help with this"
type textarea "x"
type textarea "I need help with this"
type textarea "x"
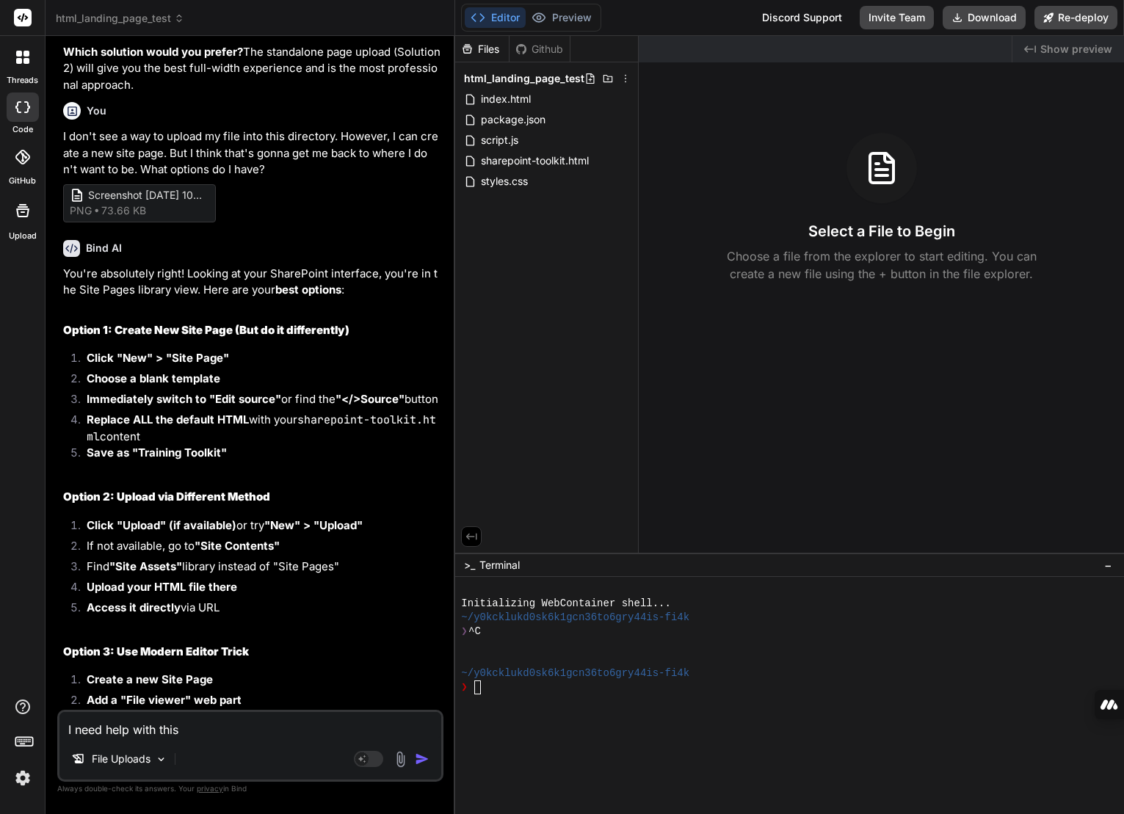
type textarea "I need help with this l"
type textarea "x"
type textarea "I need help with this li"
type textarea "x"
type textarea "I need help with this [PERSON_NAME]"
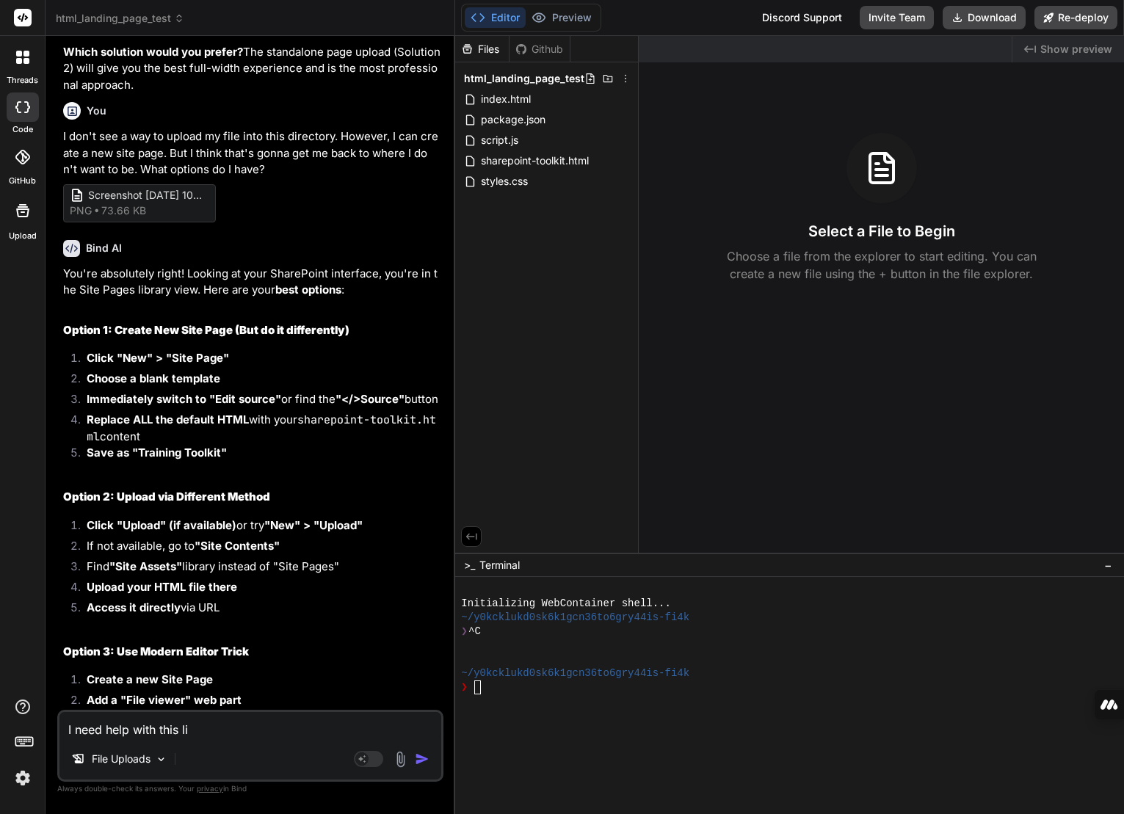
type textarea "x"
type textarea "I need help with this line"
type textarea "x"
type textarea "I need help with this line"
type textarea "x"
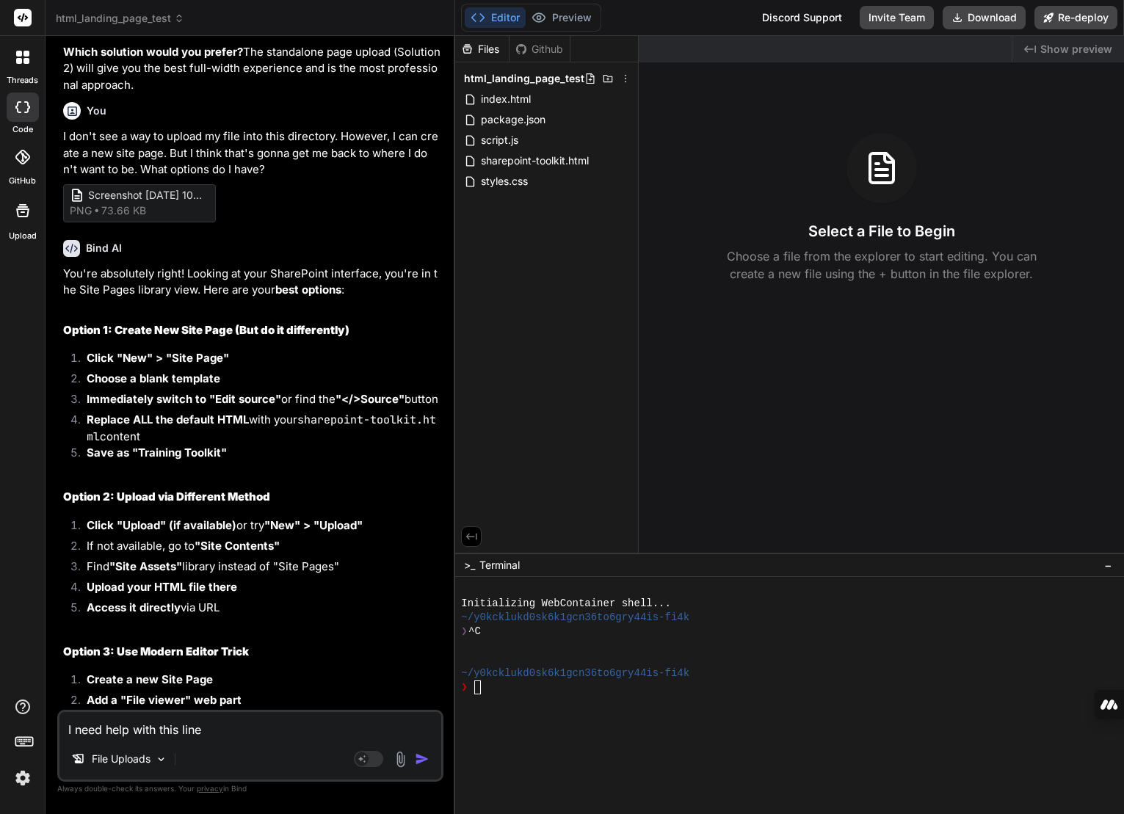
type textarea "I need help with this line o"
type textarea "x"
type textarea "I need help with this line of"
type textarea "x"
type textarea "I need help with this line of"
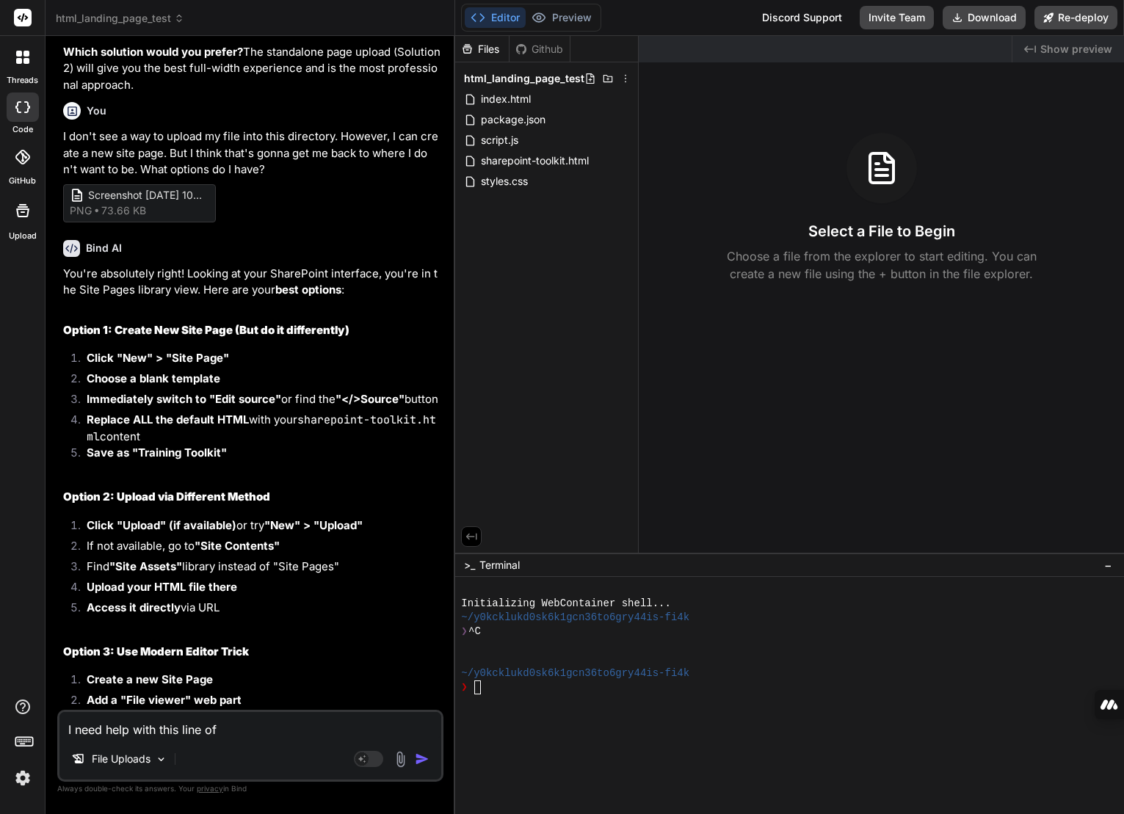
type textarea "x"
type textarea "I need help with this line of c"
type textarea "x"
type textarea "I need help with this line of co"
type textarea "x"
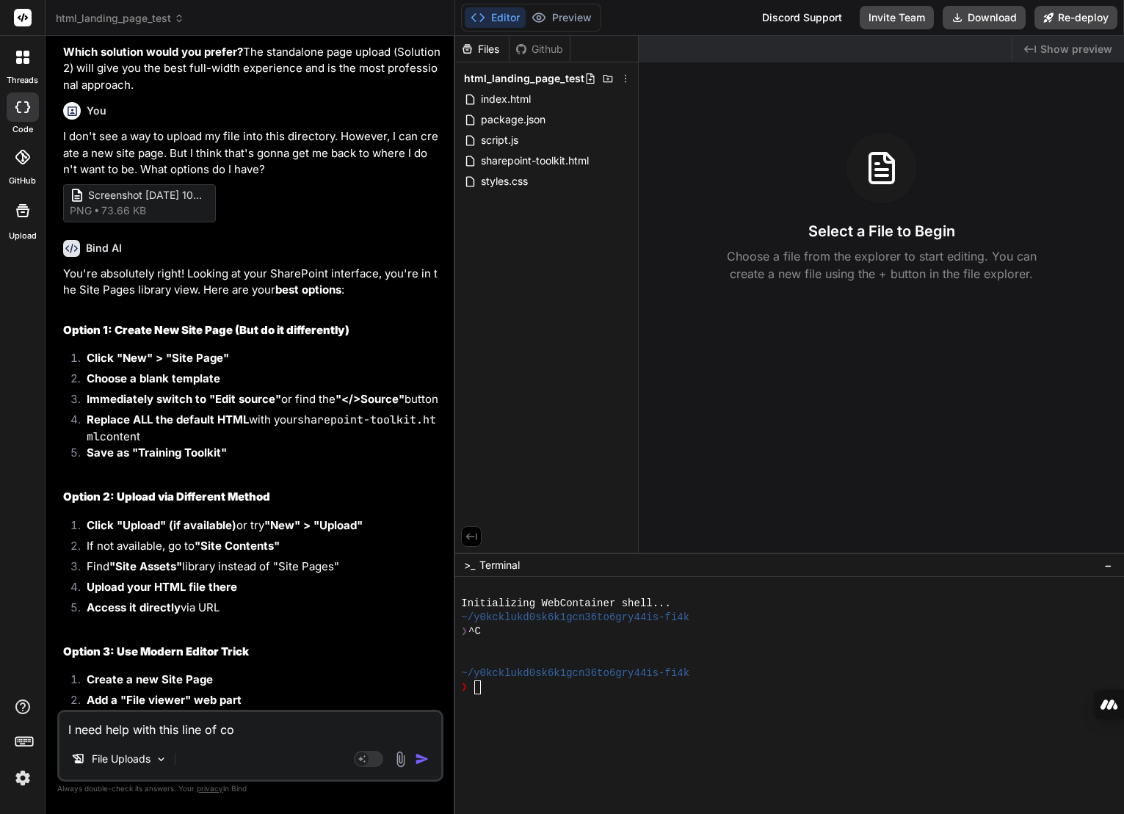
type textarea "I need help with this line of cod"
type textarea "x"
type textarea "I need help with this line of code"
type textarea "x"
type textarea "I need help with this line of code"
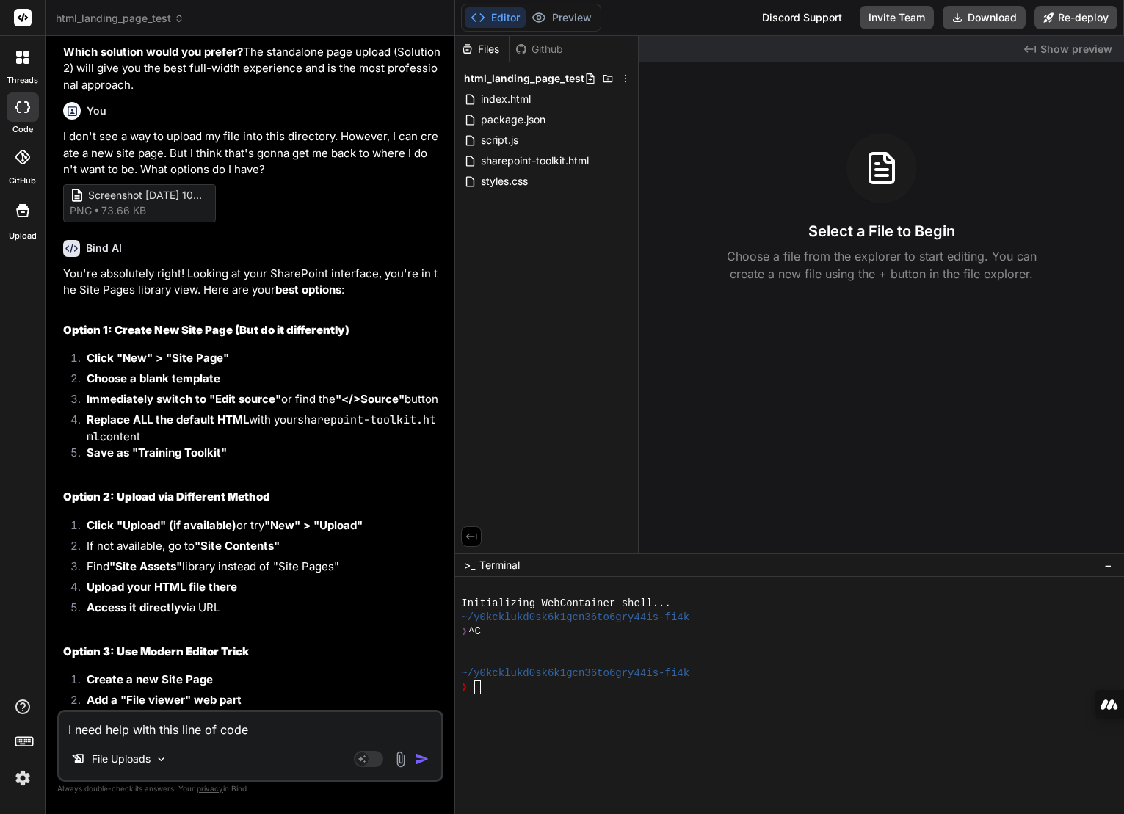
type textarea "x"
type textarea "I need help with this line of code ("
type textarea "x"
paste textarea "<iframe src="[URL][DOMAIN_NAME]" width="640" height="360" frameborder="0" scrol…"
type textarea "I need help with this line of code ( <iframe src="[URL][DOMAIN_NAME]" width="64…"
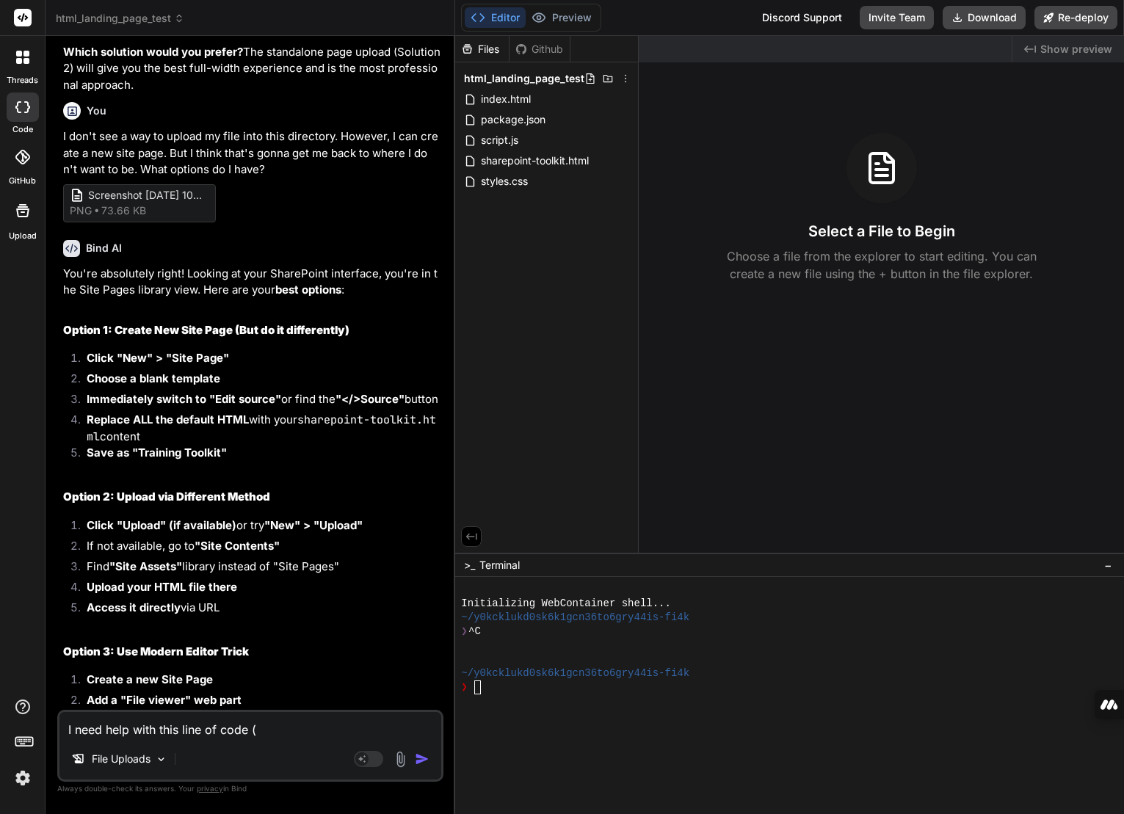
type textarea "x"
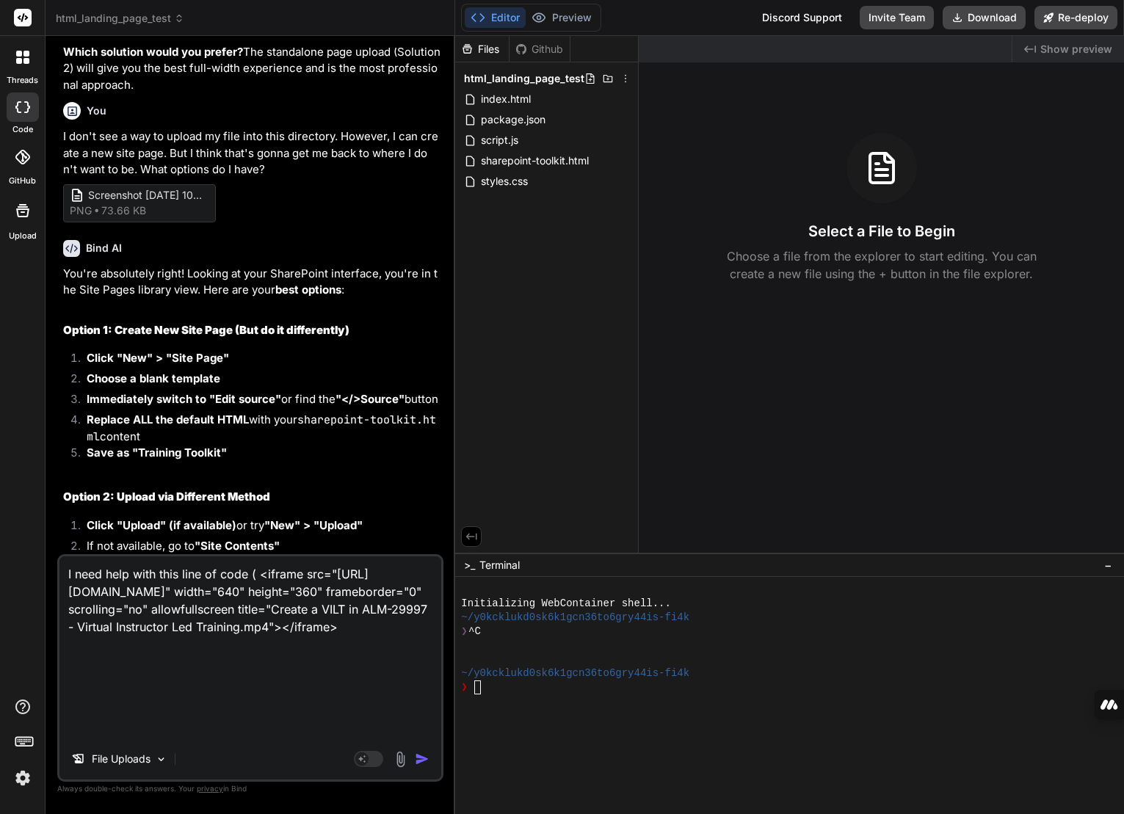
type textarea "I need help with this line of code ( <iframe src="[URL][DOMAIN_NAME]" width="64…"
type textarea "x"
type textarea "I need help with this line of code ( <iframe src="[URL][DOMAIN_NAME]" width="64…"
type textarea "x"
type textarea "I need help with this line of code ( <iframe src="[URL][DOMAIN_NAME]" width="64…"
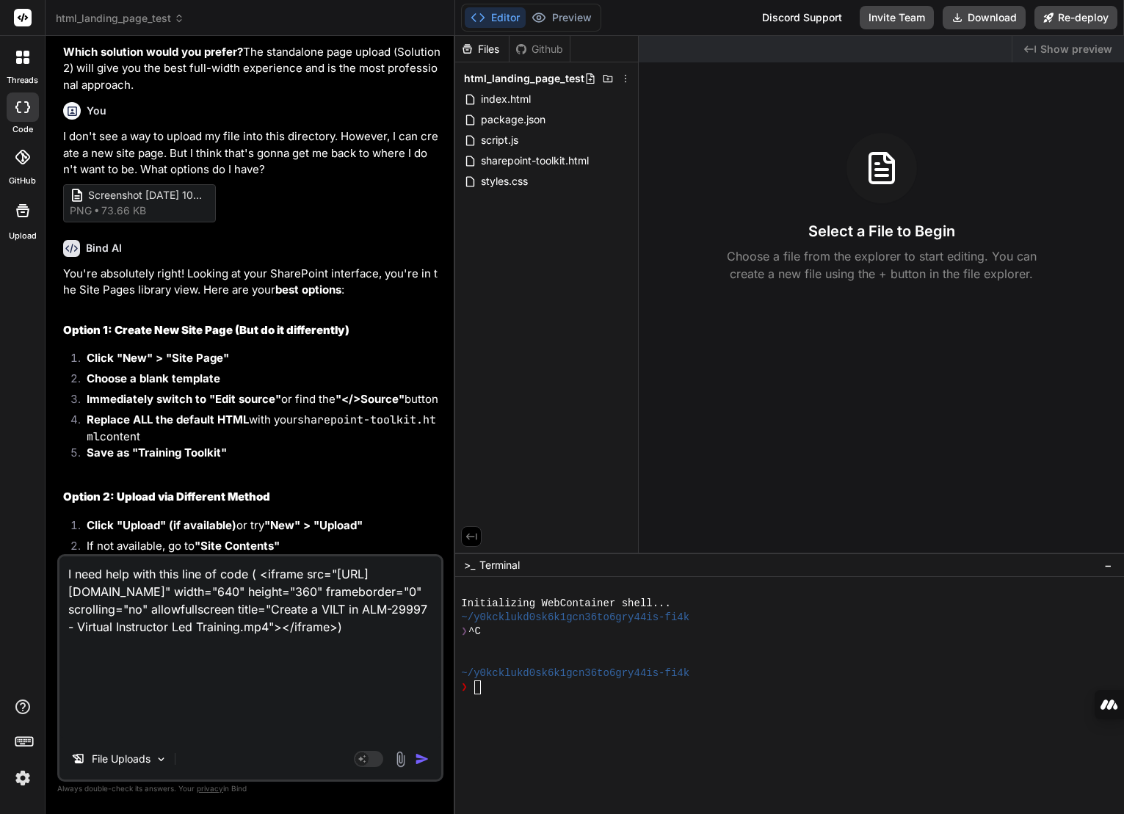
type textarea "x"
type textarea "I need help with this line of code ( <iframe src="[URL][DOMAIN_NAME]" width="64…"
type textarea "x"
type textarea "I need help with this line of code ( <iframe src="[URL][DOMAIN_NAME]" width="64…"
type textarea "x"
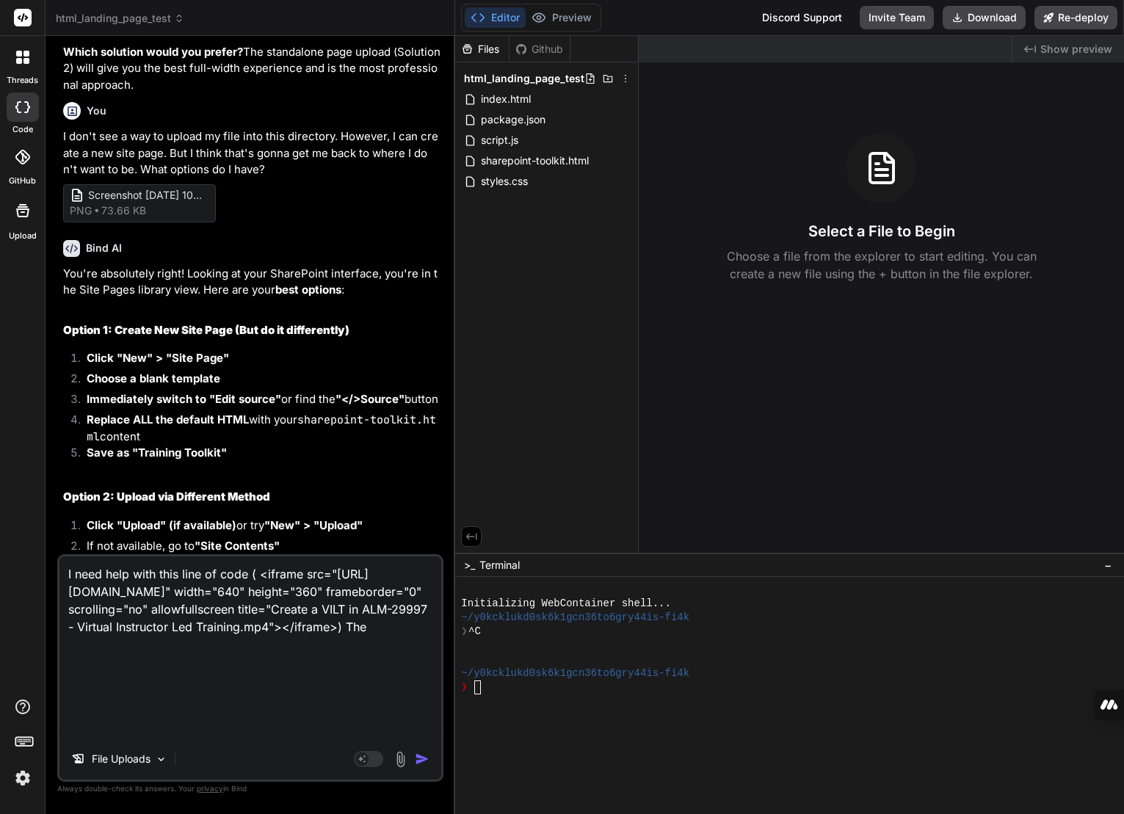
type textarea "I need help with this line of code ( <iframe src="[URL][DOMAIN_NAME]" width="64…"
type textarea "x"
type textarea "I need help with this line of code ( <iframe src="[URL][DOMAIN_NAME]" width="64…"
type textarea "x"
type textarea "I need help with this line of code ( <iframe src="[URL][DOMAIN_NAME]" width="64…"
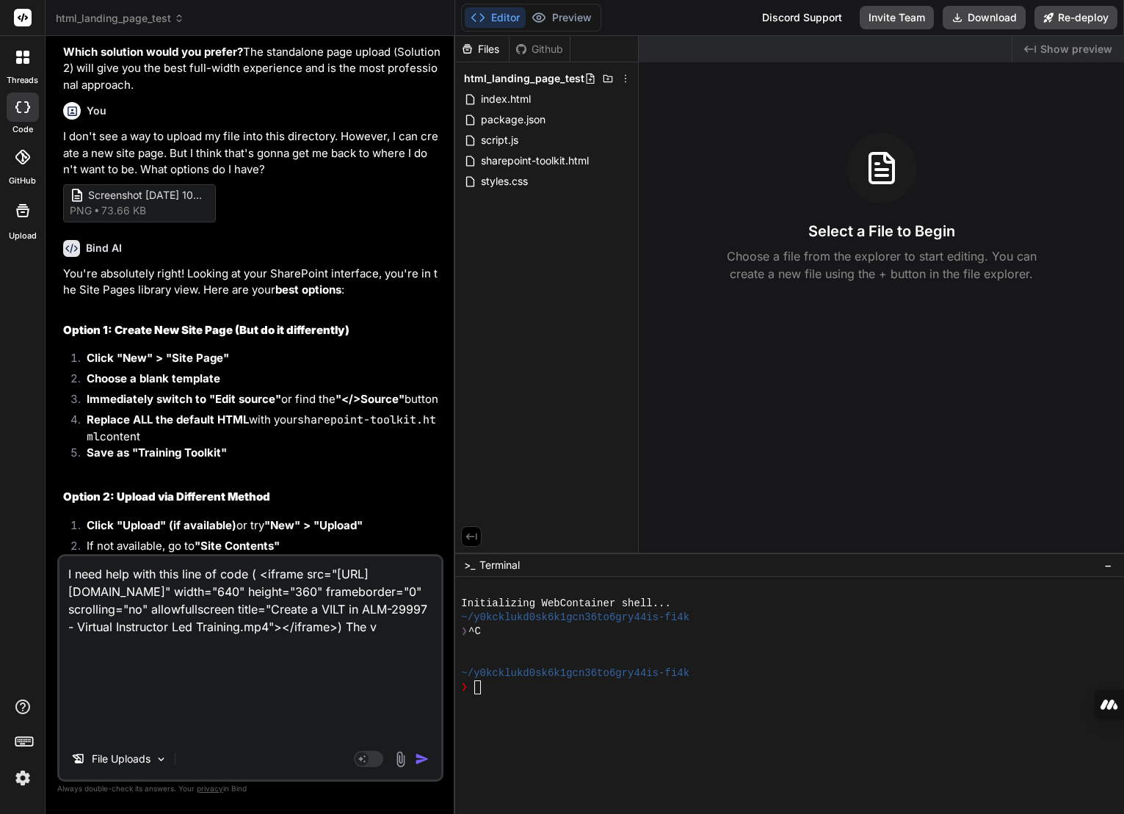
type textarea "x"
type textarea "I need help with this line of code ( <iframe src="[URL][DOMAIN_NAME]" width="64…"
type textarea "x"
type textarea "I need help with this line of code ( <iframe src="[URL][DOMAIN_NAME]" width="64…"
type textarea "x"
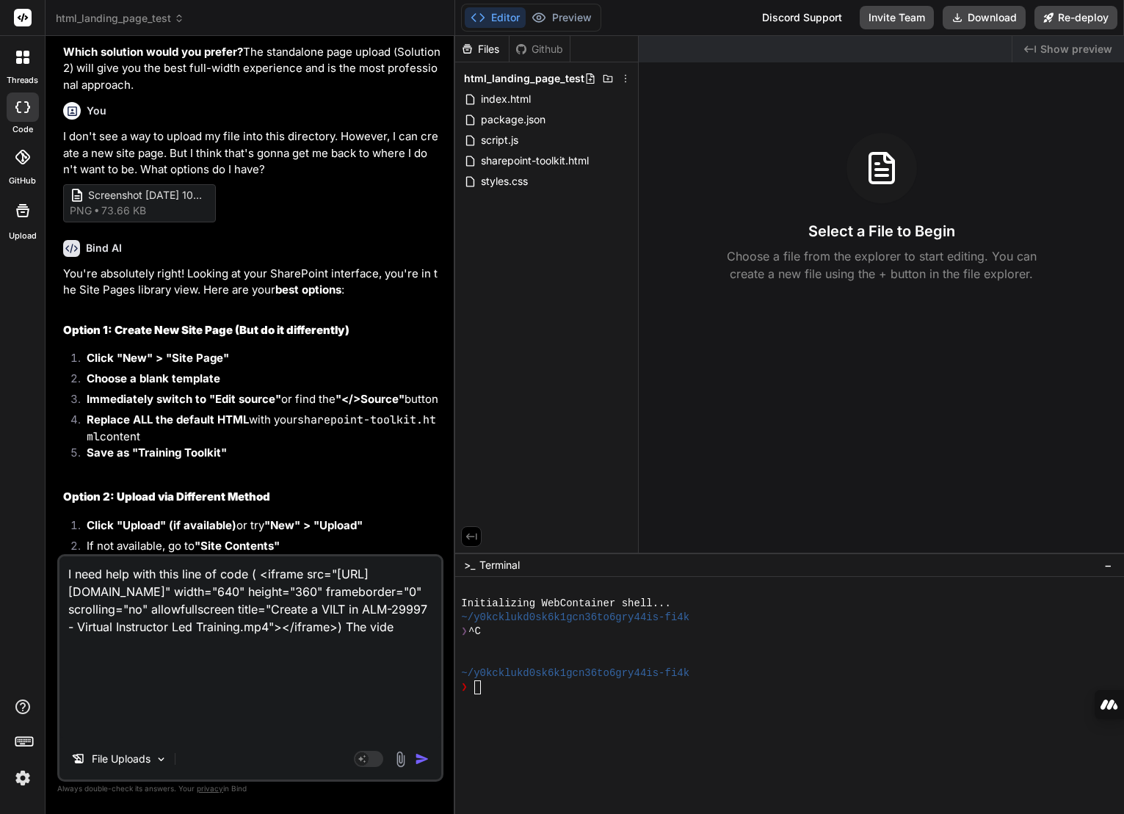
type textarea "I need help with this line of code ( <iframe src="[URL][DOMAIN_NAME]" width="64…"
type textarea "x"
type textarea "I need help with this line of code ( <iframe src="[URL][DOMAIN_NAME]" width="64…"
type textarea "x"
type textarea "I need help with this line of code ( <iframe src="[URL][DOMAIN_NAME]" width="64…"
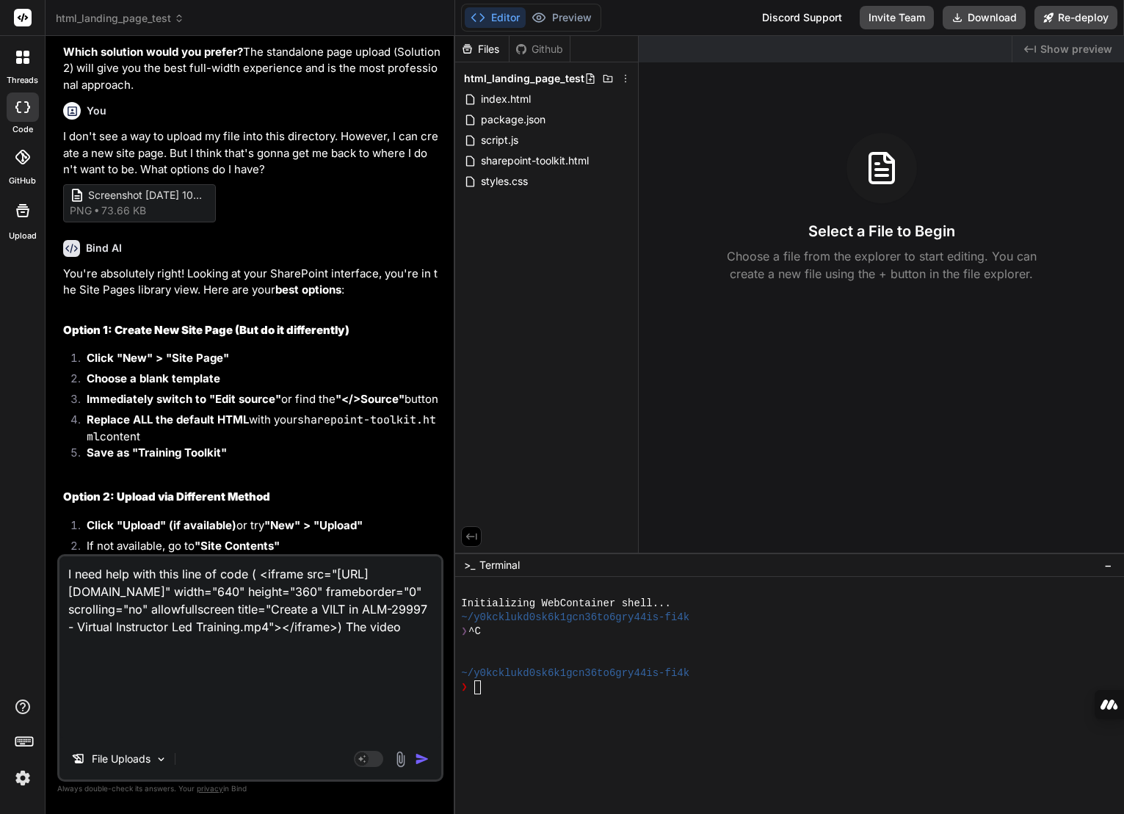
type textarea "x"
type textarea "I need help with this line of code ( <iframe src="[URL][DOMAIN_NAME]" width="64…"
type textarea "x"
type textarea "I need help with this line of code ( <iframe src="[URL][DOMAIN_NAME]" width="64…"
type textarea "x"
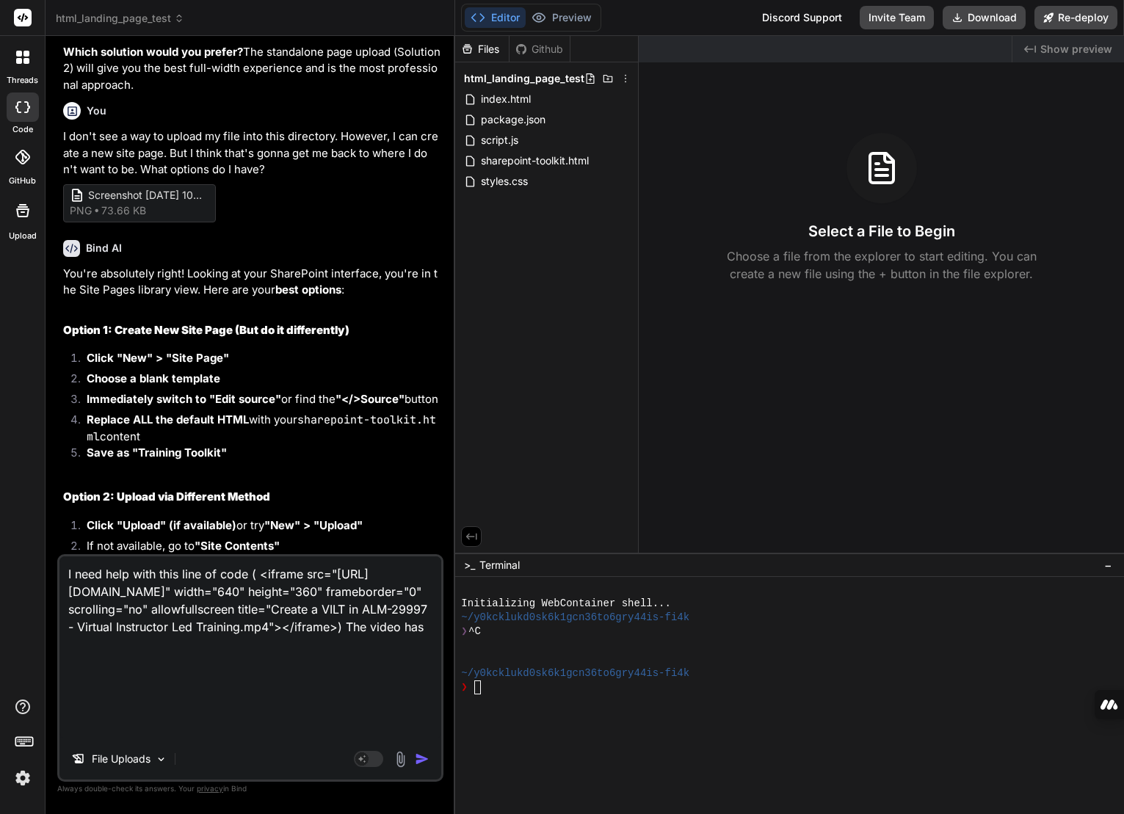
type textarea "I need help with this line of code ( <iframe src="[URL][DOMAIN_NAME]" width="64…"
type textarea "x"
type textarea "I need help with this line of code ( <iframe src="[URL][DOMAIN_NAME]" width="64…"
type textarea "x"
type textarea "I need help with this line of code ( <iframe src="[URL][DOMAIN_NAME]" width="64…"
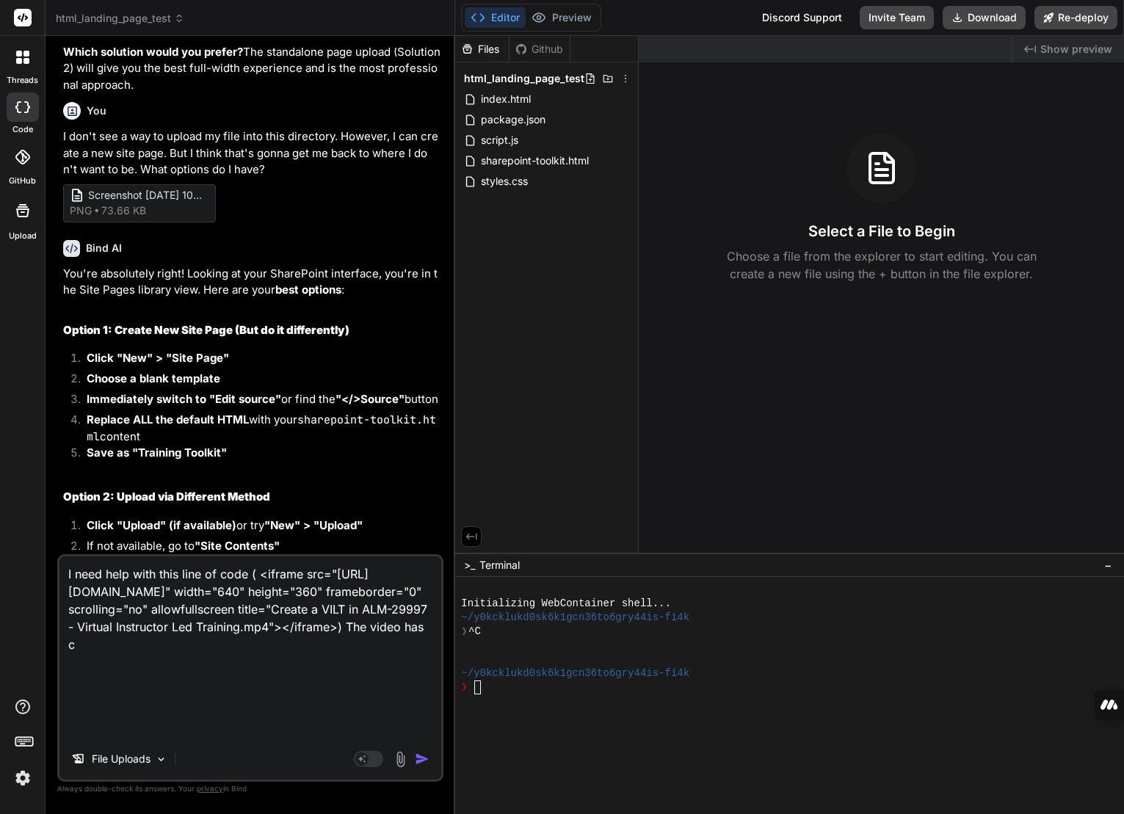
type textarea "x"
type textarea "I need help with this line of code ( <iframe src="[URL][DOMAIN_NAME]" width="64…"
type textarea "x"
type textarea "I need help with this line of code ( <iframe src="[URL][DOMAIN_NAME]" width="64…"
type textarea "x"
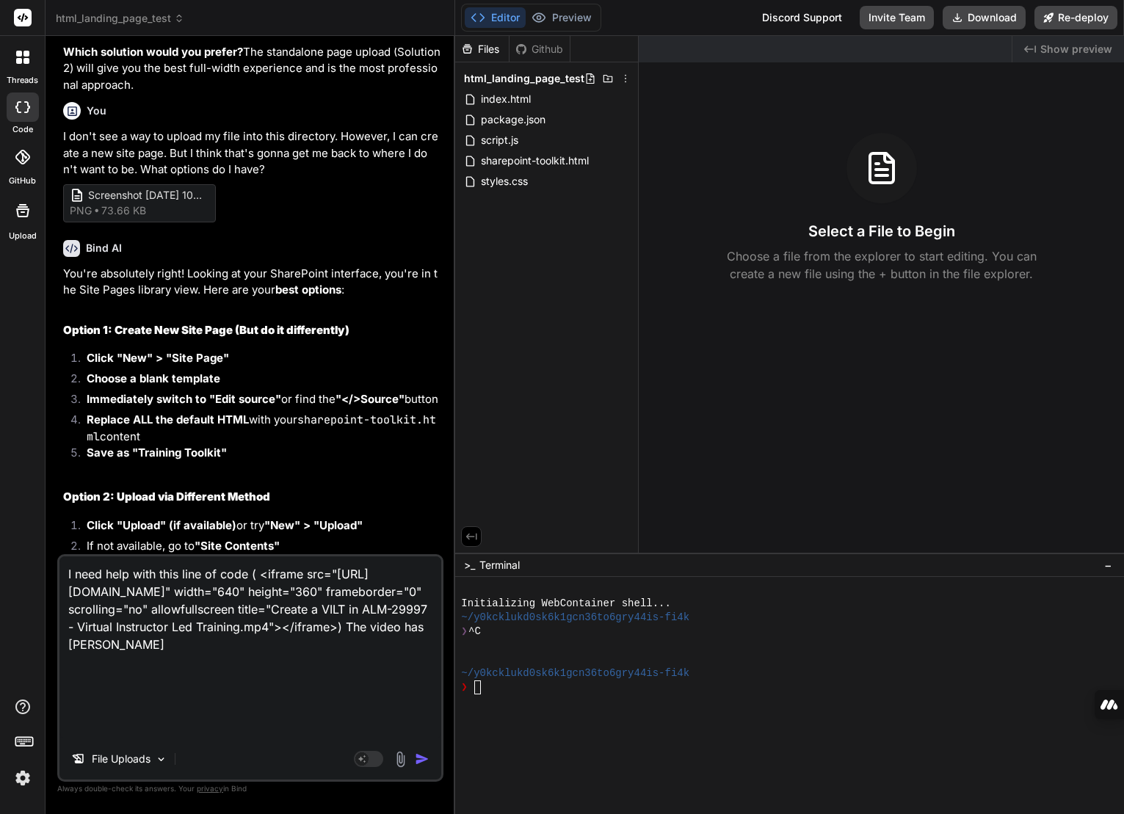
type textarea "I need help with this line of code ( <iframe src="[URL][DOMAIN_NAME]" width="64…"
type textarea "x"
type textarea "I need help with this line of code ( <iframe src="[URL][DOMAIN_NAME]" width="64…"
type textarea "x"
type textarea "I need help with this line of code ( <iframe src="[URL][DOMAIN_NAME]" width="64…"
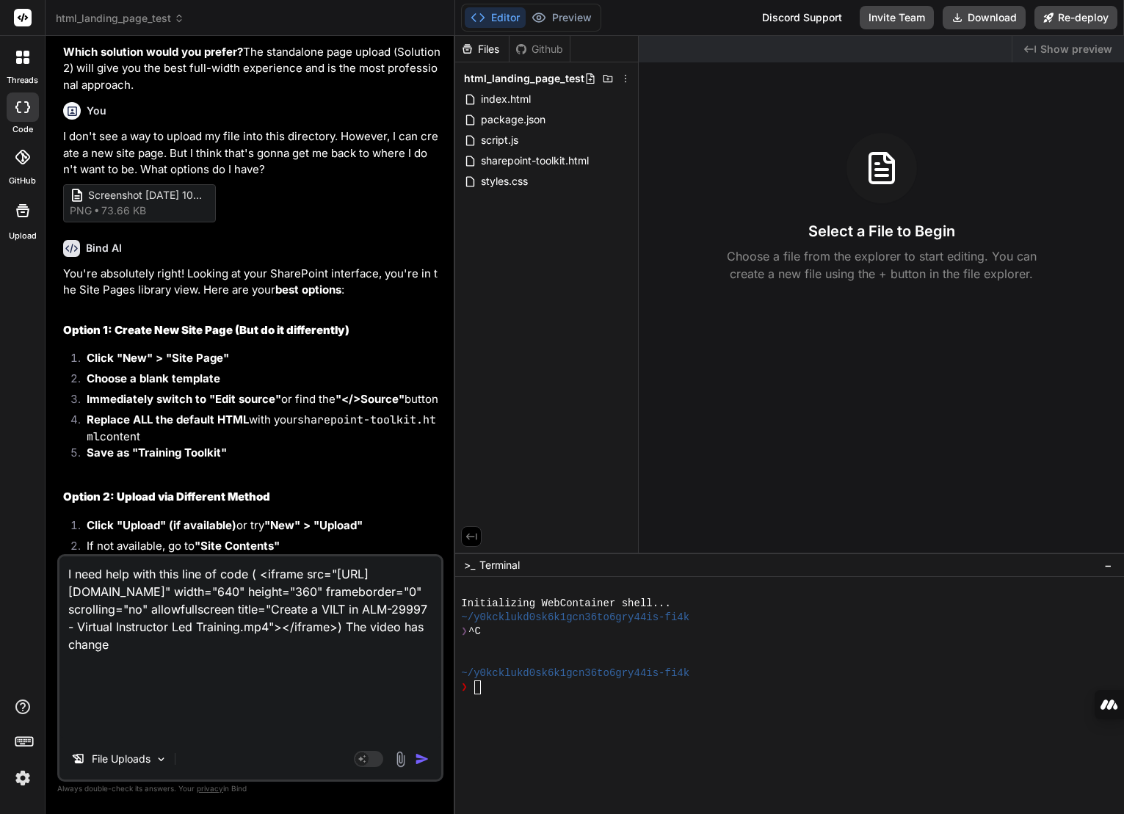
type textarea "x"
type textarea "I need help with this line of code ( <iframe src="[URL][DOMAIN_NAME]" width="64…"
type textarea "x"
type textarea "I need help with this line of code ( <iframe src="[URL][DOMAIN_NAME]" width="64…"
type textarea "x"
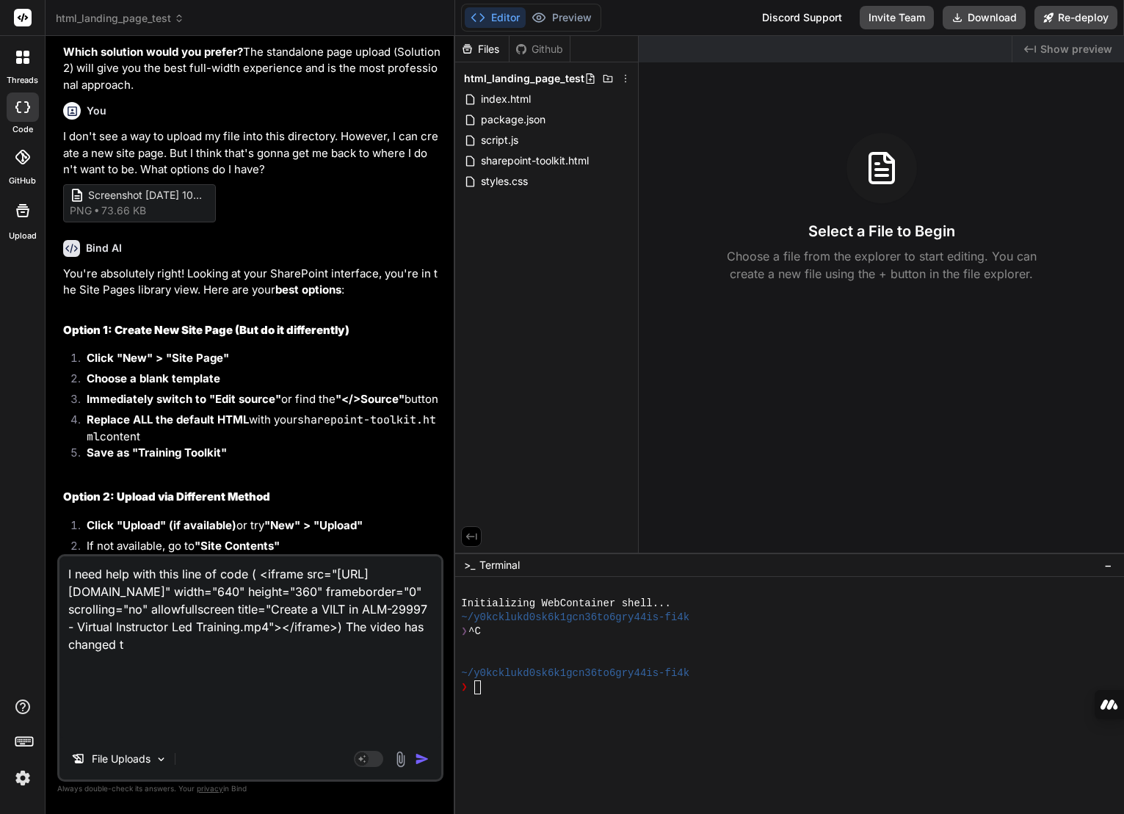
type textarea "I need help with this line of code ( <iframe src="[URL][DOMAIN_NAME]" width="64…"
type textarea "x"
type textarea "I need help with this line of code ( <iframe src="[URL][DOMAIN_NAME]" width="64…"
type textarea "x"
type textarea "I need help with this line of code ( <iframe src="[URL][DOMAIN_NAME]" width="64…"
